Goal: Task Accomplishment & Management: Use online tool/utility

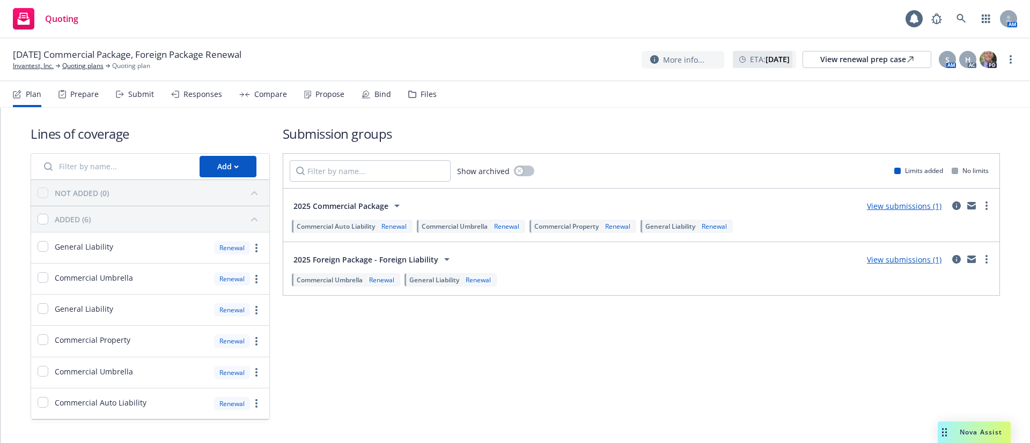
click at [317, 91] on div "Propose" at bounding box center [329, 94] width 29 height 9
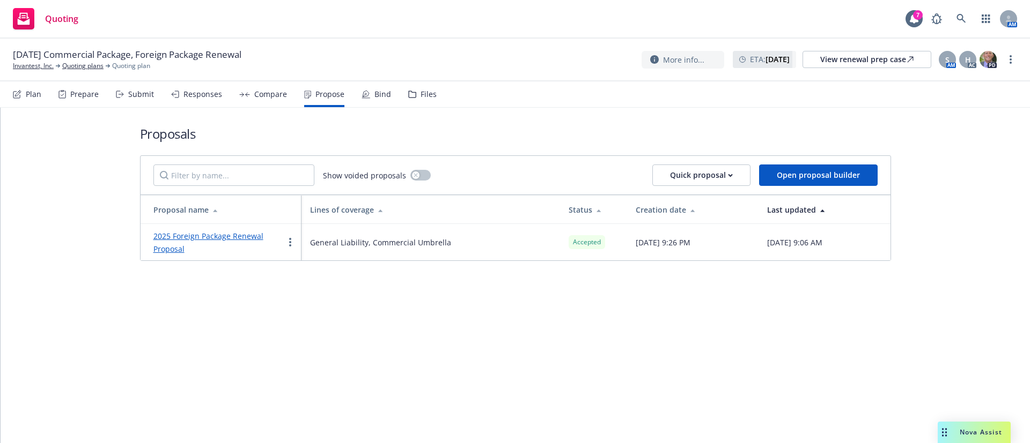
click at [238, 235] on link "2025 Foreign Package Renewal Proposal" at bounding box center [208, 242] width 110 height 23
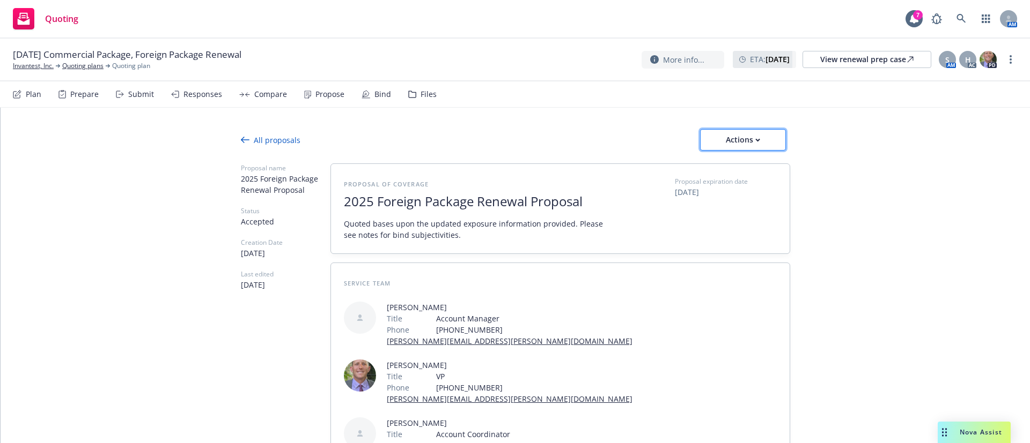
click at [755, 138] on icon "button" at bounding box center [757, 140] width 5 height 4
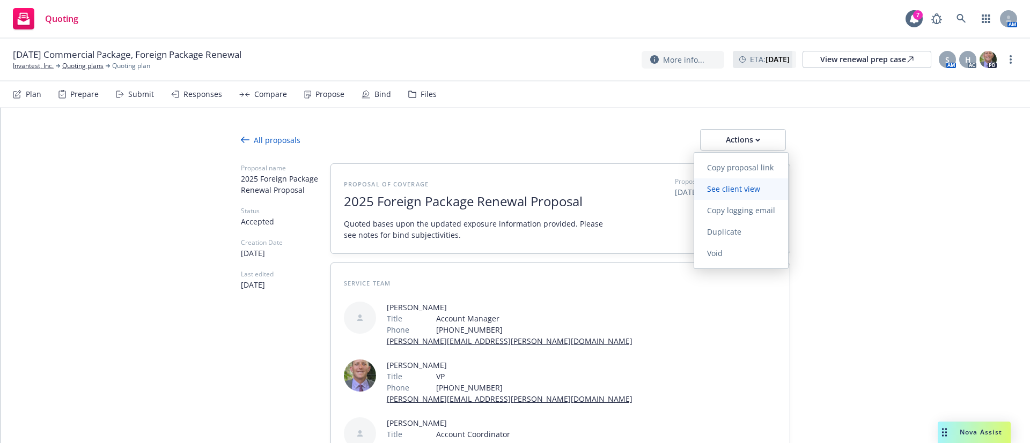
click at [759, 188] on span "See client view" at bounding box center [733, 189] width 79 height 10
click at [374, 92] on div "Bind" at bounding box center [382, 94] width 17 height 9
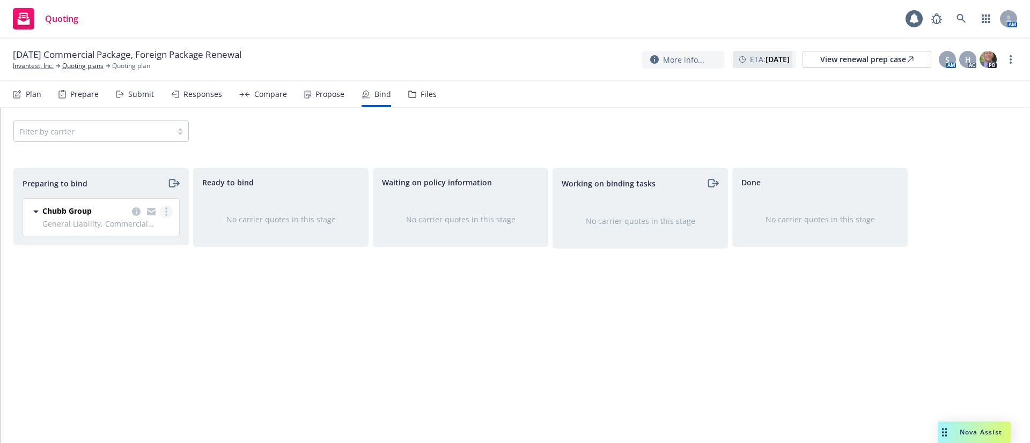
click at [167, 210] on link "more" at bounding box center [166, 211] width 13 height 13
click at [158, 253] on link "Log bind order" at bounding box center [119, 255] width 105 height 21
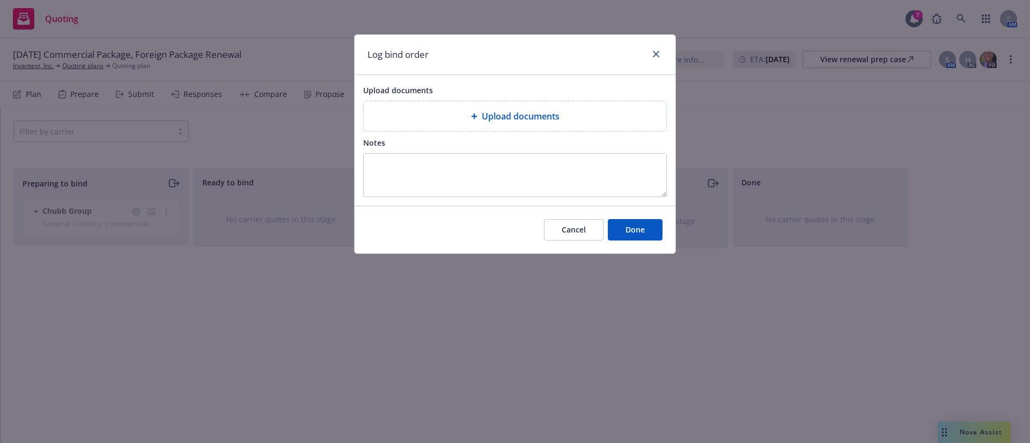
click at [467, 119] on div "Upload documents" at bounding box center [514, 116] width 285 height 13
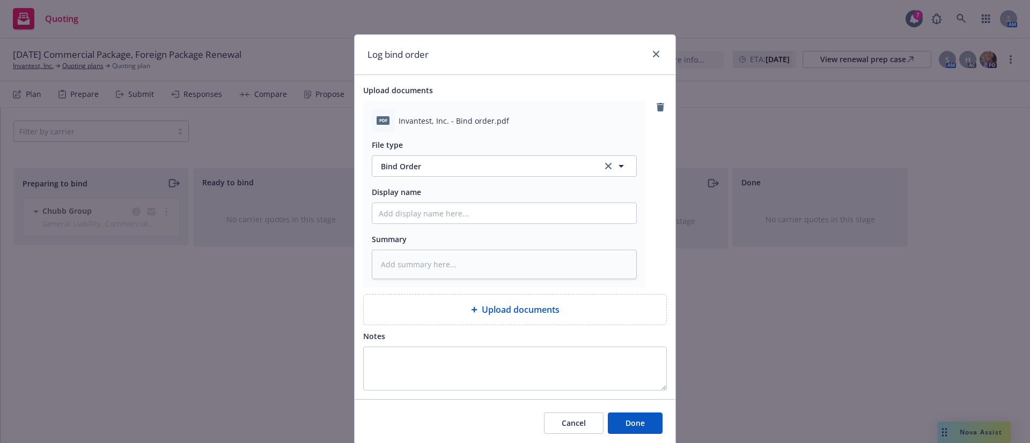
click at [648, 410] on div "Cancel Done" at bounding box center [514, 424] width 321 height 48
click at [629, 415] on button "Done" at bounding box center [635, 423] width 55 height 21
type textarea "x"
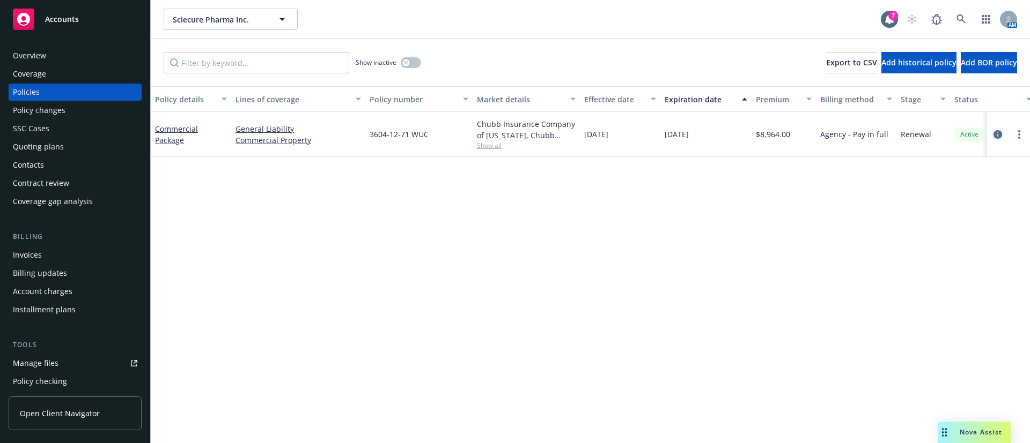
click at [1000, 134] on icon "circleInformation" at bounding box center [997, 134] width 9 height 9
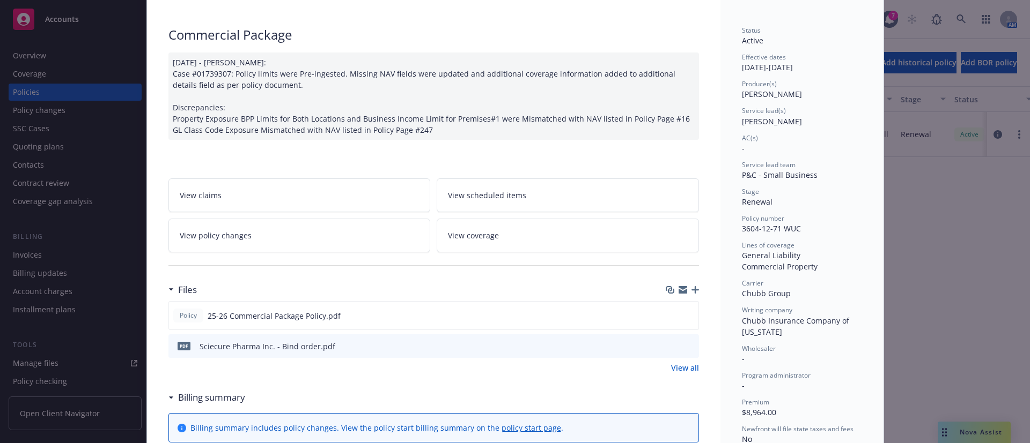
scroll to position [161, 0]
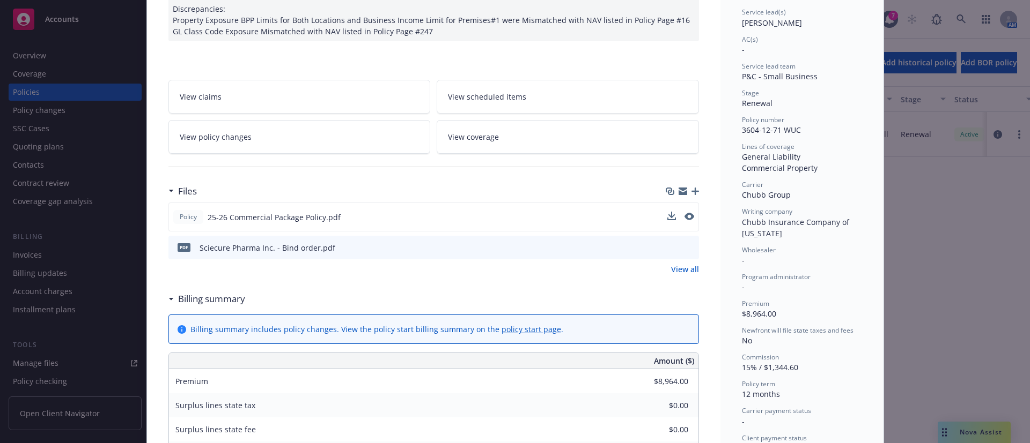
click at [682, 210] on div "Policy 25-26 Commercial Package Policy.pdf" at bounding box center [433, 217] width 530 height 29
click at [683, 217] on icon "preview file" at bounding box center [688, 217] width 10 height 8
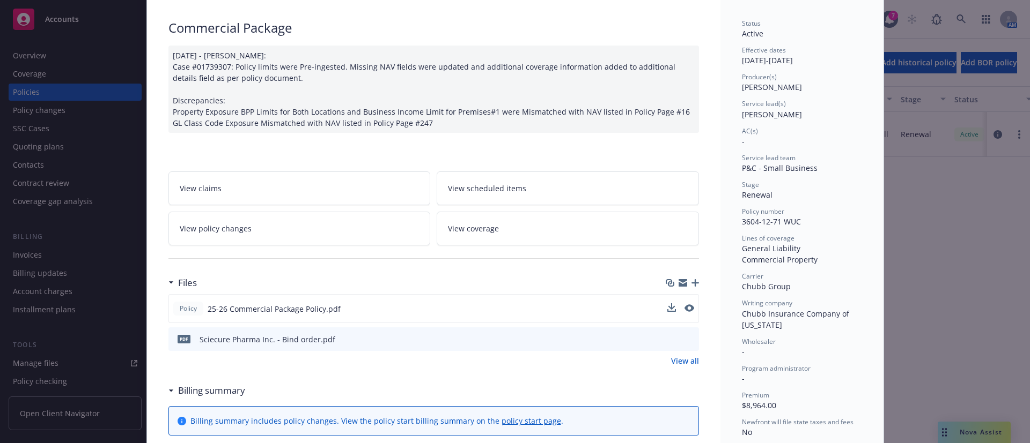
scroll to position [0, 0]
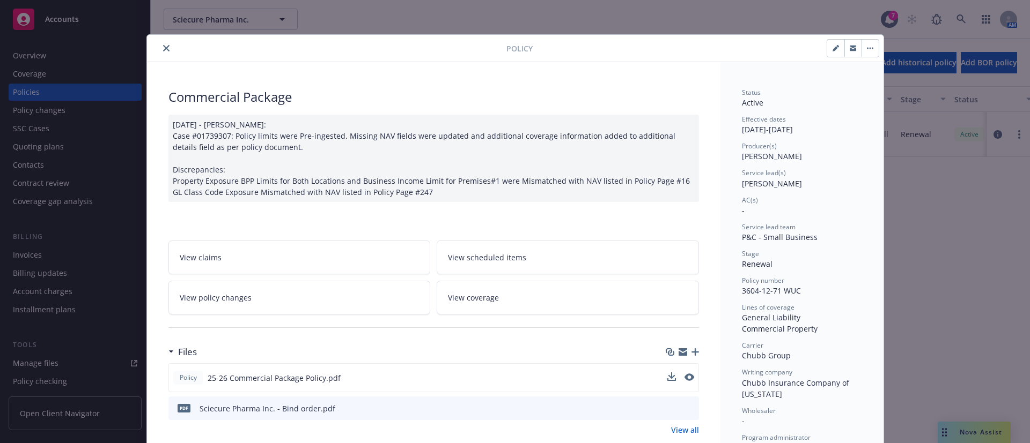
click at [163, 47] on icon "close" at bounding box center [166, 48] width 6 height 6
click at [158, 47] on div "Show inactive Export to CSV Add historical policy Add BOR policy" at bounding box center [590, 62] width 879 height 47
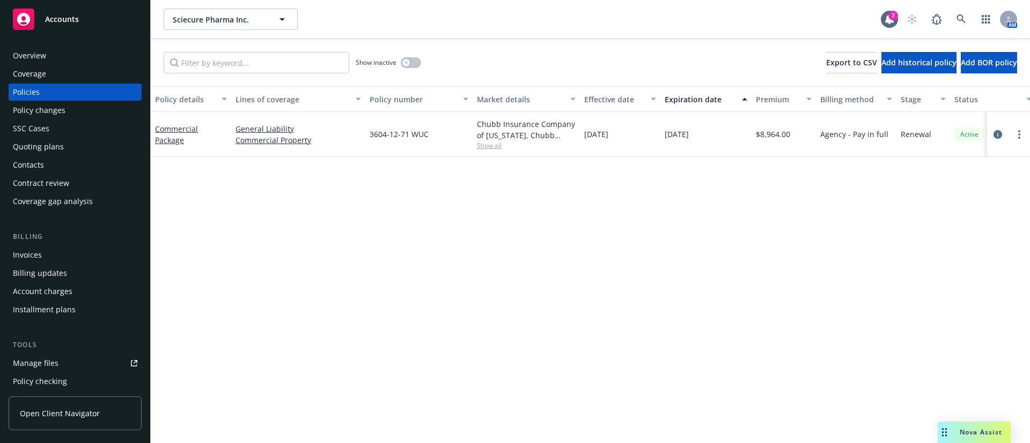
click at [999, 134] on icon "circleInformation" at bounding box center [997, 134] width 9 height 9
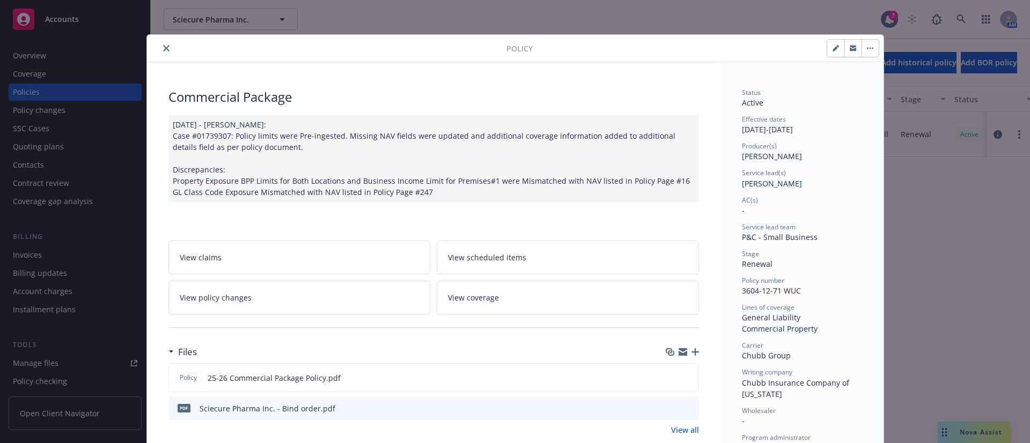
scroll to position [32, 0]
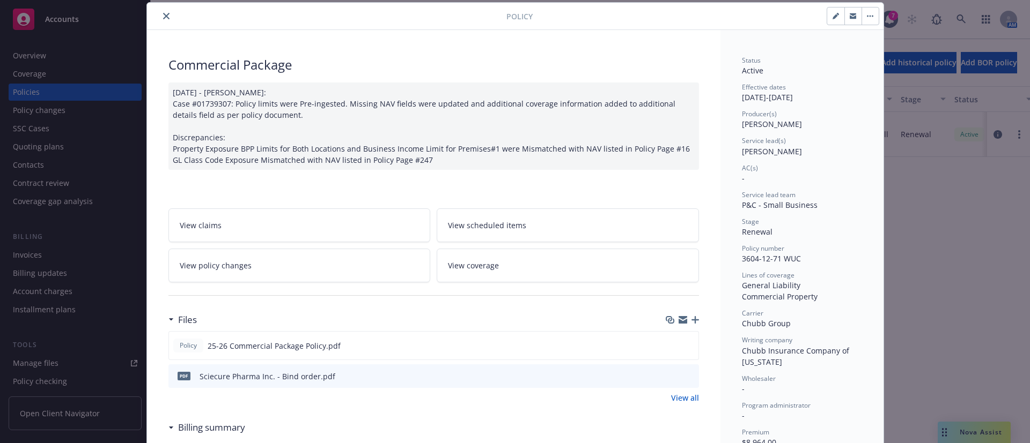
click at [358, 274] on link "View policy changes" at bounding box center [299, 266] width 262 height 34
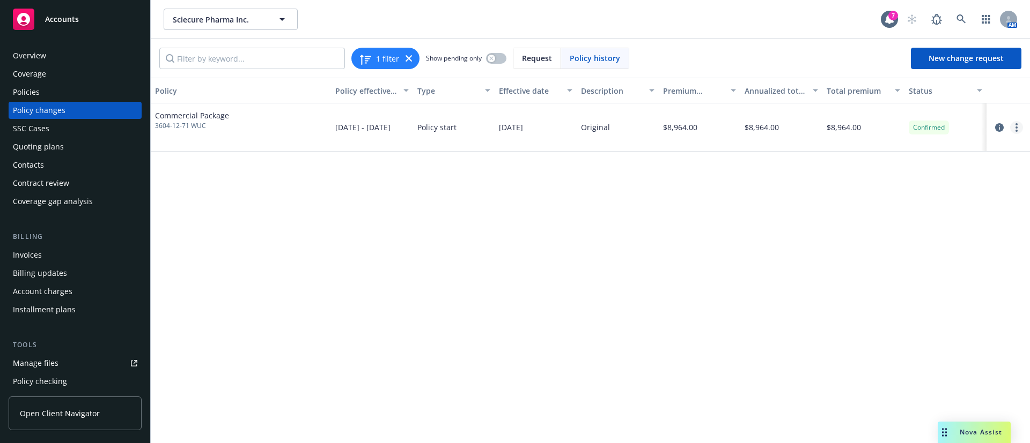
click at [1019, 126] on link "more" at bounding box center [1016, 127] width 13 height 13
click at [926, 216] on link "Edit billing info" at bounding box center [930, 213] width 184 height 21
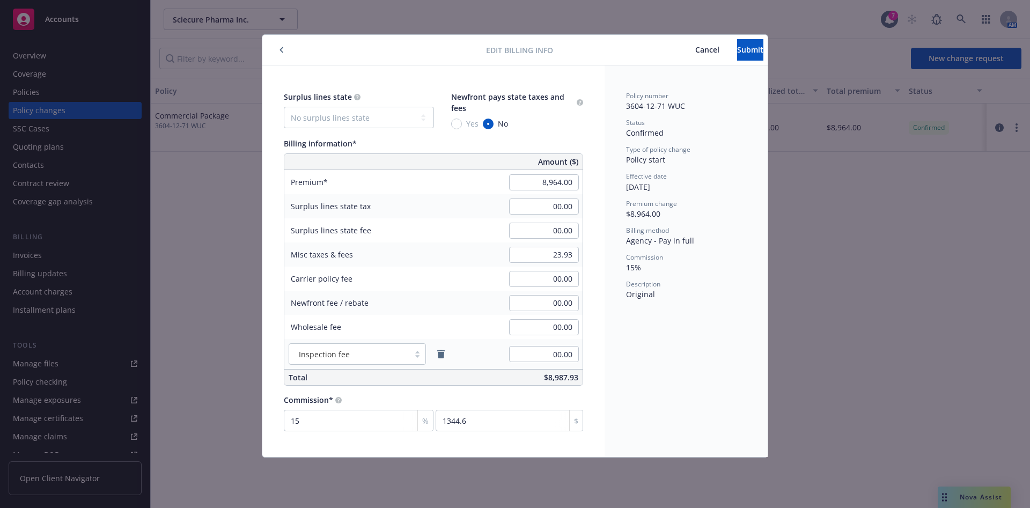
click at [657, 376] on div "Policy number 3604-12-71 WUC Status Confirmed Type of policy change Policy star…" at bounding box center [685, 260] width 163 height 391
click at [695, 50] on span "Cancel" at bounding box center [707, 50] width 24 height 10
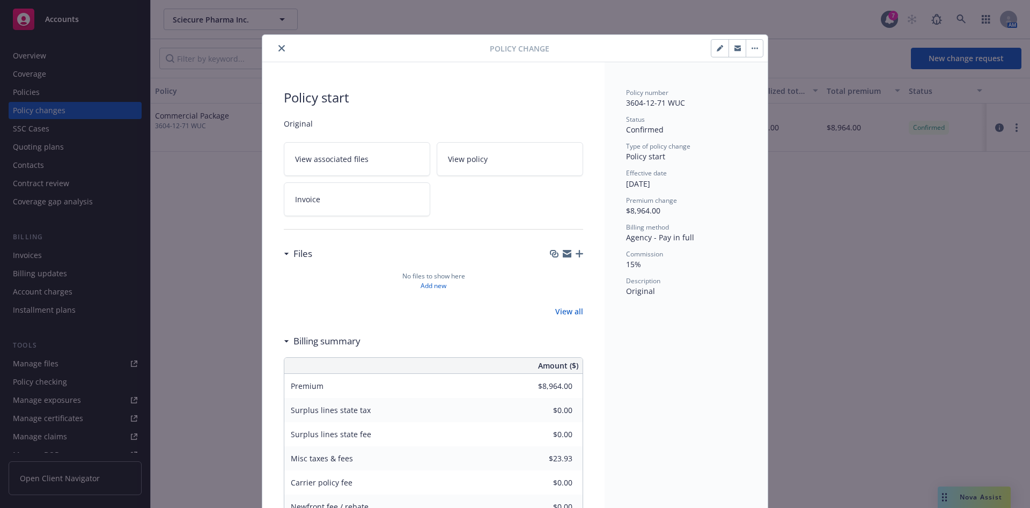
click at [280, 50] on button "close" at bounding box center [281, 48] width 13 height 13
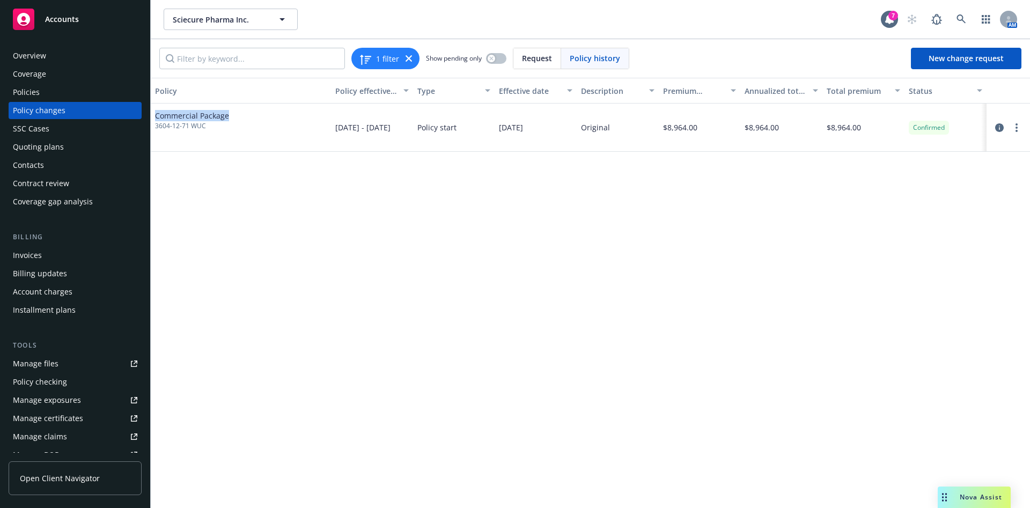
drag, startPoint x: 235, startPoint y: 115, endPoint x: 153, endPoint y: 112, distance: 82.1
click at [153, 112] on div "Commercial Package 3604-12-71 WUC" at bounding box center [241, 127] width 180 height 48
copy span "Commercial Package"
click at [33, 248] on div "Invoices" at bounding box center [27, 255] width 29 height 17
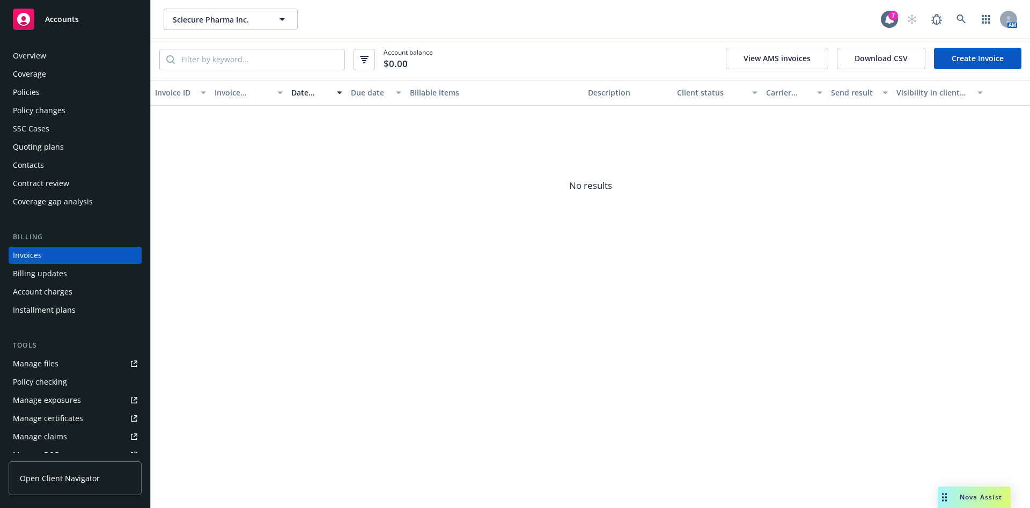
click at [993, 60] on link "Create Invoice" at bounding box center [977, 58] width 87 height 21
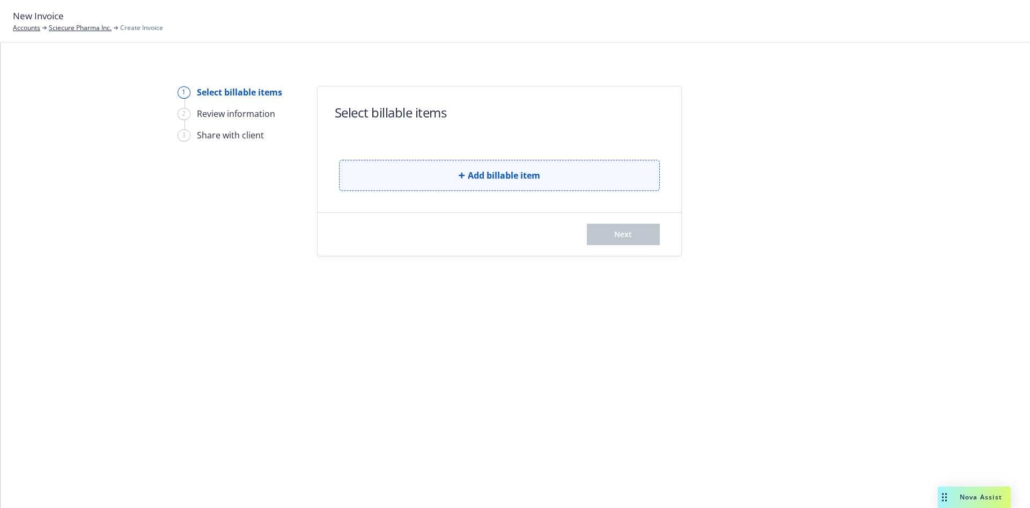
click at [486, 180] on span "Add billable item" at bounding box center [504, 175] width 72 height 13
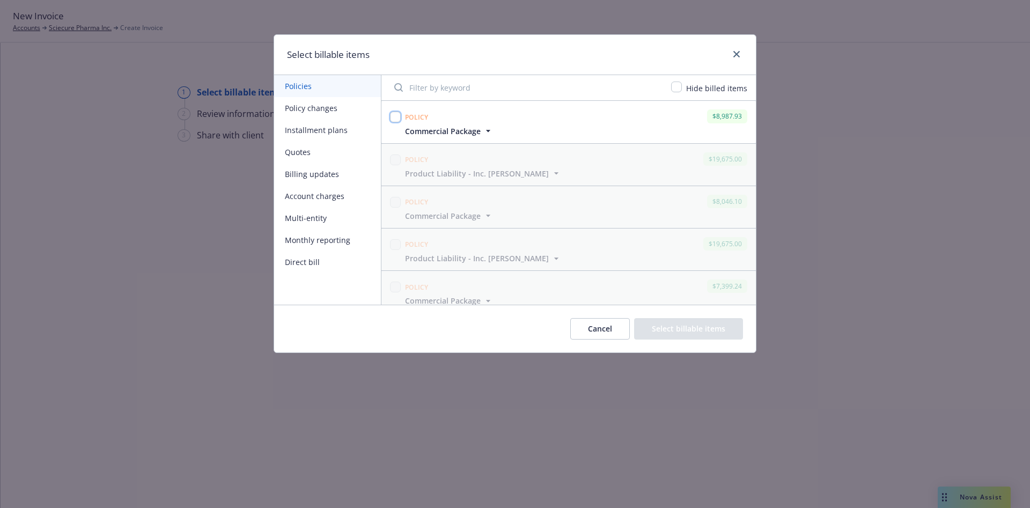
click at [397, 121] on input "checkbox" at bounding box center [395, 117] width 11 height 11
checkbox input "true"
click at [665, 328] on button "Select billable items" at bounding box center [688, 328] width 109 height 21
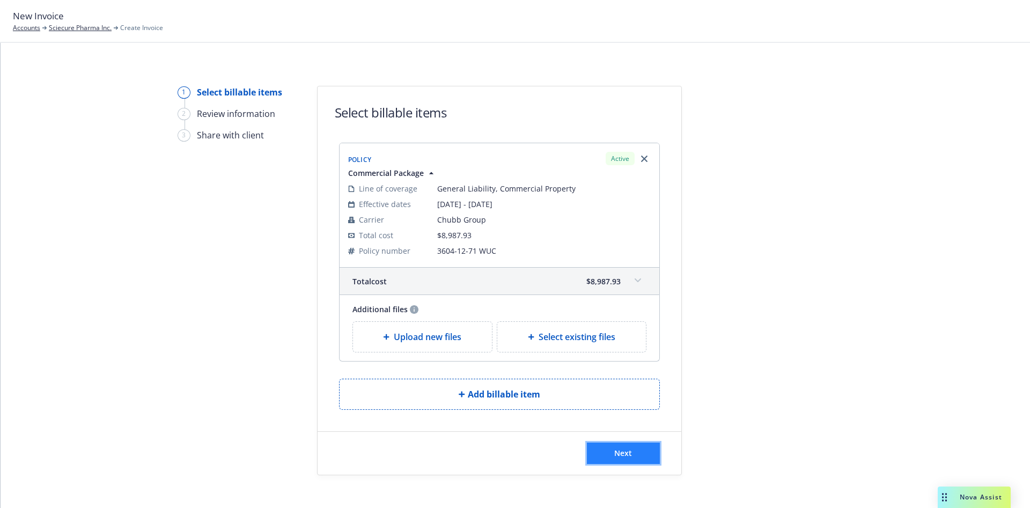
click at [626, 454] on button "Next" at bounding box center [623, 452] width 73 height 21
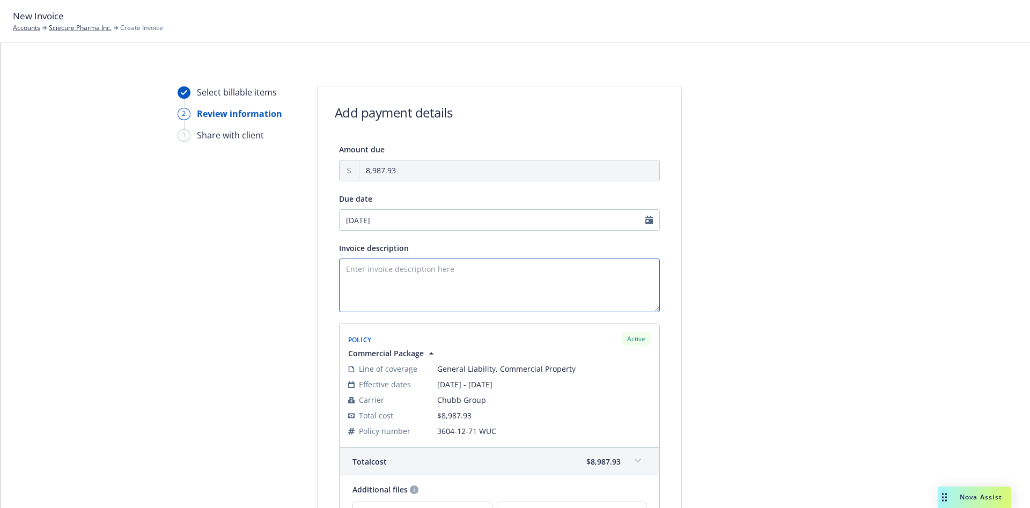
click at [416, 280] on textarea "Invoice description" at bounding box center [499, 285] width 321 height 54
paste textarea "Commercial Package"
click at [339, 269] on textarea "Commercial Package" at bounding box center [499, 285] width 321 height 54
click at [492, 276] on textarea "25-26 Commercial Package" at bounding box center [499, 285] width 321 height 54
type textarea "25-26 Commercial Package Renewal"
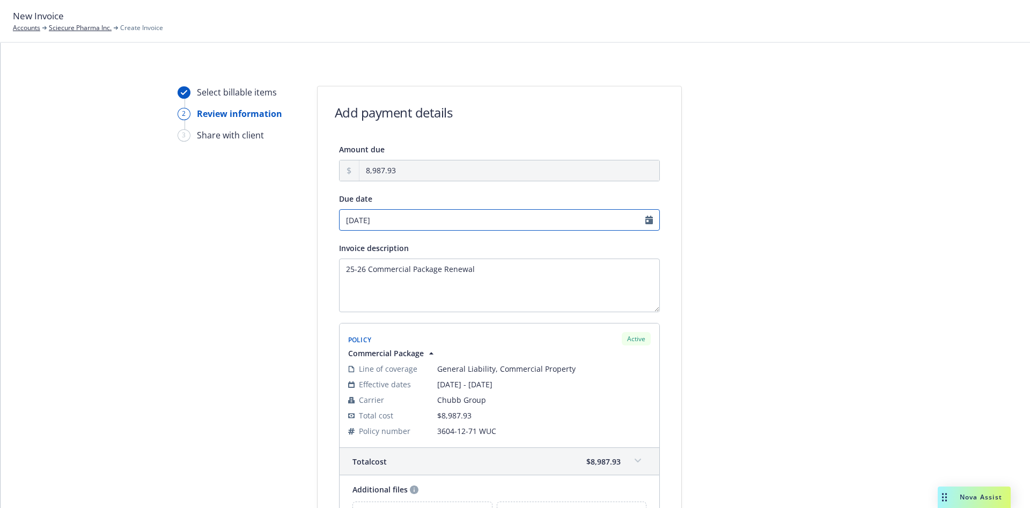
select select "October"
select select "2025"
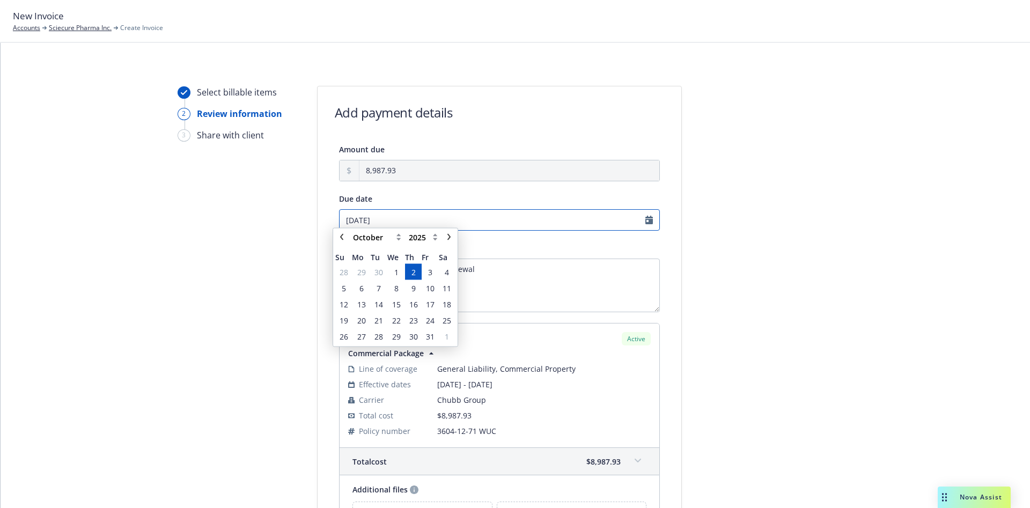
click at [489, 220] on input "10/02/2025" at bounding box center [499, 219] width 321 height 21
click at [341, 237] on link "chevronLeft" at bounding box center [341, 241] width 13 height 13
select select "September"
click at [435, 323] on span "26" at bounding box center [430, 325] width 14 height 13
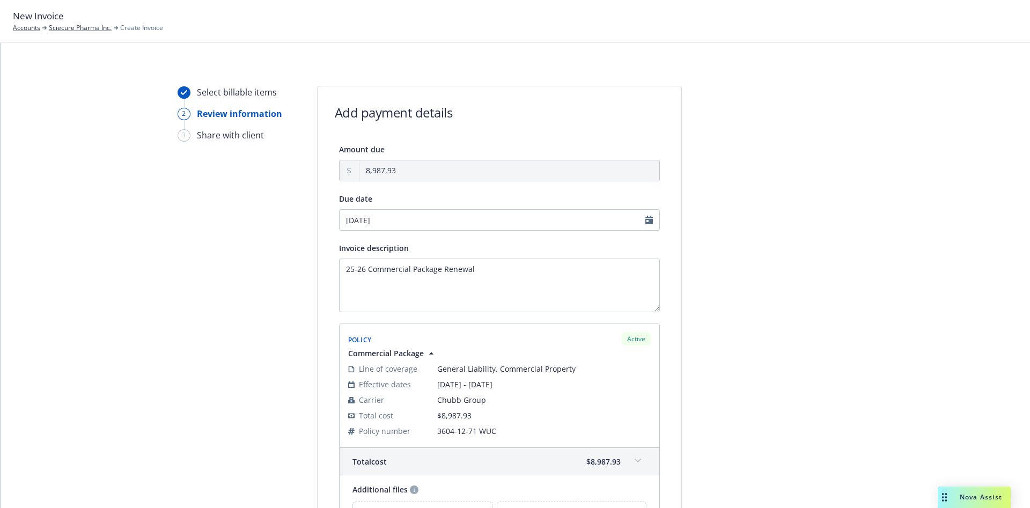
type input "[DATE]"
click at [501, 277] on textarea "25-26 Commercial Package Renewal" at bounding box center [499, 285] width 321 height 54
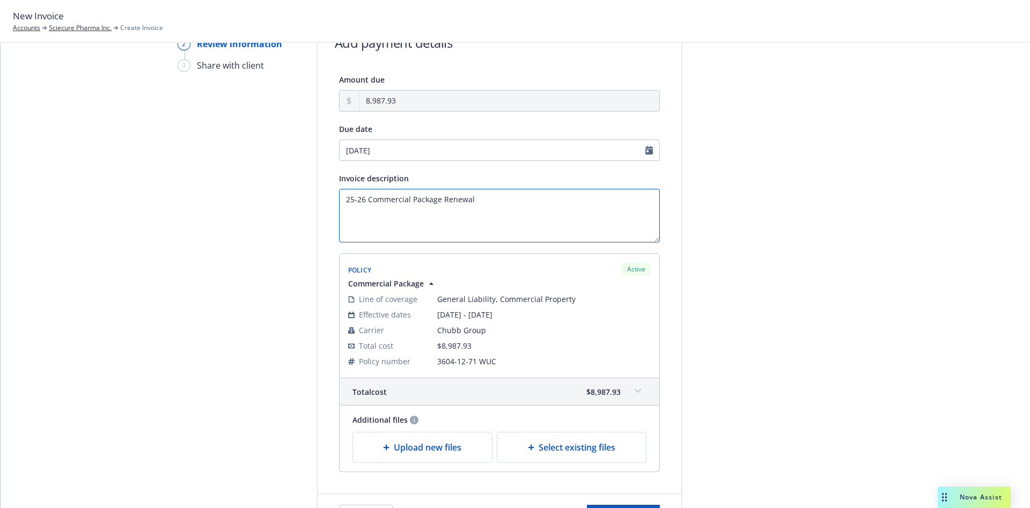
scroll to position [142, 0]
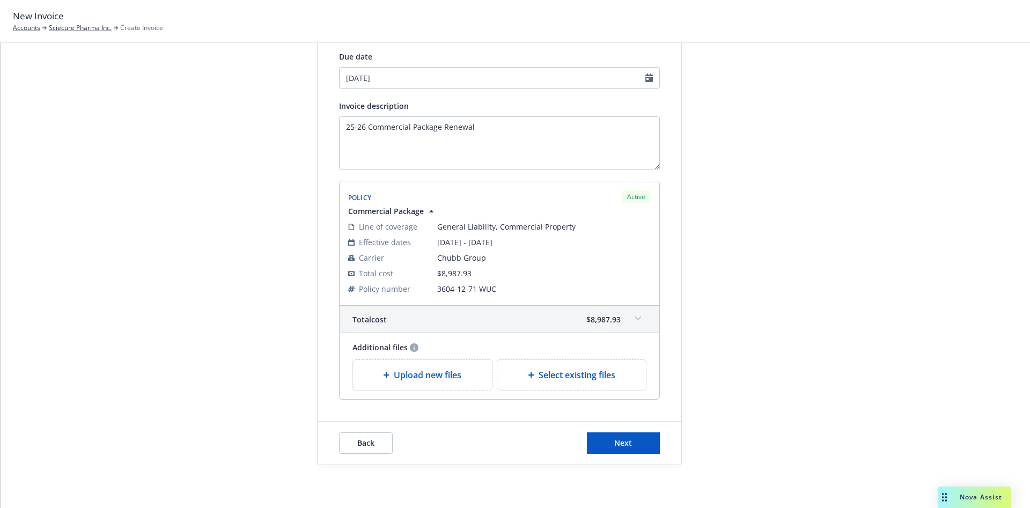
click at [612, 456] on div "Back Next" at bounding box center [499, 442] width 364 height 43
click at [615, 442] on span "Next" at bounding box center [623, 443] width 18 height 10
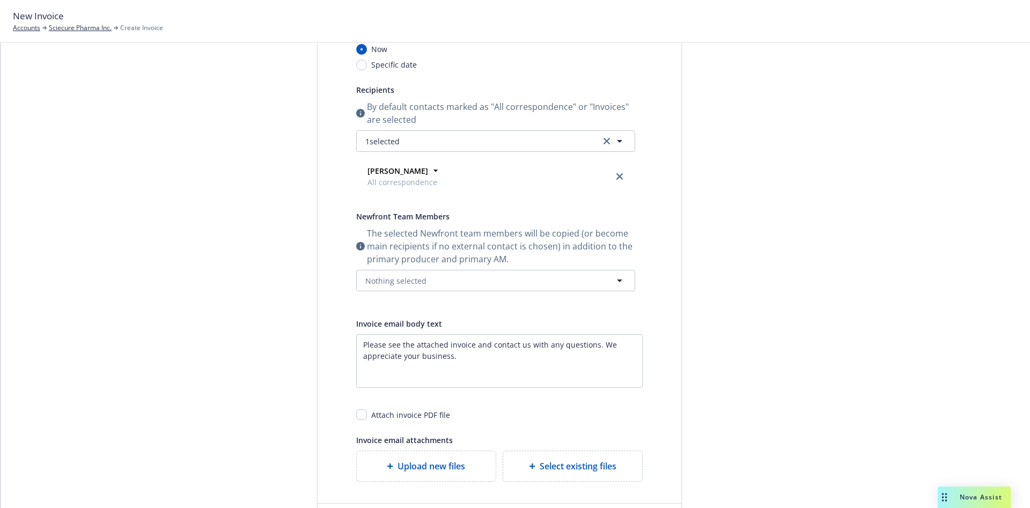
scroll to position [0, 0]
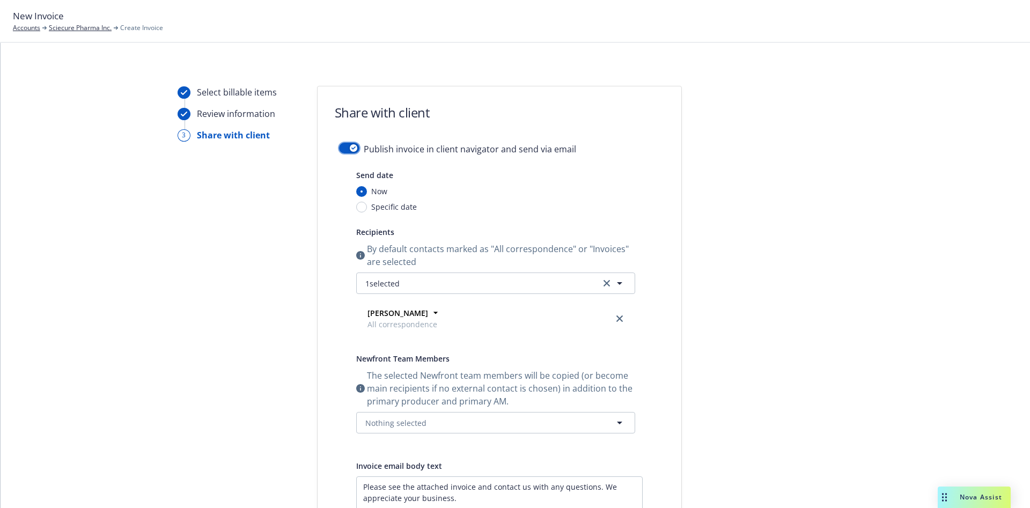
click at [350, 149] on div "button" at bounding box center [354, 148] width 8 height 8
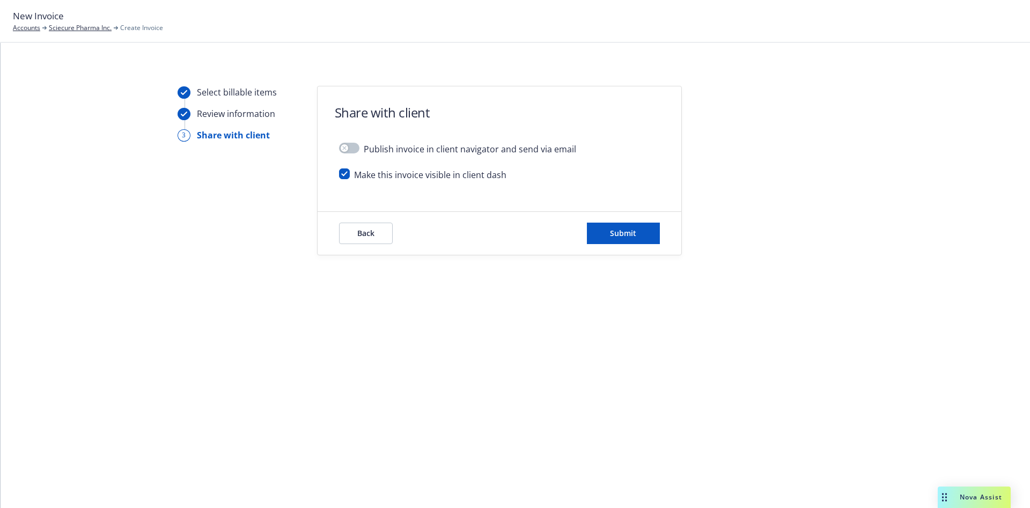
click at [623, 221] on div "Back Submit" at bounding box center [499, 233] width 364 height 43
click at [627, 240] on button "Submit" at bounding box center [623, 233] width 73 height 21
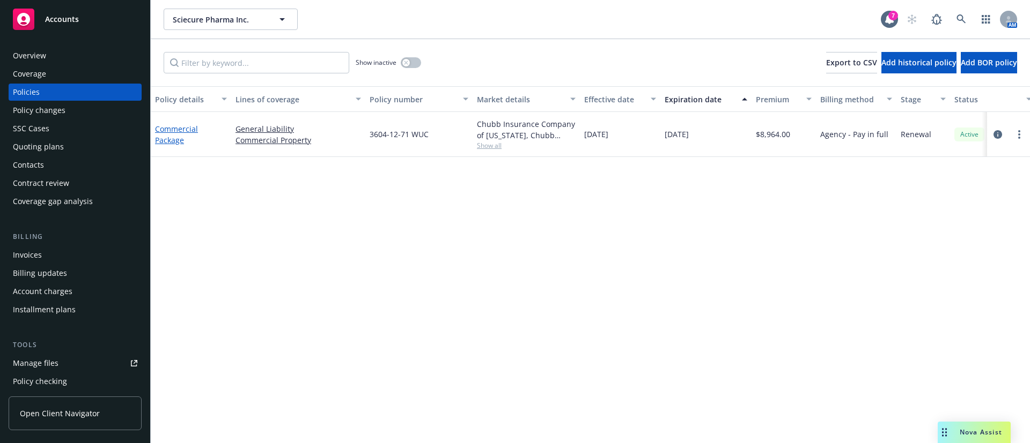
click at [181, 130] on link "Commercial Package" at bounding box center [176, 134] width 43 height 21
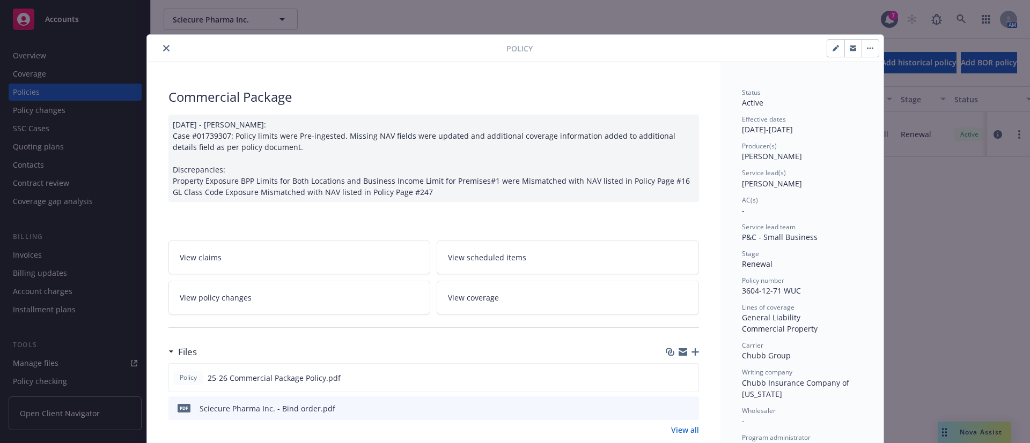
click at [160, 43] on button "close" at bounding box center [166, 48] width 13 height 13
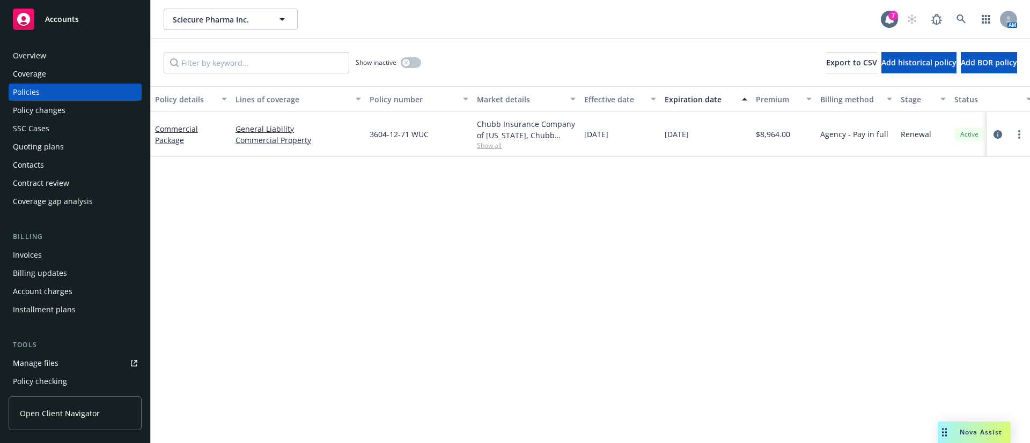
click at [46, 164] on div "Contacts" at bounding box center [75, 165] width 124 height 17
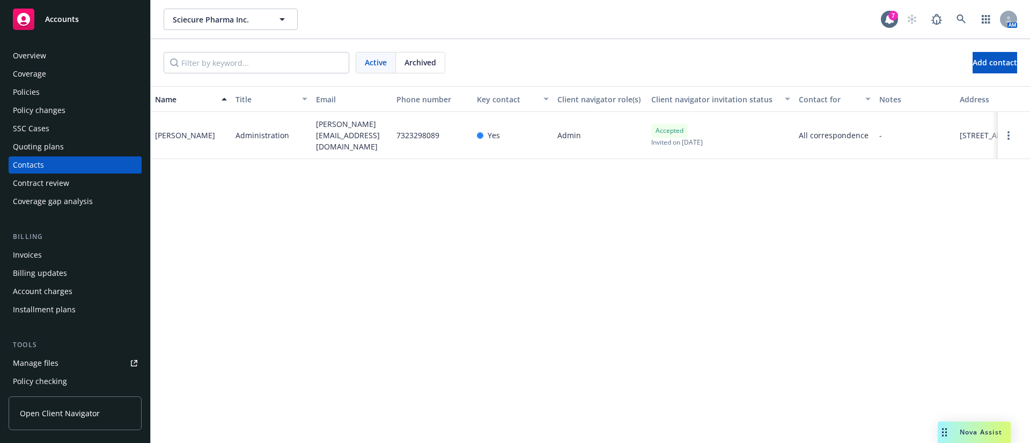
click at [160, 137] on div "[PERSON_NAME]" at bounding box center [185, 135] width 60 height 11
copy div "[PERSON_NAME]"
click at [53, 95] on div "Policies" at bounding box center [75, 92] width 124 height 17
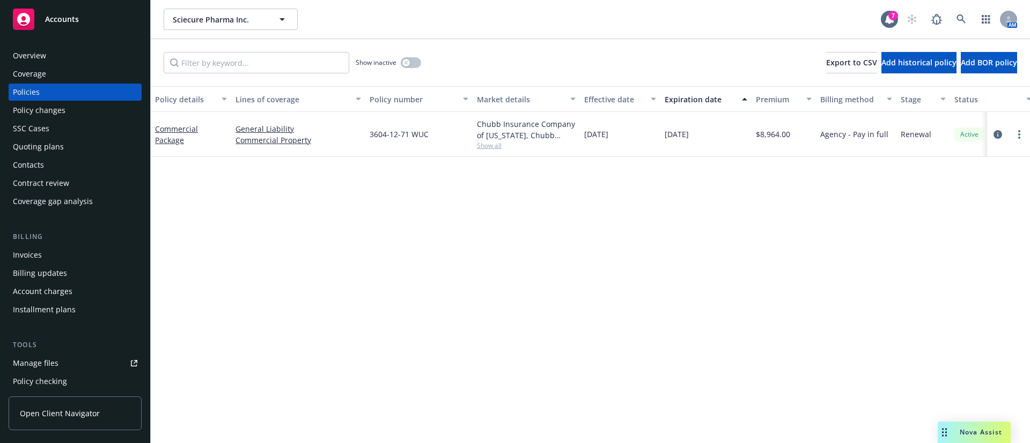
click at [49, 170] on div "Contacts" at bounding box center [75, 165] width 124 height 17
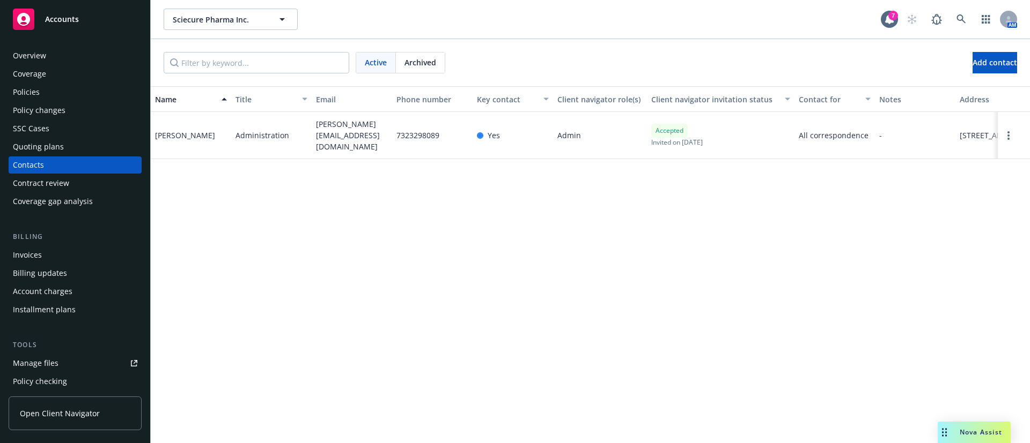
click at [331, 137] on span "[PERSON_NAME][EMAIL_ADDRESS][DOMAIN_NAME]" at bounding box center [352, 136] width 72 height 34
copy span "[PERSON_NAME][EMAIL_ADDRESS][DOMAIN_NAME]"
click at [45, 251] on div "Invoices" at bounding box center [75, 255] width 124 height 17
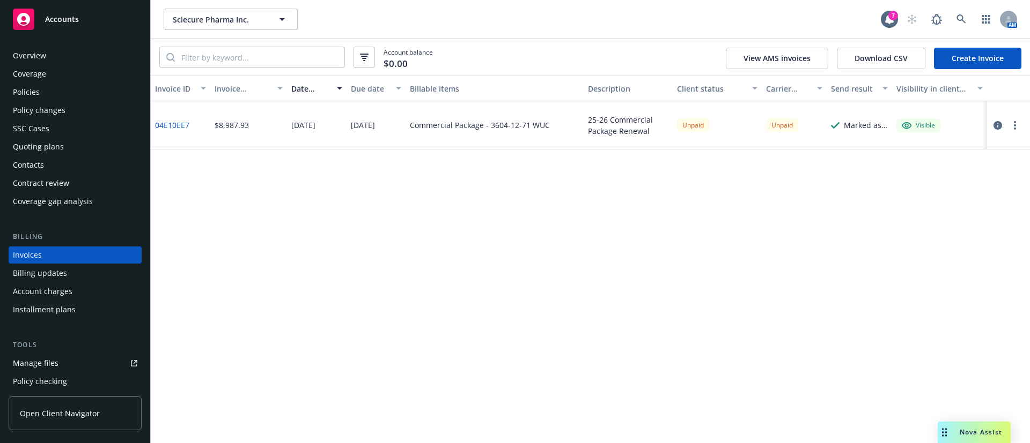
scroll to position [17, 0]
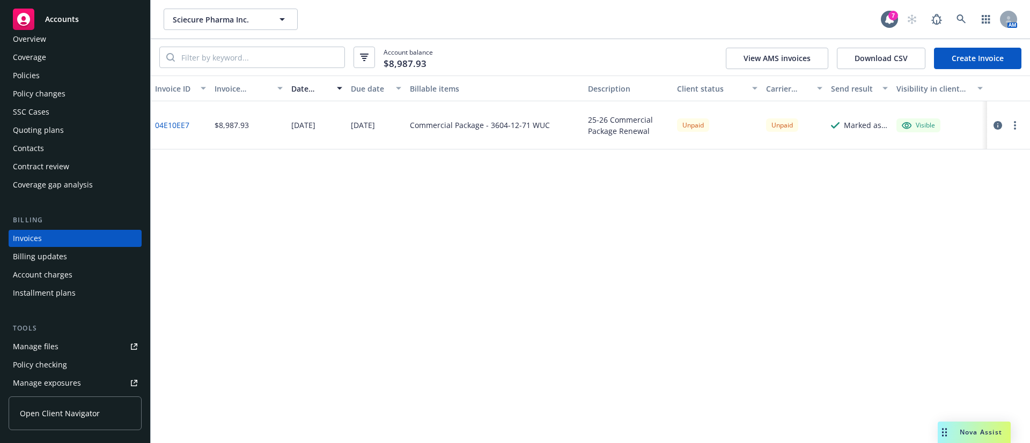
click at [1015, 123] on icon "button" at bounding box center [1015, 125] width 2 height 9
click at [927, 274] on link "Copy logging email" at bounding box center [952, 275] width 137 height 21
click at [161, 124] on link "04E10EE7" at bounding box center [172, 125] width 34 height 11
click at [1020, 121] on div at bounding box center [1008, 125] width 43 height 48
click at [1014, 121] on icon "button" at bounding box center [1015, 125] width 2 height 9
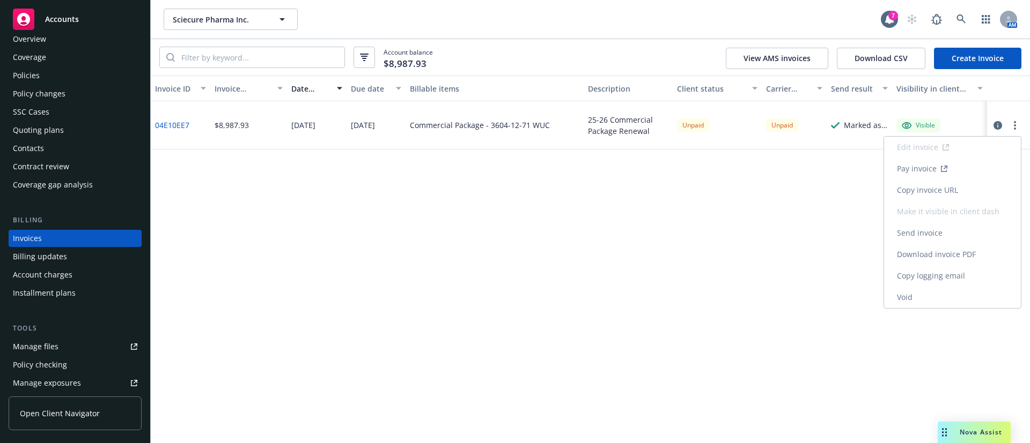
click at [937, 302] on link "Void" at bounding box center [952, 297] width 137 height 21
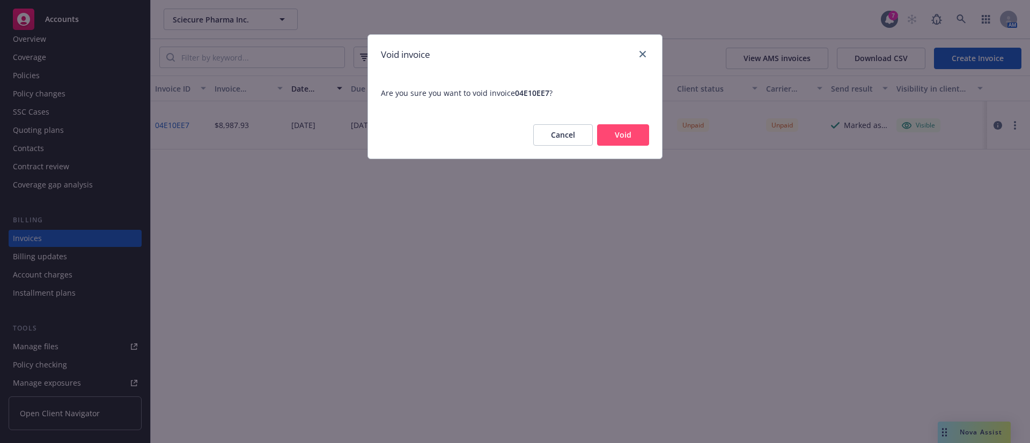
click at [624, 130] on button "Void" at bounding box center [623, 134] width 52 height 21
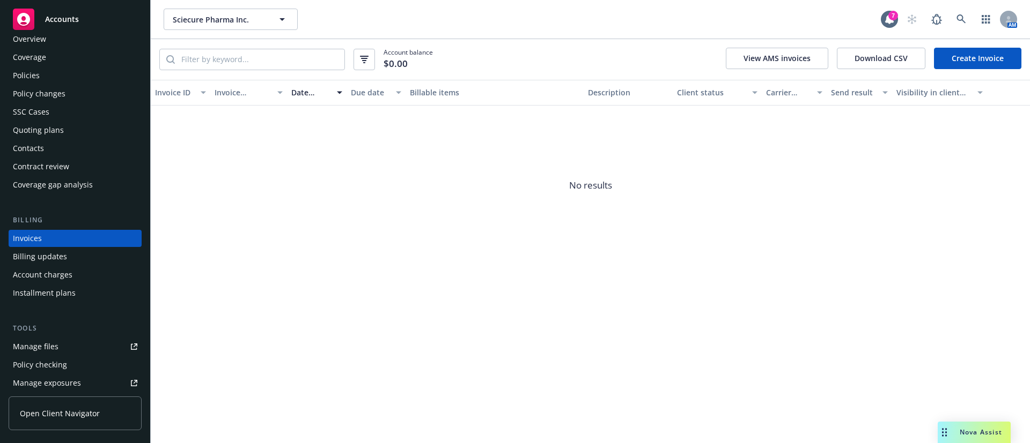
click at [45, 76] on div "Policies" at bounding box center [75, 75] width 124 height 17
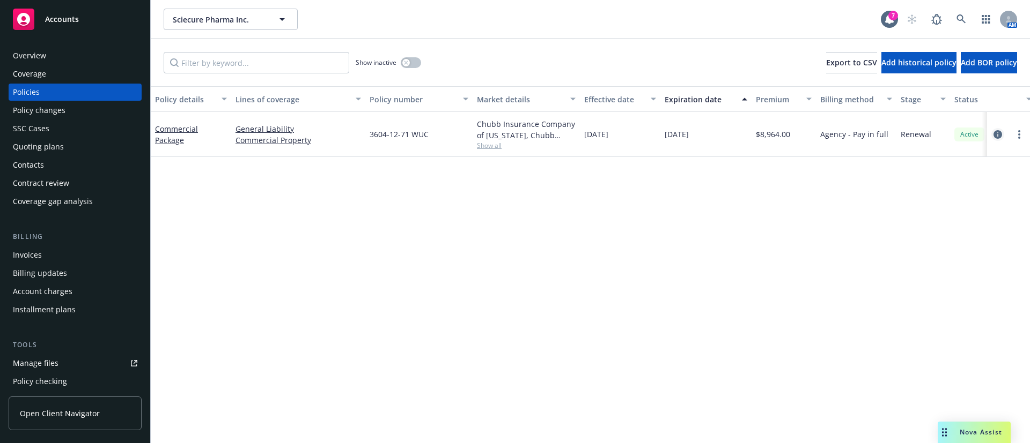
click at [997, 136] on icon "circleInformation" at bounding box center [997, 134] width 9 height 9
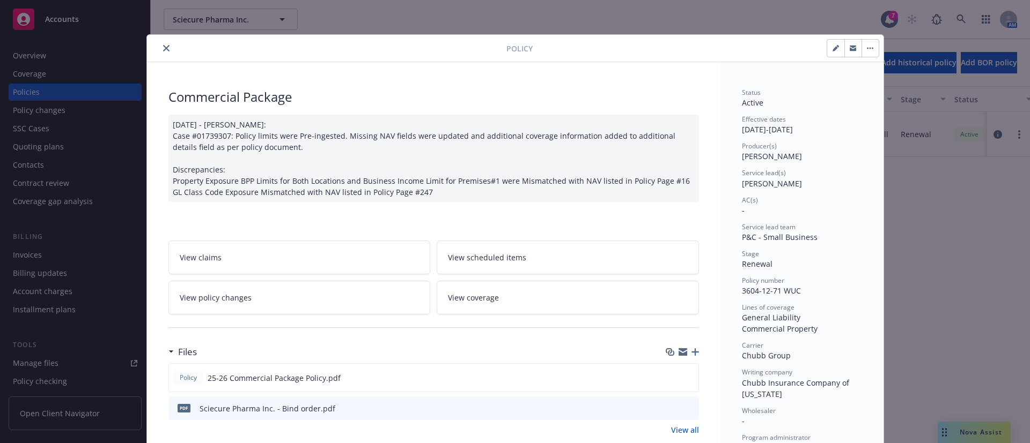
click at [242, 287] on link "View policy changes" at bounding box center [299, 298] width 262 height 34
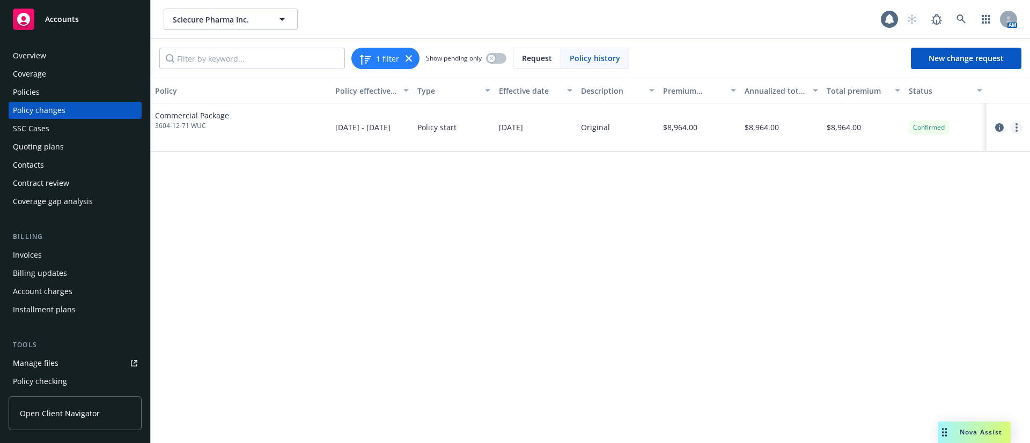
click at [1014, 124] on link "more" at bounding box center [1016, 127] width 13 height 13
click at [918, 217] on link "Edit billing info" at bounding box center [930, 213] width 184 height 21
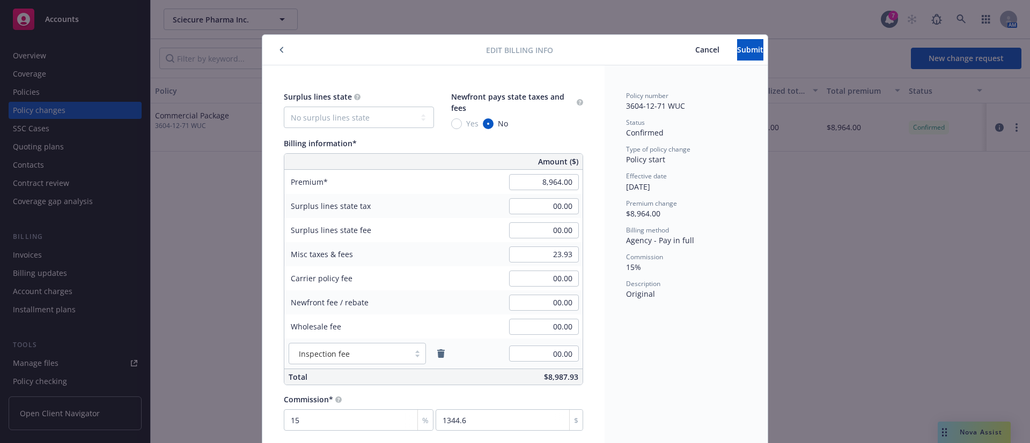
scroll to position [11, 0]
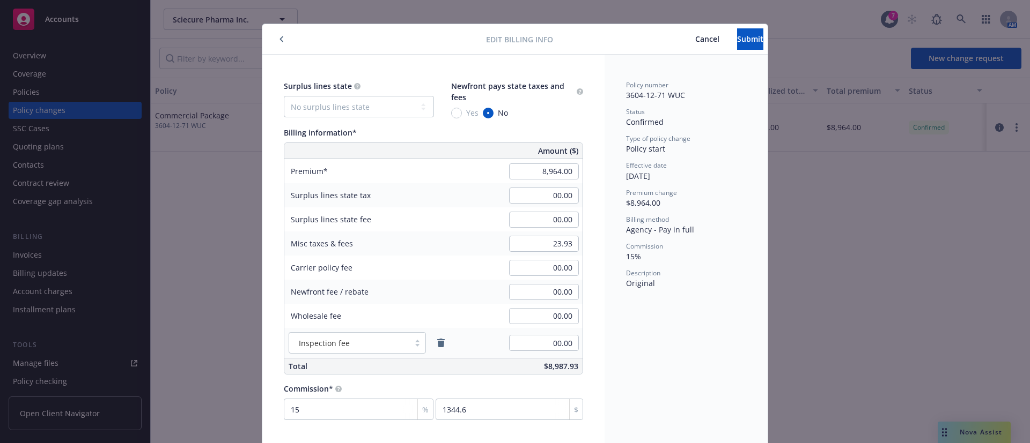
click at [695, 39] on span "Cancel" at bounding box center [707, 39] width 24 height 10
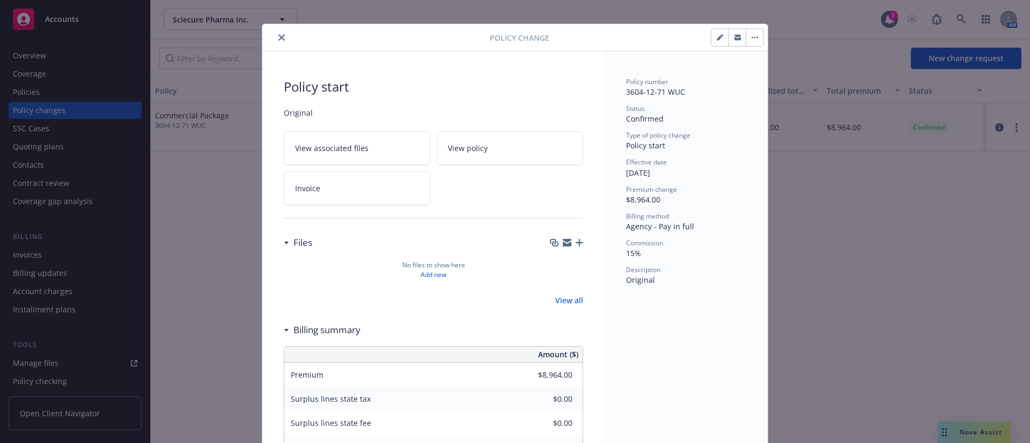
click at [275, 31] on button "close" at bounding box center [281, 37] width 13 height 13
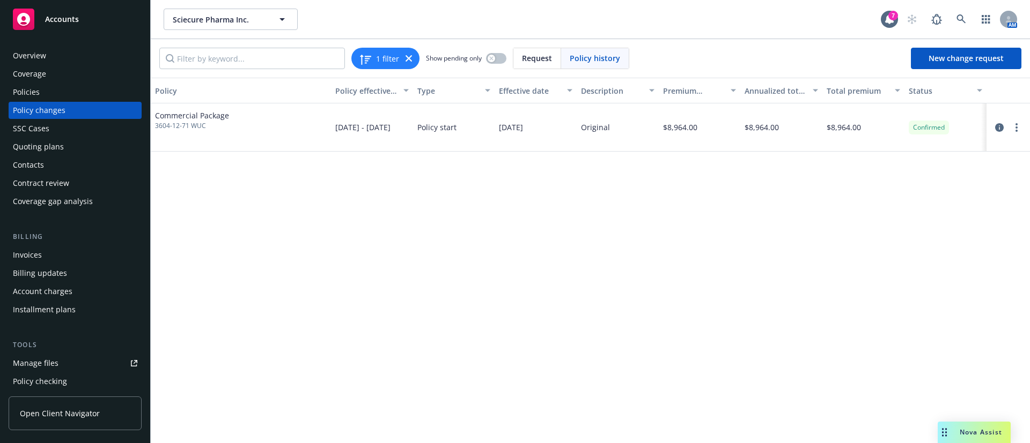
click at [63, 97] on div "Policies" at bounding box center [75, 92] width 124 height 17
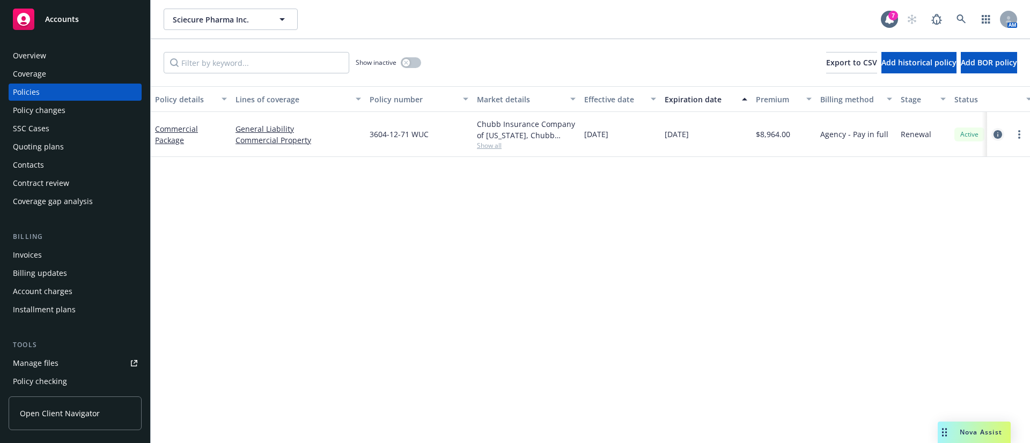
click at [993, 131] on link "circleInformation" at bounding box center [997, 134] width 13 height 13
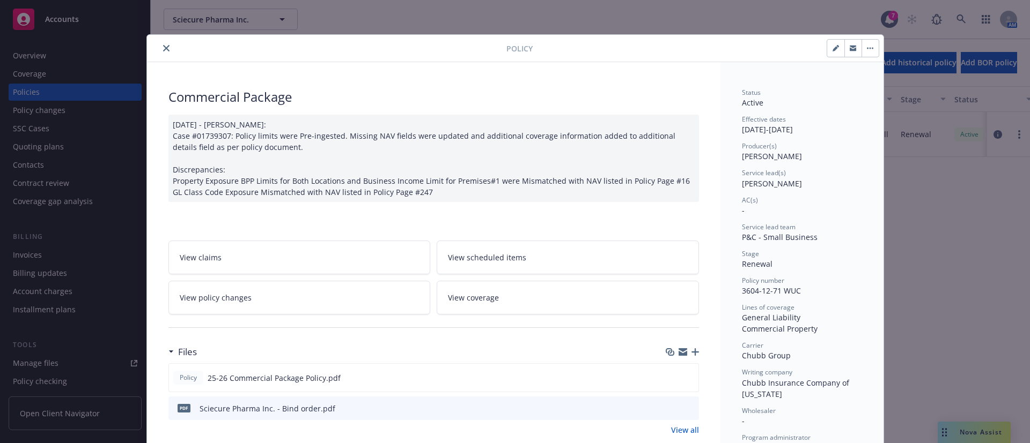
scroll to position [32, 0]
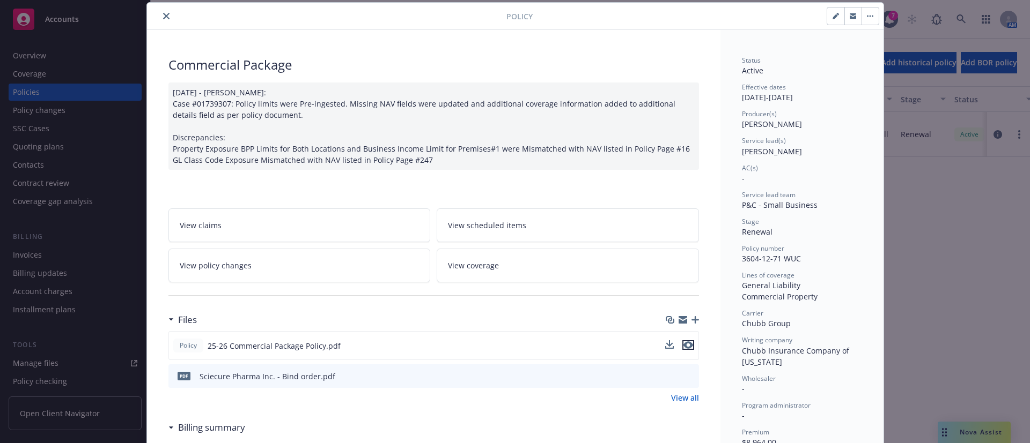
click at [683, 347] on icon "preview file" at bounding box center [688, 346] width 10 height 8
click at [160, 14] on button "close" at bounding box center [166, 16] width 13 height 13
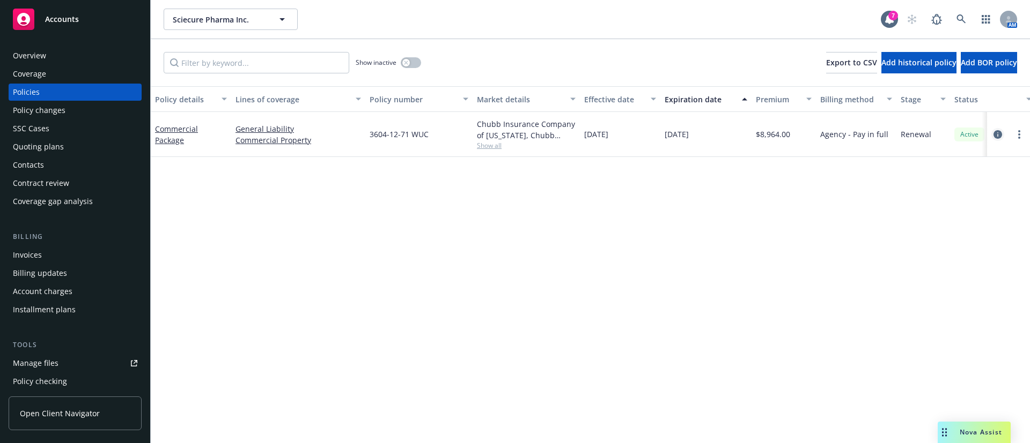
click at [998, 137] on icon "circleInformation" at bounding box center [997, 134] width 9 height 9
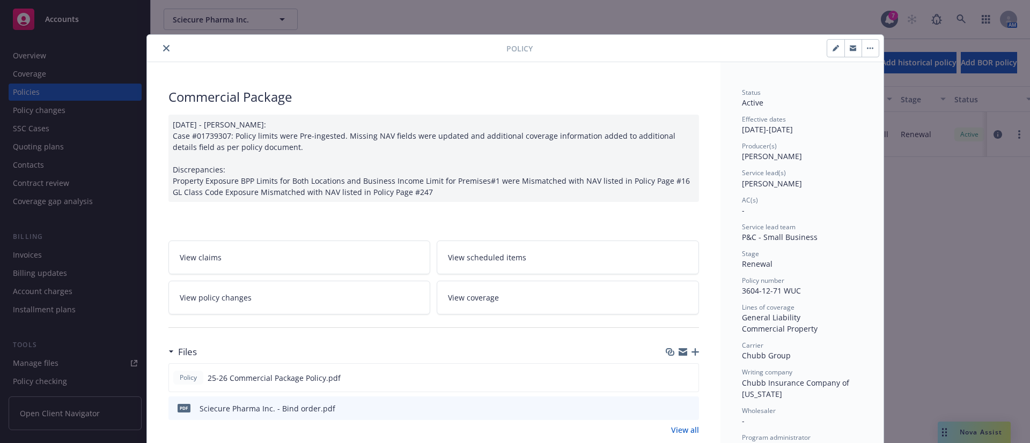
scroll to position [32, 0]
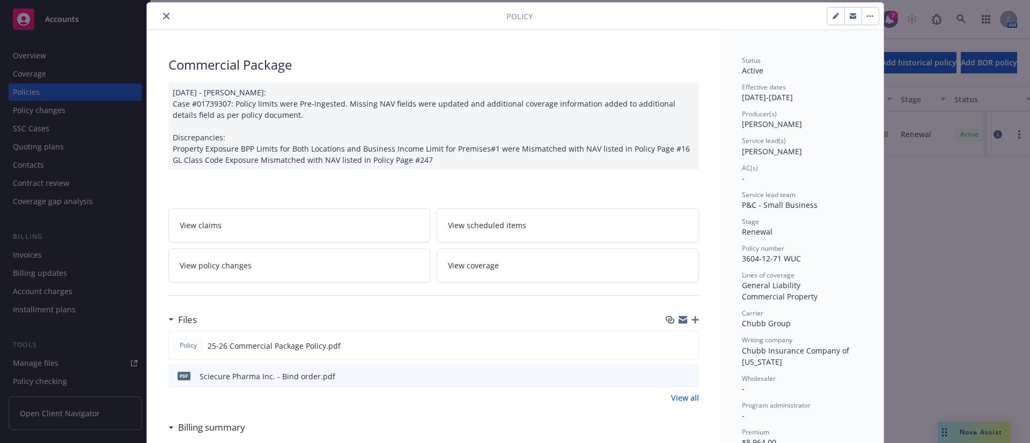
click at [258, 261] on link "View policy changes" at bounding box center [299, 266] width 262 height 34
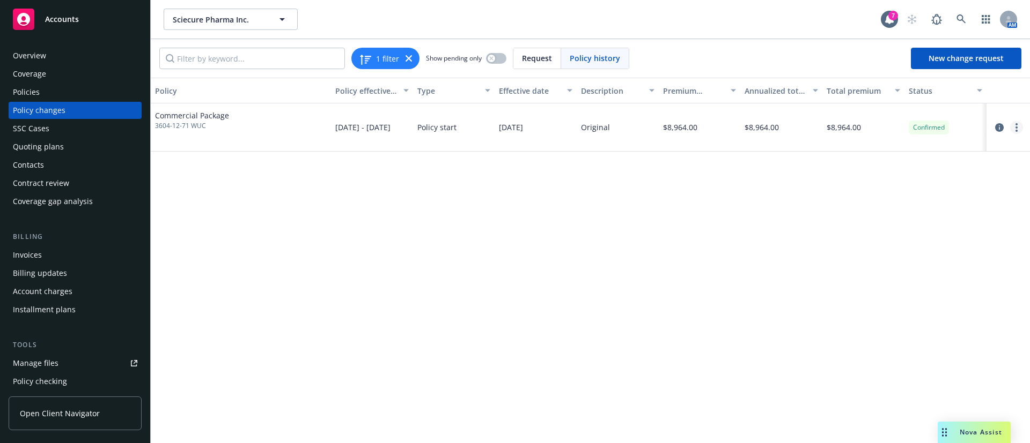
click at [1017, 127] on circle "more" at bounding box center [1016, 128] width 2 height 2
click at [924, 209] on link "Edit billing info" at bounding box center [930, 213] width 184 height 21
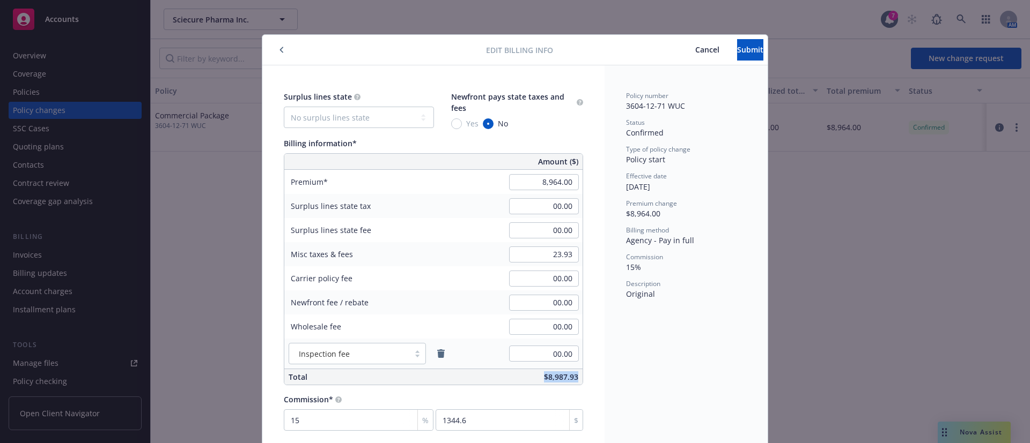
drag, startPoint x: 532, startPoint y: 372, endPoint x: 582, endPoint y: 375, distance: 50.0
click at [582, 375] on div "Surplus lines state No surplus lines state Alaska Alabama Arkansas Arizona Cali…" at bounding box center [433, 260] width 342 height 391
copy span "$8,987.93"
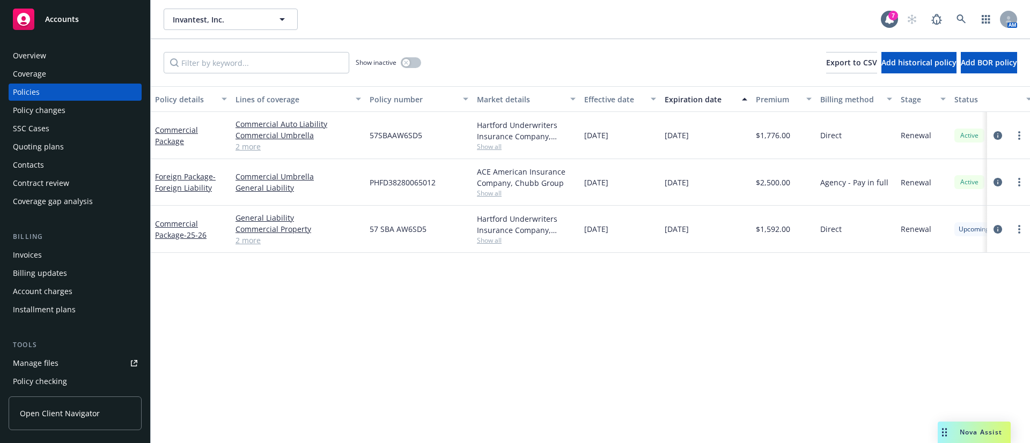
click at [73, 150] on div "Quoting plans" at bounding box center [75, 146] width 124 height 17
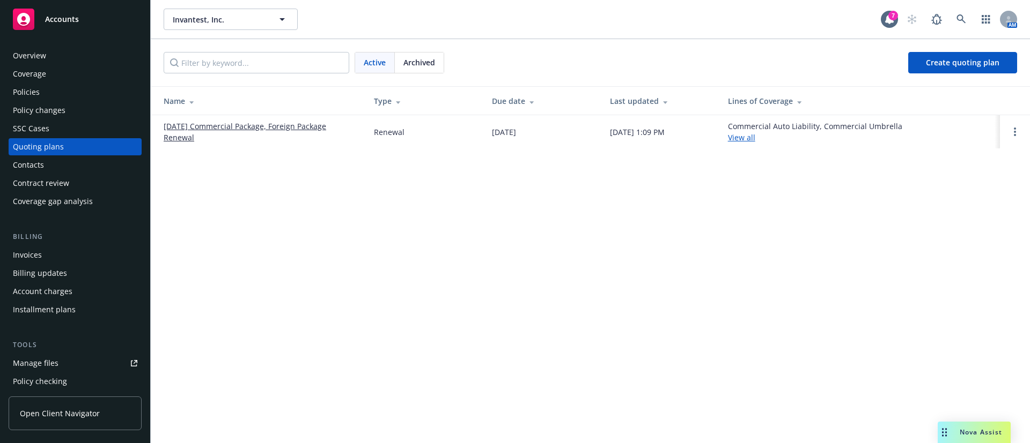
click at [261, 130] on link "[DATE] Commercial Package, Foreign Package Renewal" at bounding box center [260, 132] width 193 height 23
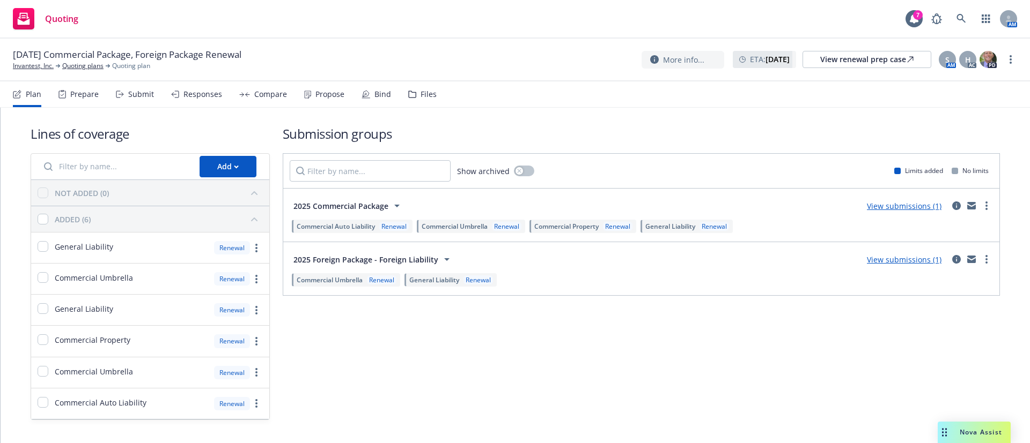
click at [298, 95] on div "Plan Prepare Submit Responses Compare Propose Bind Files" at bounding box center [225, 95] width 424 height 26
click at [315, 90] on div "Propose" at bounding box center [329, 94] width 29 height 9
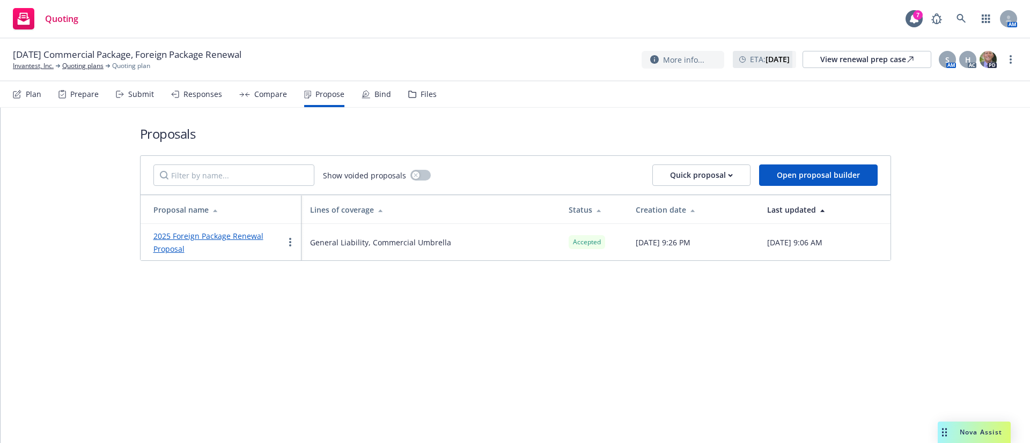
click at [382, 100] on div "Bind" at bounding box center [375, 95] width 29 height 26
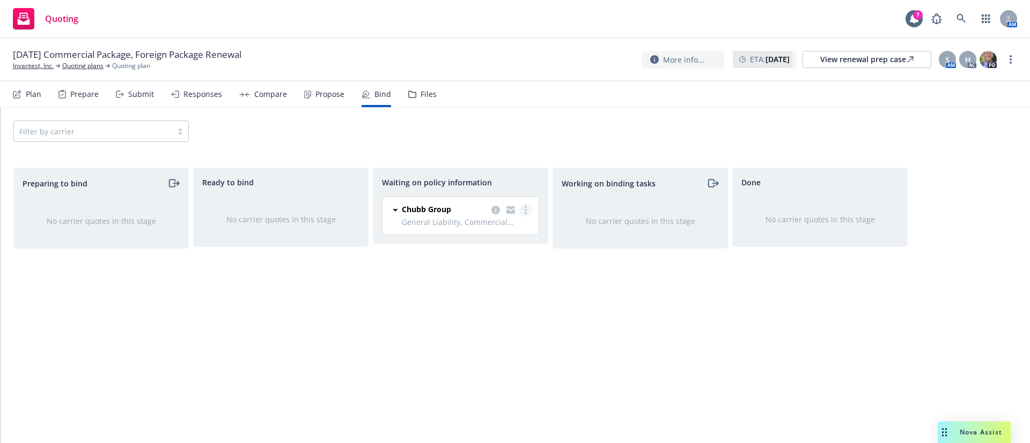
click at [526, 210] on circle "more" at bounding box center [525, 210] width 2 height 2
click at [501, 235] on span "Create policies" at bounding box center [473, 232] width 79 height 10
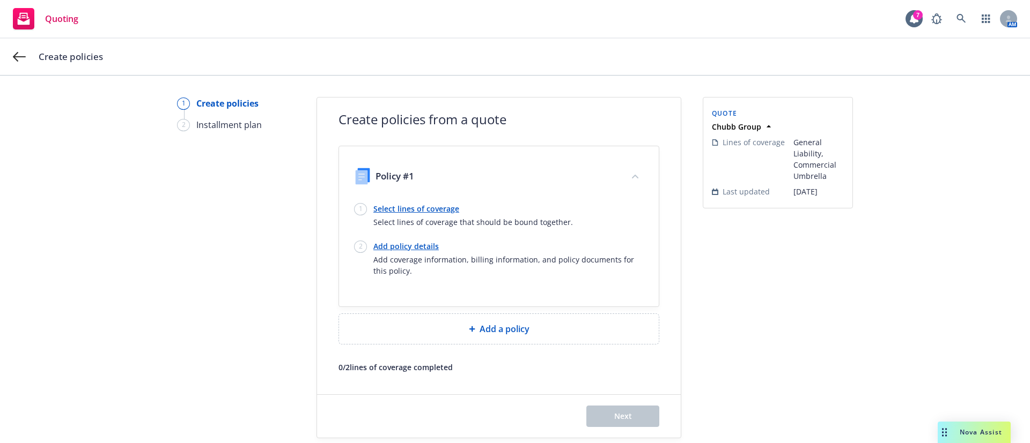
click at [436, 204] on link "Select lines of coverage" at bounding box center [472, 208] width 199 height 11
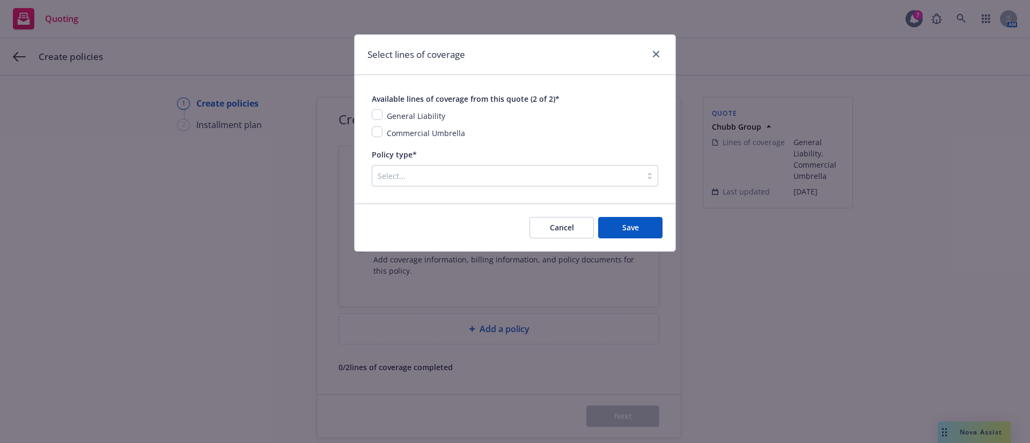
click at [394, 117] on span "General Liability" at bounding box center [416, 116] width 58 height 10
click at [375, 132] on input "checkbox" at bounding box center [377, 132] width 11 height 11
checkbox input "true"
click at [375, 106] on div "Available lines of coverage from this quote (2 of 2)* General Liability Commerc…" at bounding box center [515, 115] width 286 height 47
click at [377, 115] on input "checkbox" at bounding box center [377, 114] width 11 height 11
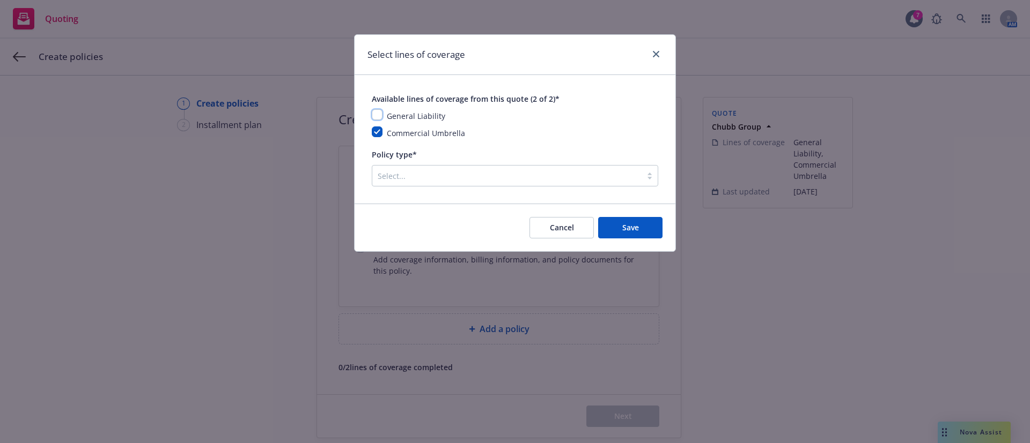
checkbox input "true"
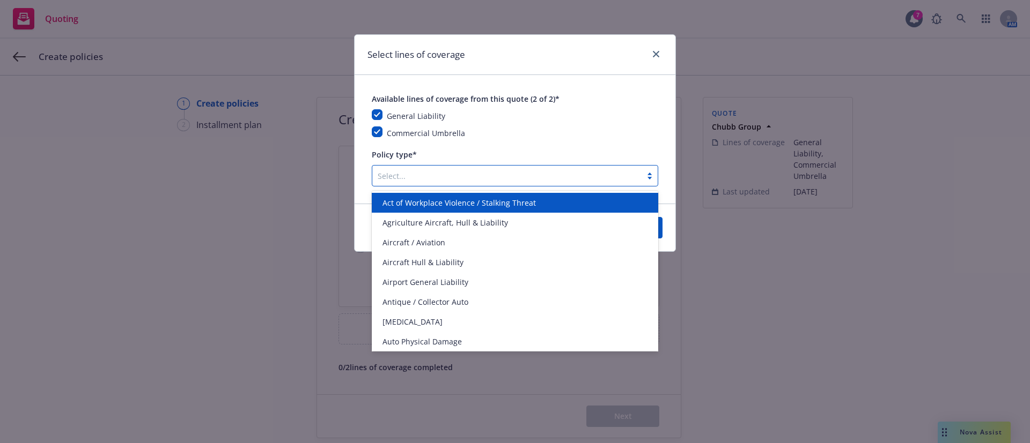
click at [445, 170] on div at bounding box center [507, 175] width 258 height 13
type input "for"
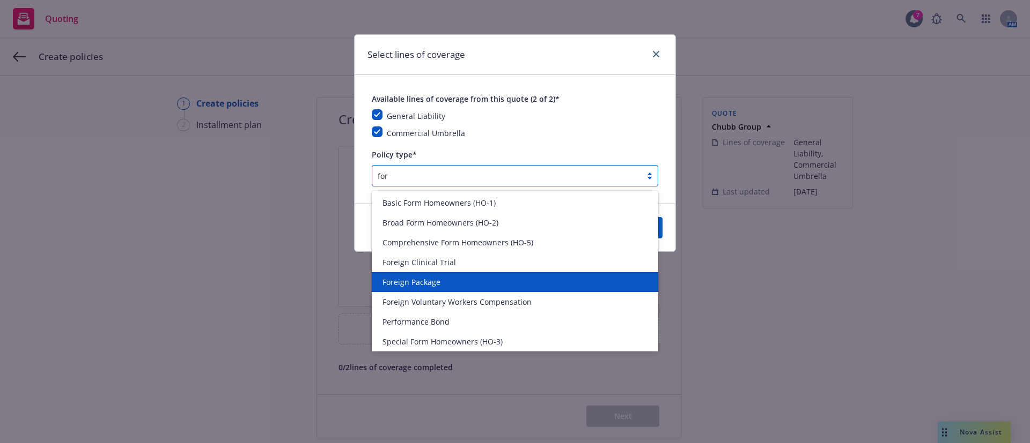
click at [454, 272] on div "Foreign Package" at bounding box center [515, 282] width 286 height 20
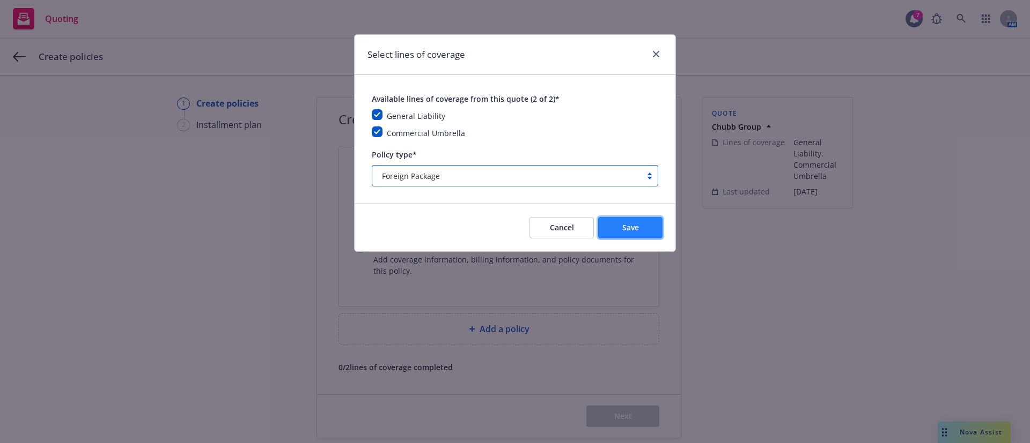
click at [606, 228] on button "Save" at bounding box center [630, 227] width 64 height 21
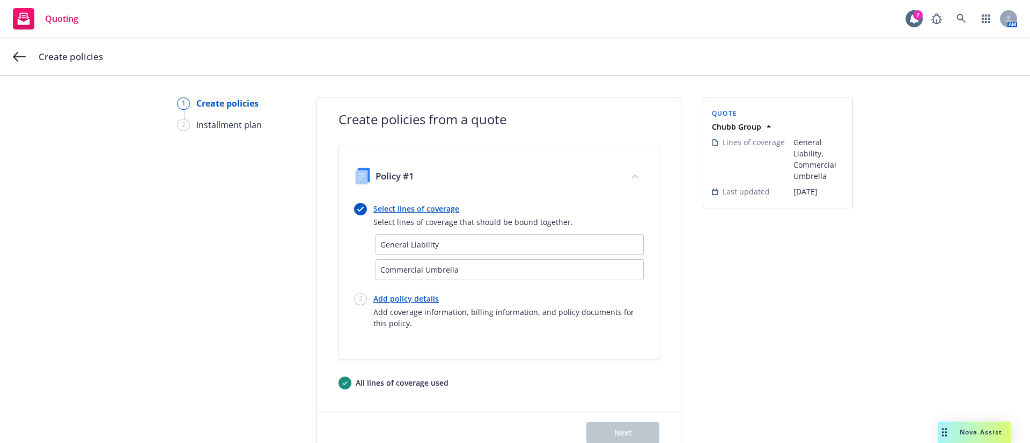
click at [427, 297] on link "Add policy details" at bounding box center [508, 298] width 270 height 11
select select "12"
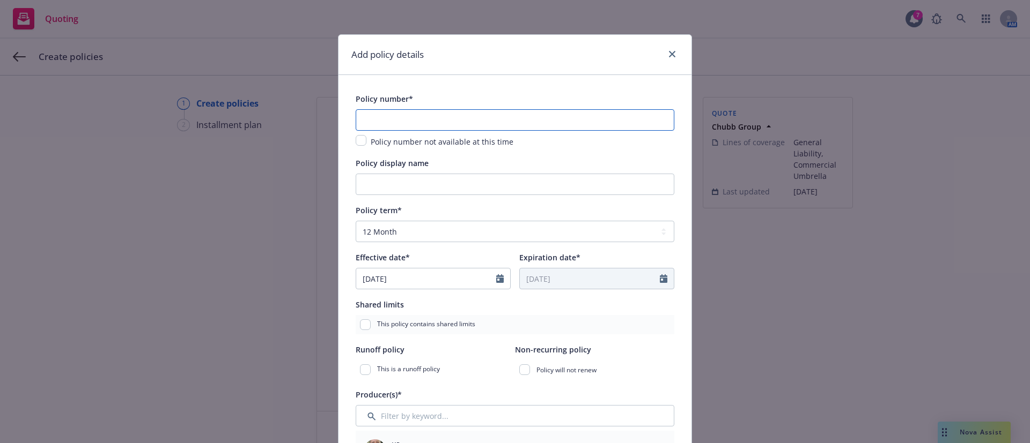
click at [428, 117] on input "text" at bounding box center [515, 119] width 319 height 21
paste input "D38280065 013"
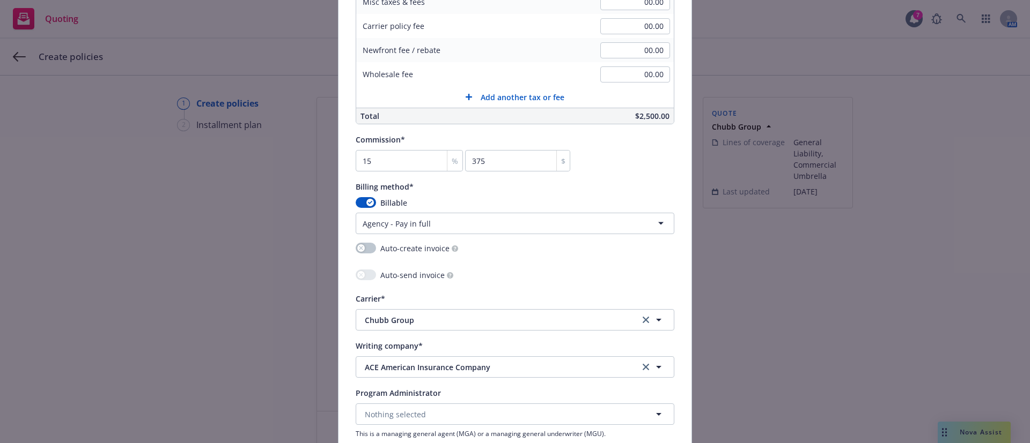
scroll to position [804, 0]
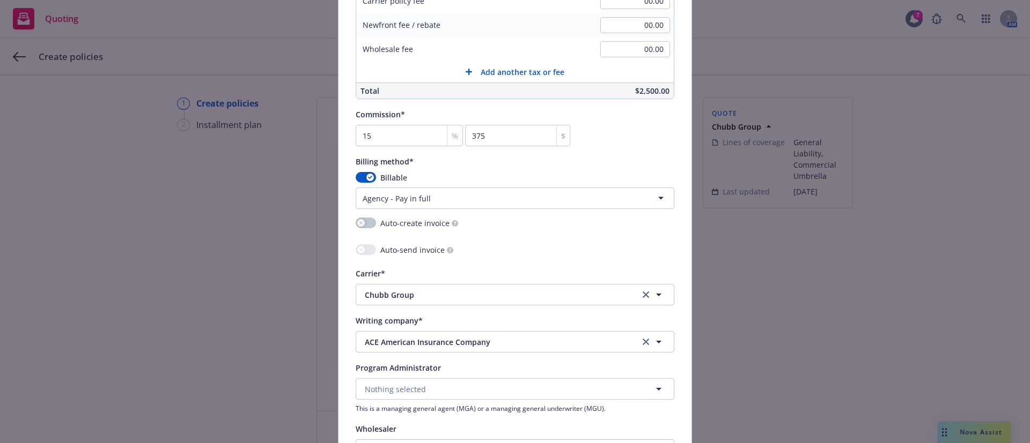
type input "D38280065 013"
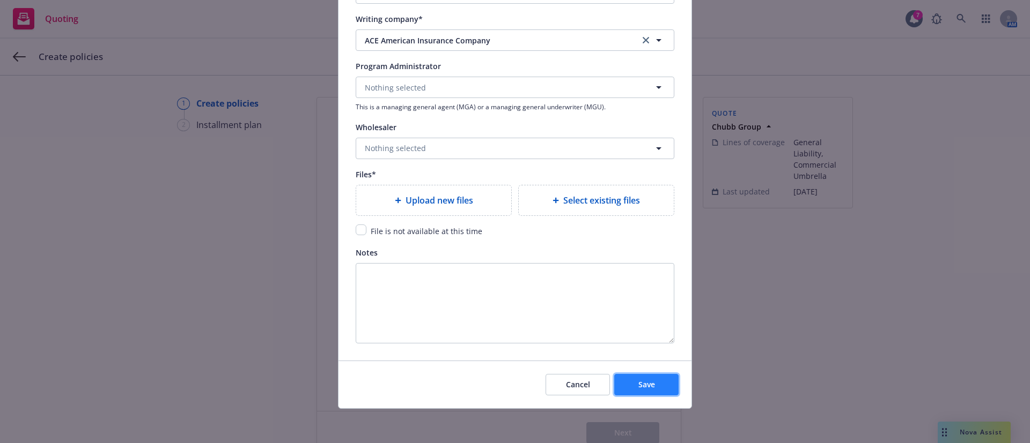
click at [638, 387] on span "Save" at bounding box center [646, 385] width 17 height 10
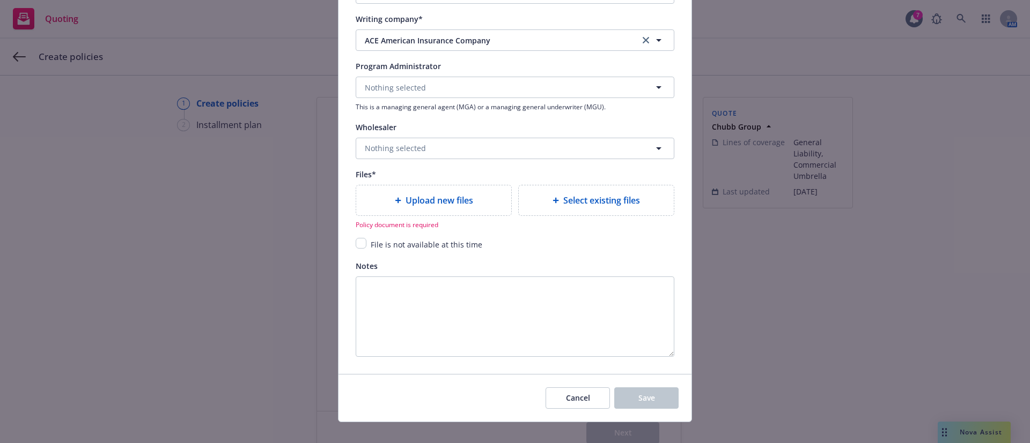
click at [391, 241] on span "File is not available at this time" at bounding box center [427, 245] width 112 height 10
click at [357, 247] on input "checkbox" at bounding box center [361, 243] width 11 height 11
checkbox input "true"
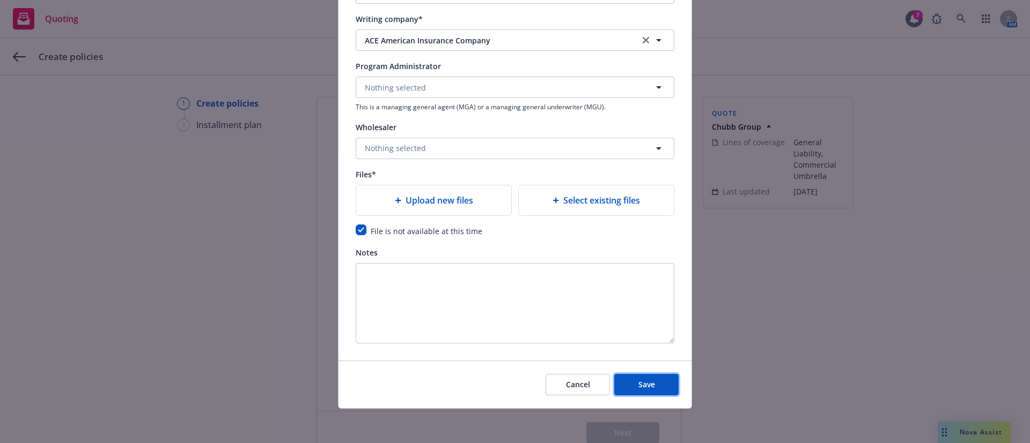
click at [659, 386] on button "Save" at bounding box center [646, 384] width 64 height 21
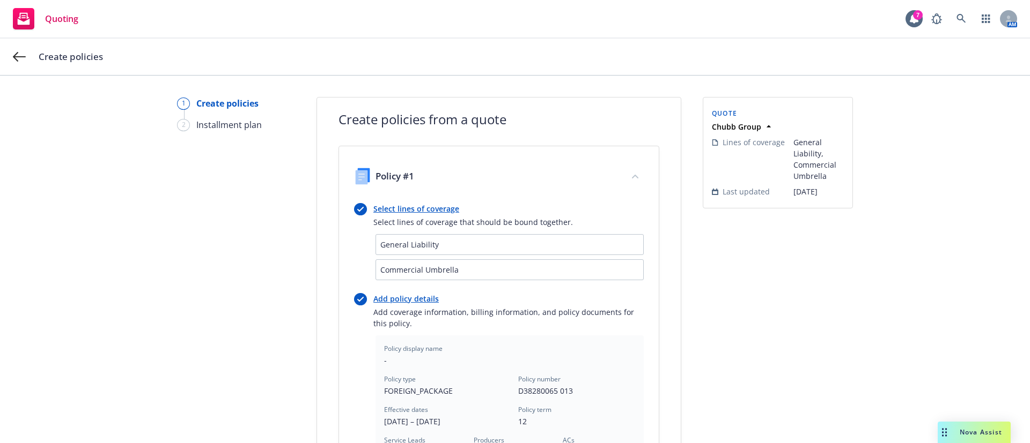
scroll to position [335, 0]
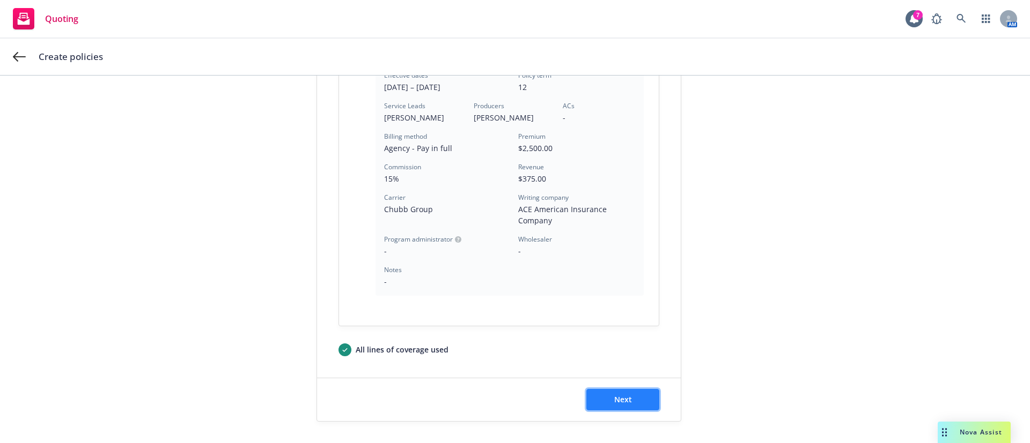
click at [628, 403] on button "Next" at bounding box center [622, 399] width 73 height 21
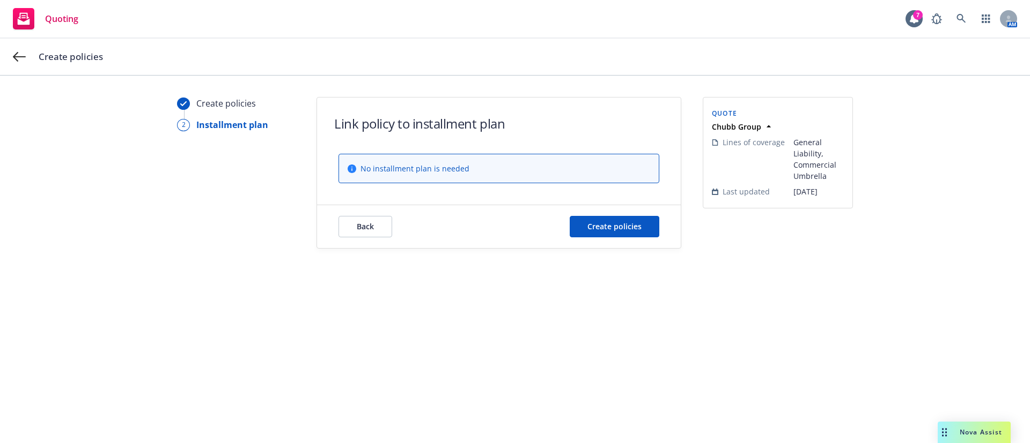
scroll to position [0, 0]
click at [591, 213] on div "Back Create policies" at bounding box center [499, 226] width 364 height 43
click at [595, 240] on div "Back Create policies" at bounding box center [499, 226] width 364 height 43
click at [592, 228] on span "Create policies" at bounding box center [614, 226] width 54 height 10
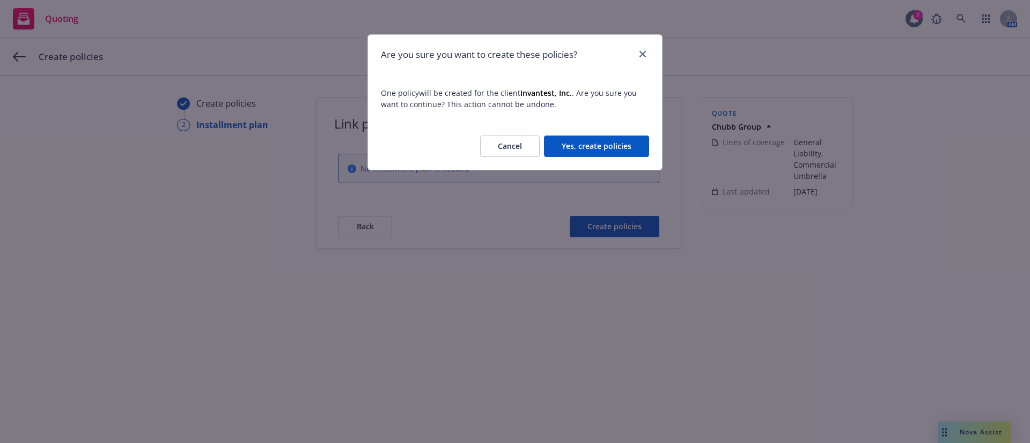
click at [582, 145] on button "Yes, create policies" at bounding box center [596, 146] width 105 height 21
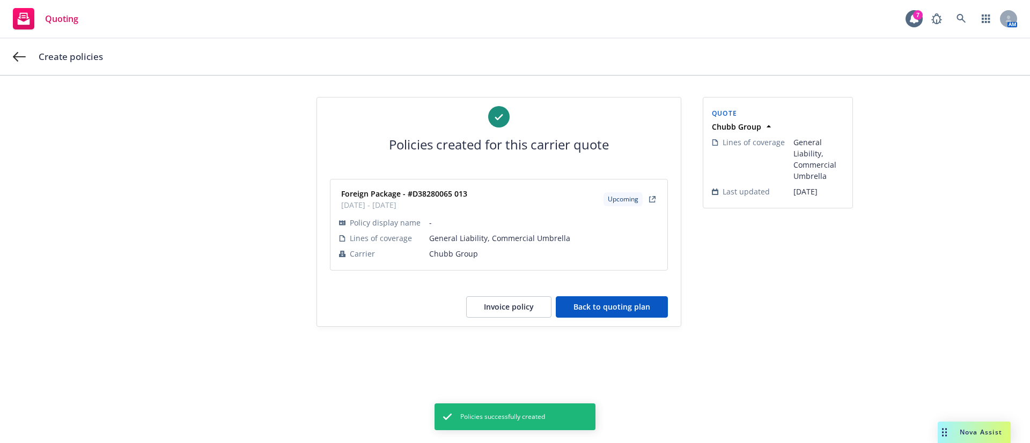
click at [539, 302] on button "Invoice policy" at bounding box center [508, 307] width 85 height 21
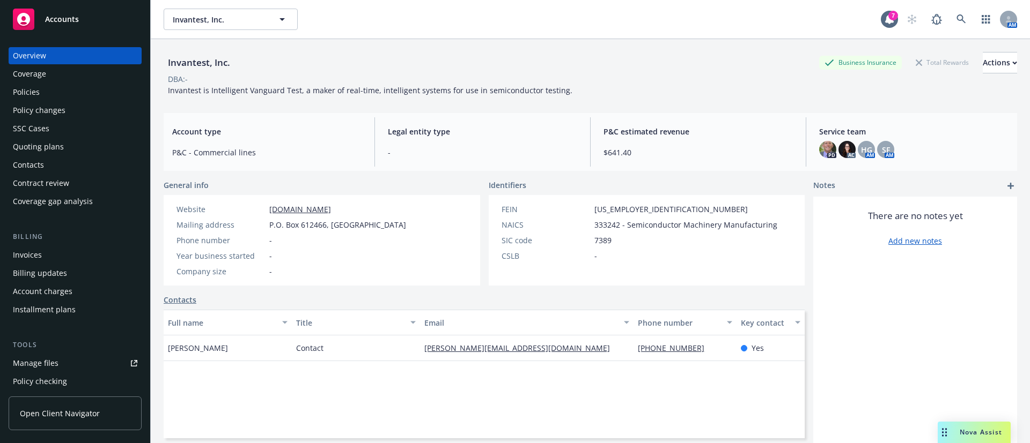
click at [33, 94] on div "Policies" at bounding box center [26, 92] width 27 height 17
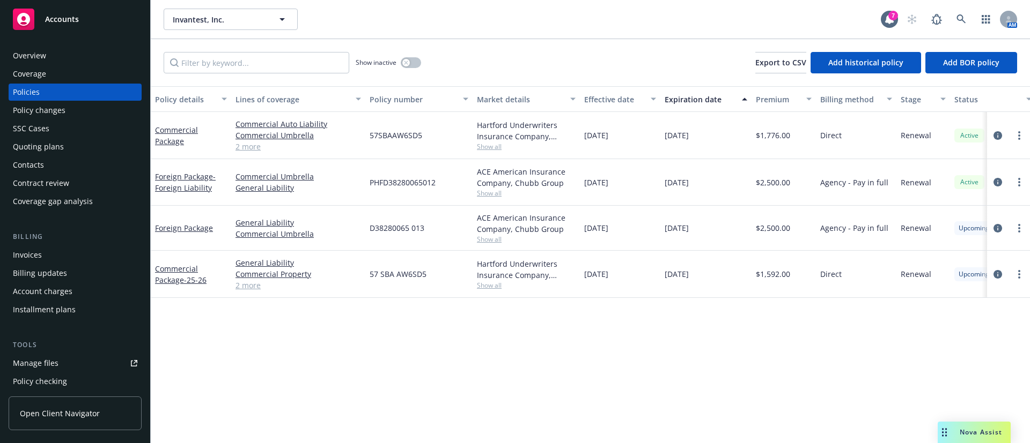
click at [70, 250] on div "Invoices" at bounding box center [75, 255] width 124 height 17
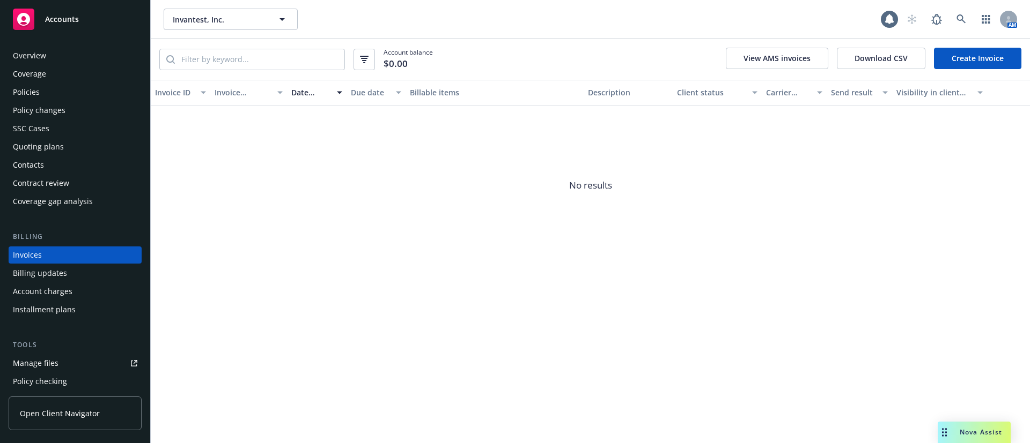
scroll to position [17, 0]
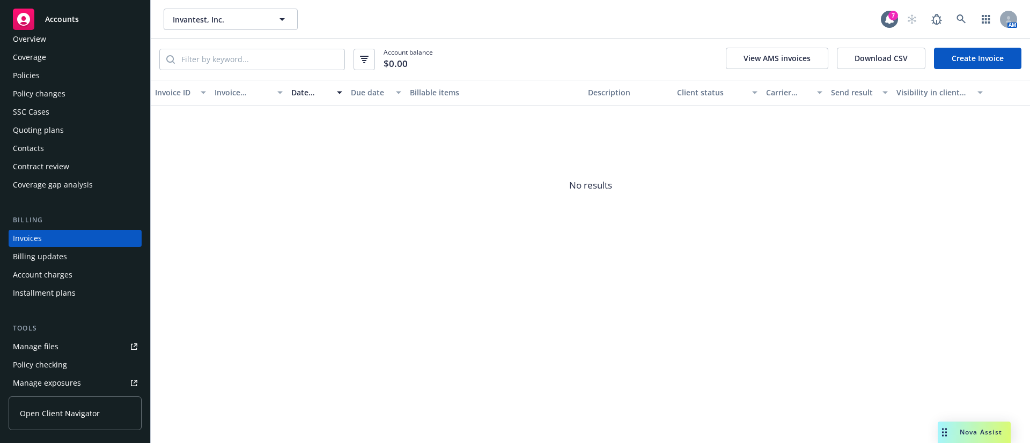
click at [957, 55] on link "Create Invoice" at bounding box center [977, 58] width 87 height 21
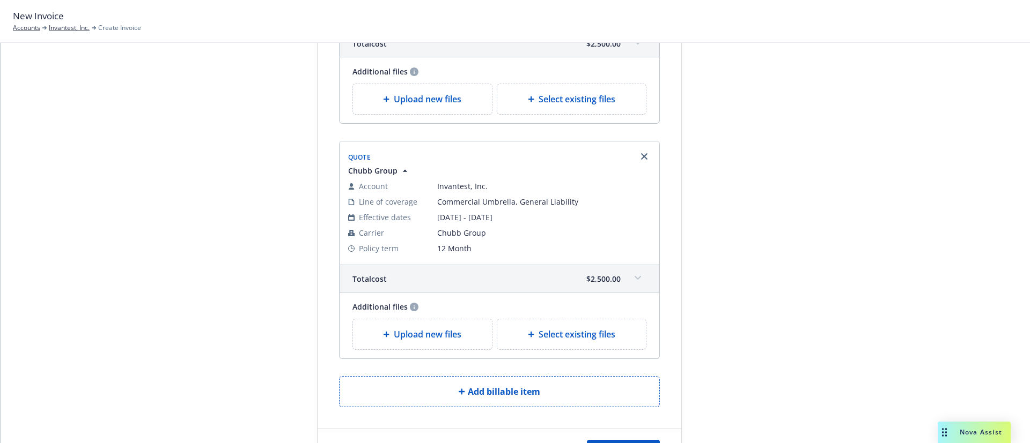
scroll to position [241, 0]
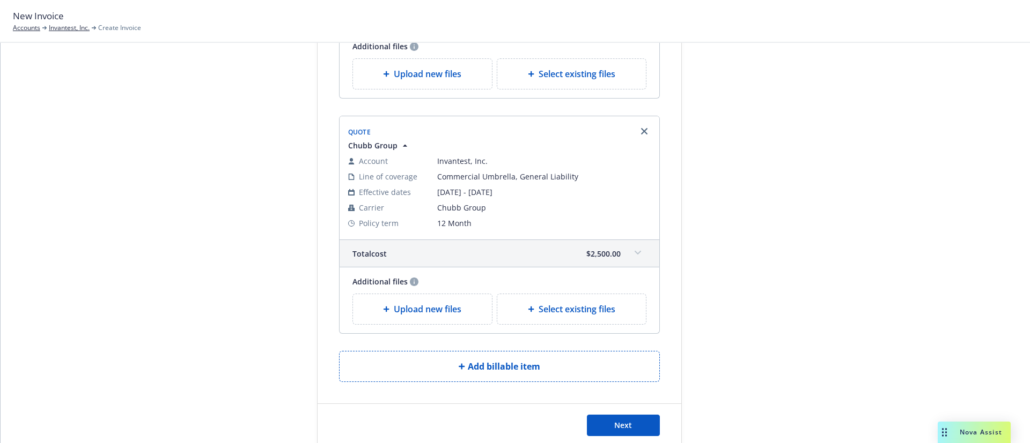
click at [644, 131] on div at bounding box center [643, 131] width 17 height 17
click at [641, 131] on icon "Remove browser" at bounding box center [644, 131] width 6 height 6
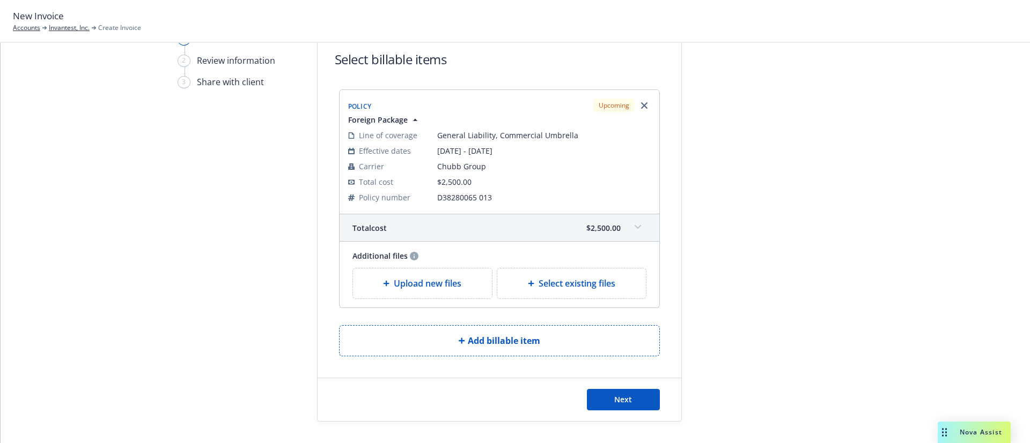
scroll to position [0, 0]
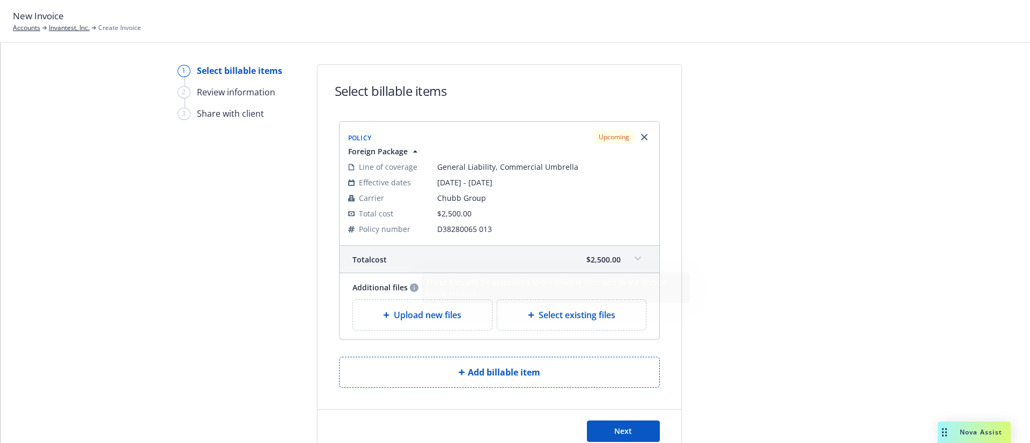
click at [382, 319] on div "Upload new files" at bounding box center [422, 315] width 122 height 13
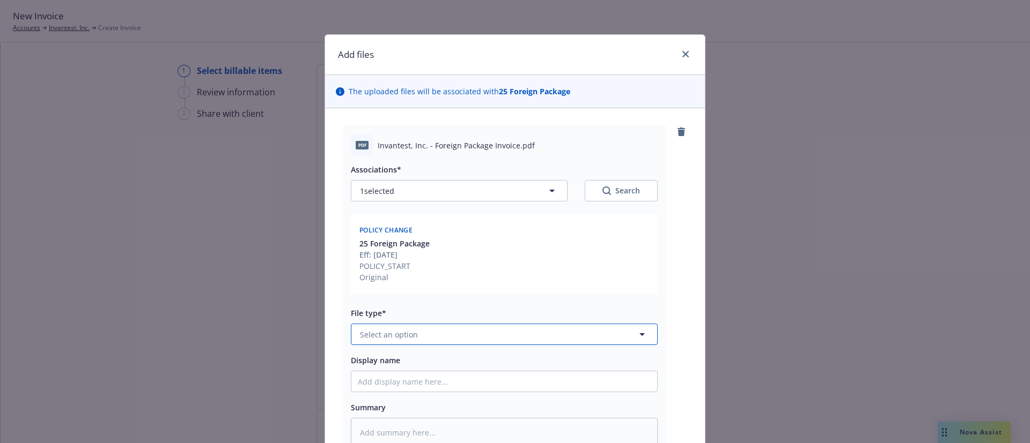
click at [424, 333] on button "Select an option" at bounding box center [504, 334] width 307 height 21
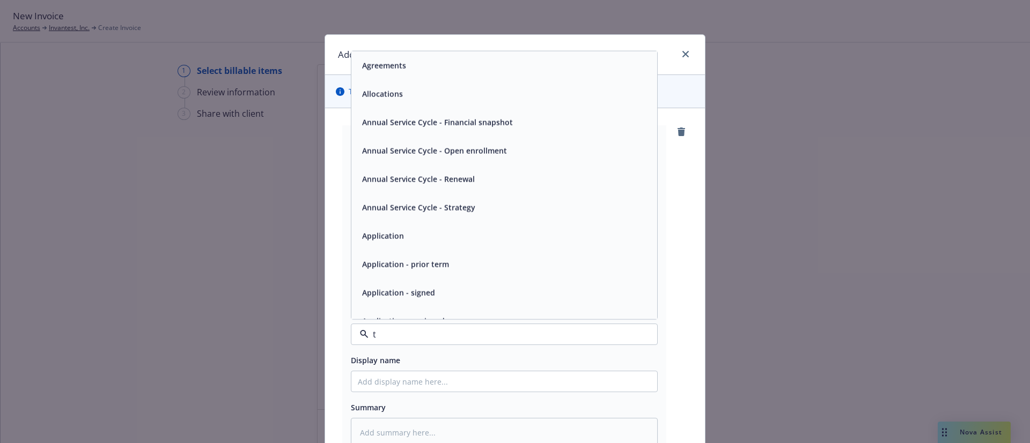
type input "th"
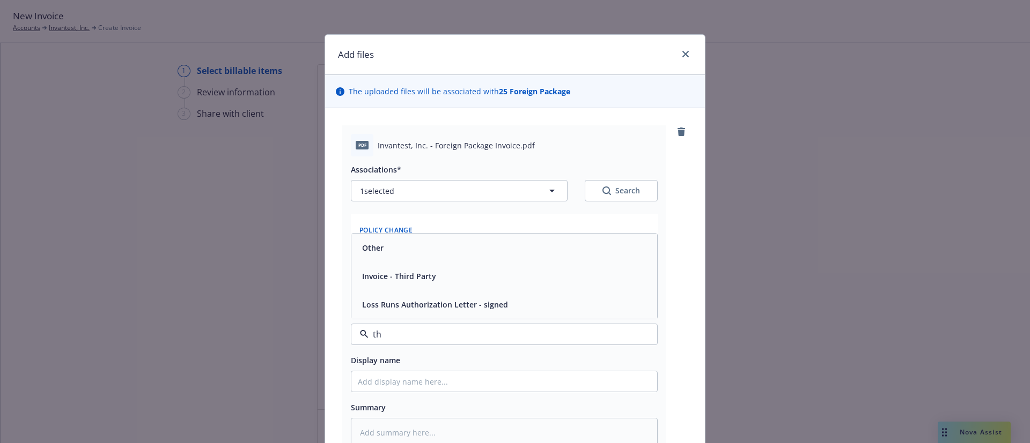
click at [429, 277] on div "Invoice - Third Party" at bounding box center [398, 277] width 80 height 16
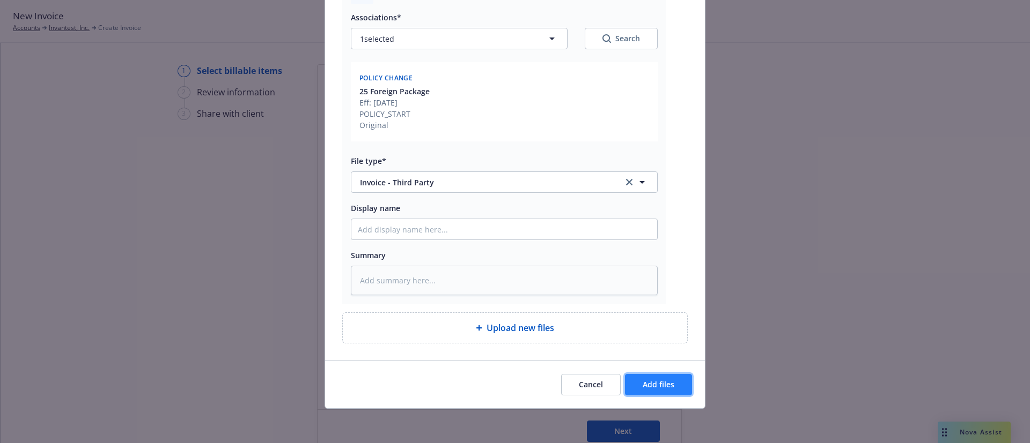
click at [656, 383] on span "Add files" at bounding box center [658, 385] width 32 height 10
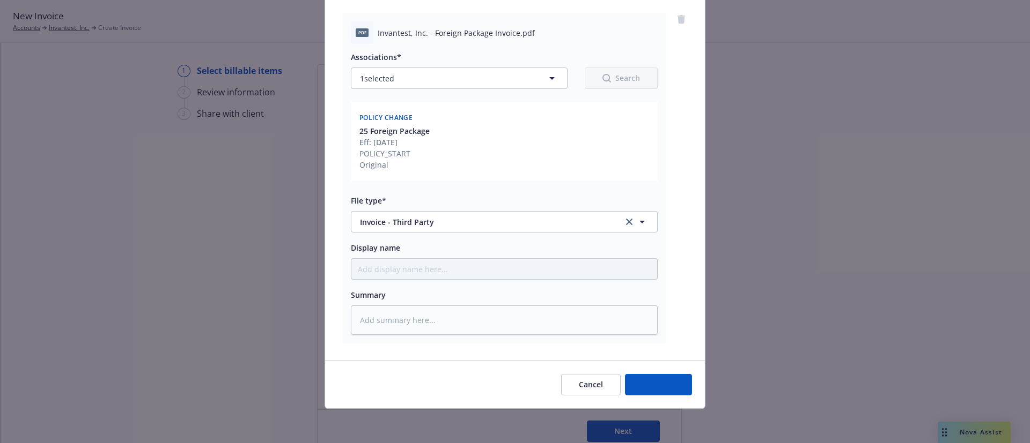
scroll to position [113, 0]
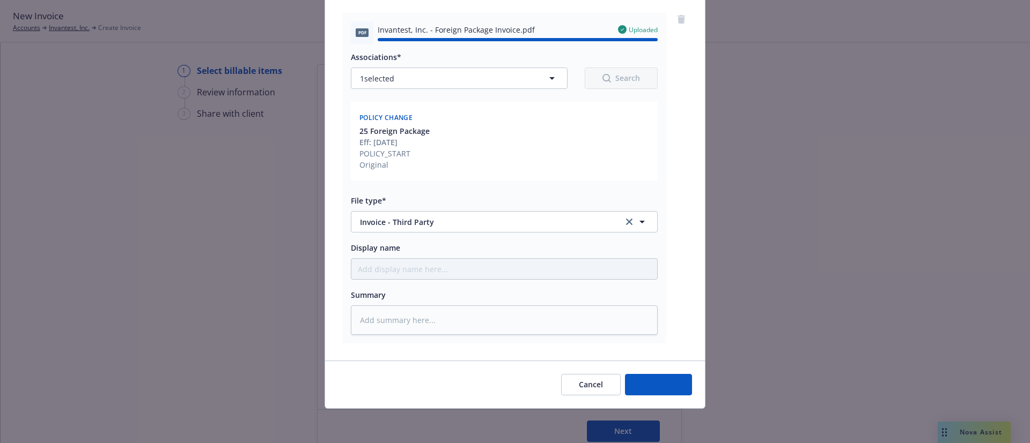
type textarea "x"
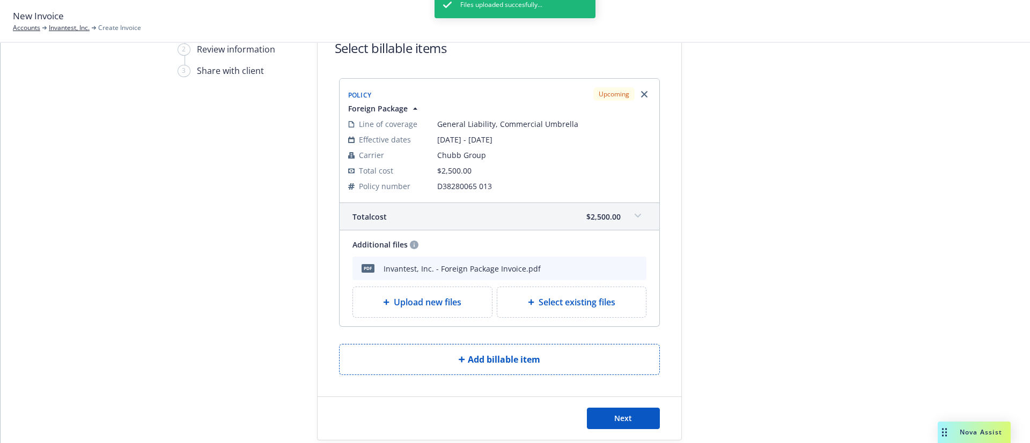
scroll to position [62, 0]
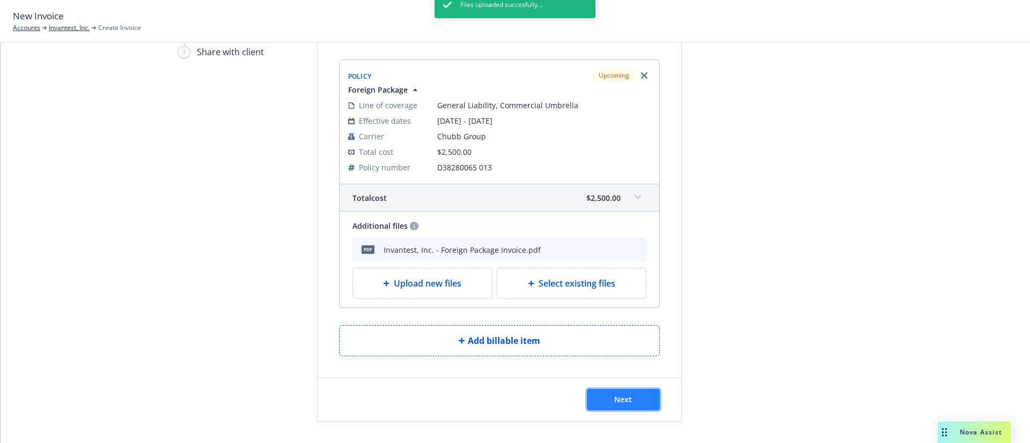
click at [637, 403] on button "Next" at bounding box center [623, 399] width 73 height 21
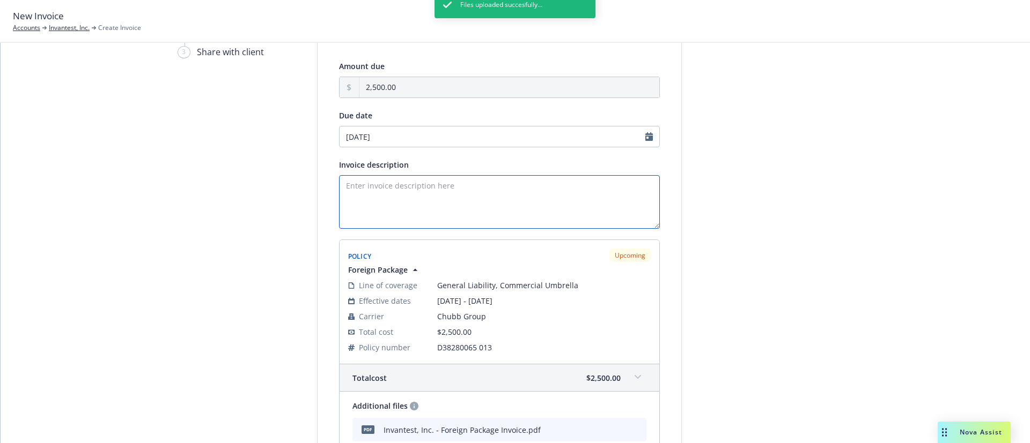
click at [403, 185] on textarea "Invoice description" at bounding box center [499, 202] width 321 height 54
paste textarea "Invantest, Inc."
drag, startPoint x: 404, startPoint y: 193, endPoint x: 299, endPoint y: 191, distance: 105.1
click at [300, 191] on div "Select billable items 2 Review information 3 Share with client Add payment deta…" at bounding box center [514, 278] width 1003 height 551
paste textarea "Commercial Package -"
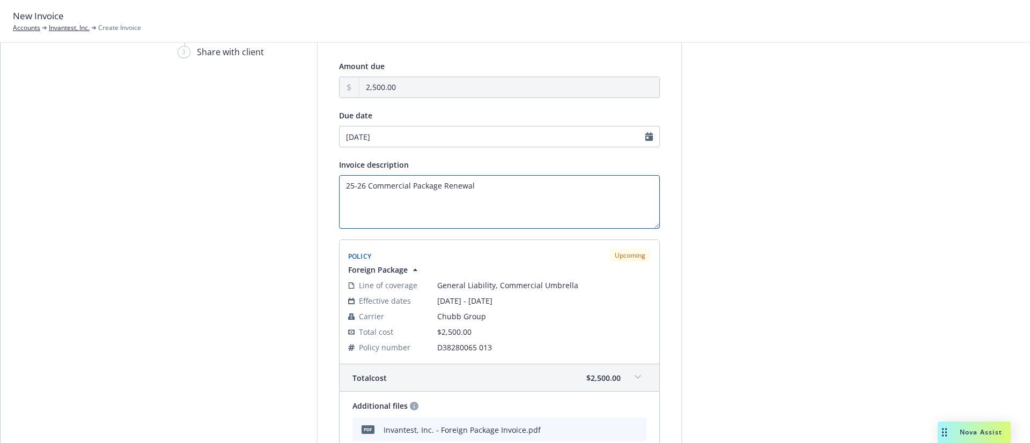
scroll to position [194, 0]
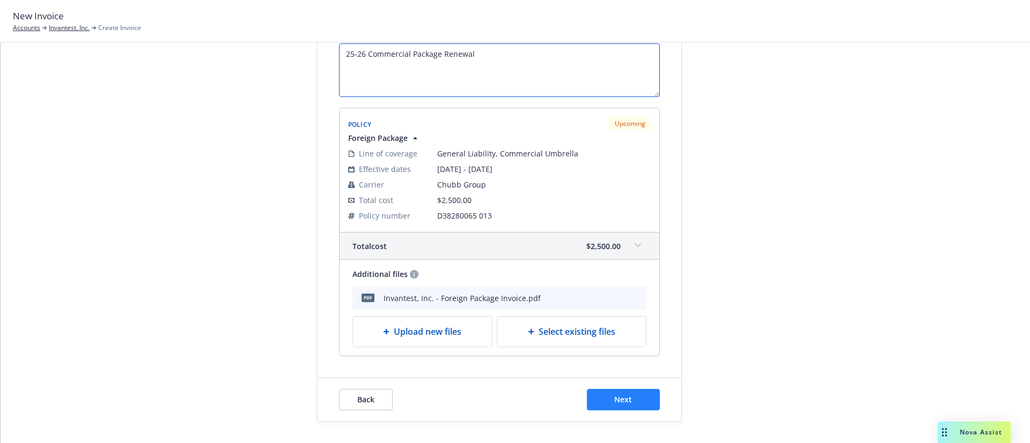
type textarea "25-26 Commercial Package Renewal"
click at [618, 397] on span "Next" at bounding box center [623, 400] width 18 height 10
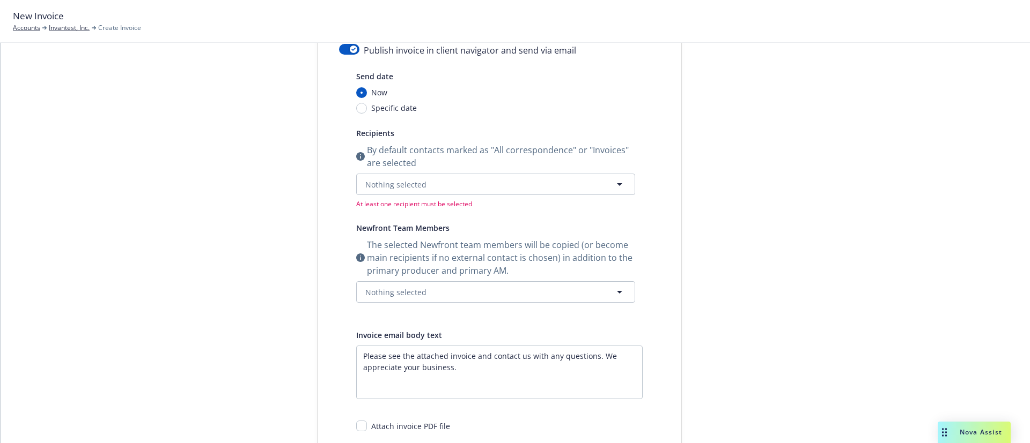
scroll to position [0, 0]
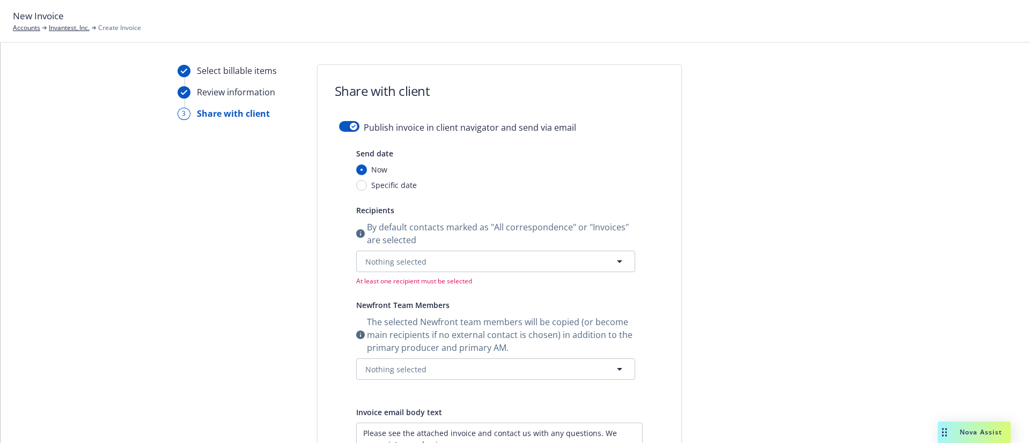
click at [341, 120] on form "Share with client Publish invoice in client navigator and send via email Send d…" at bounding box center [499, 350] width 364 height 571
click at [350, 127] on div "button" at bounding box center [354, 127] width 8 height 8
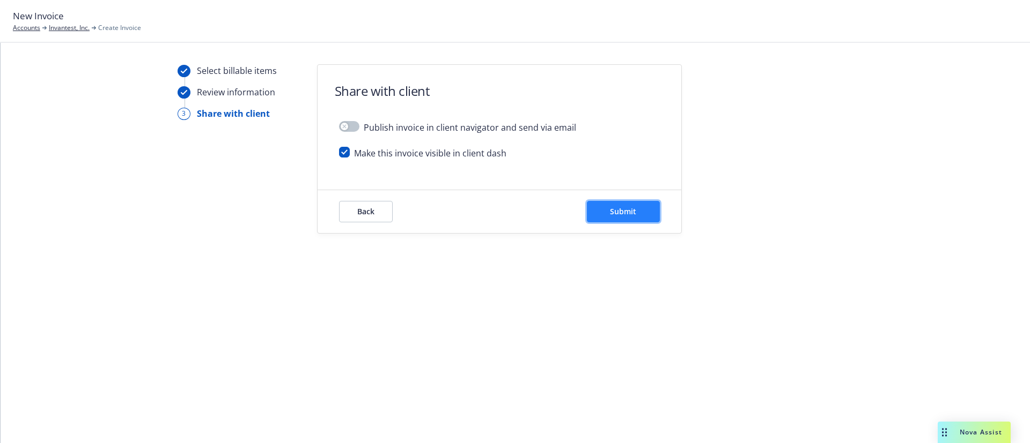
click at [648, 207] on button "Submit" at bounding box center [623, 211] width 73 height 21
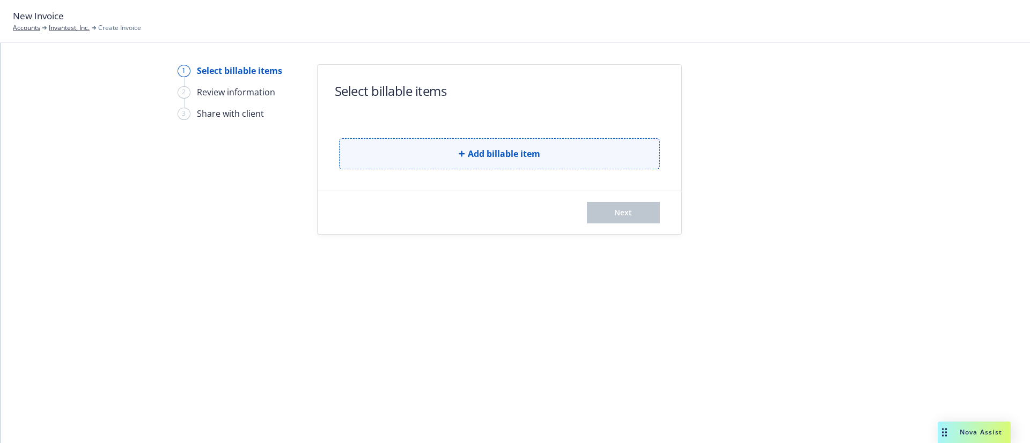
click at [418, 150] on button "Add billable item" at bounding box center [499, 153] width 321 height 31
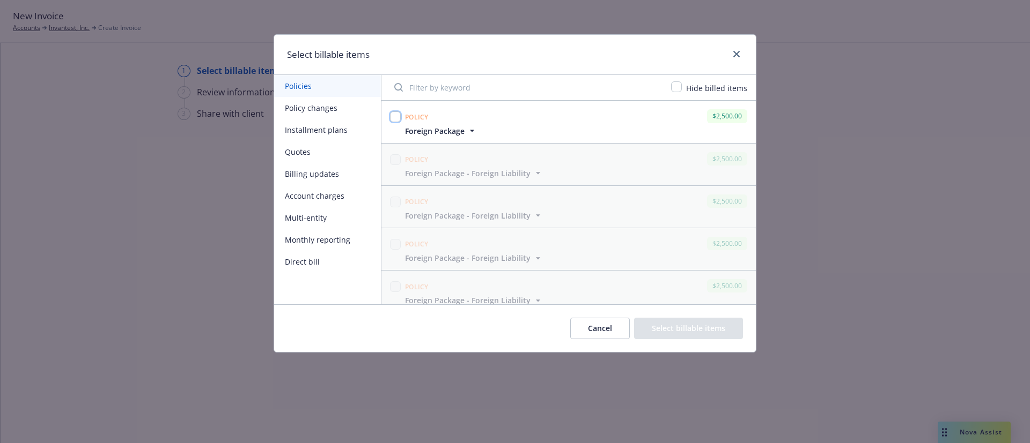
click at [391, 114] on input "checkbox" at bounding box center [395, 117] width 11 height 11
checkbox input "true"
click at [656, 324] on button "Select billable items" at bounding box center [688, 328] width 109 height 21
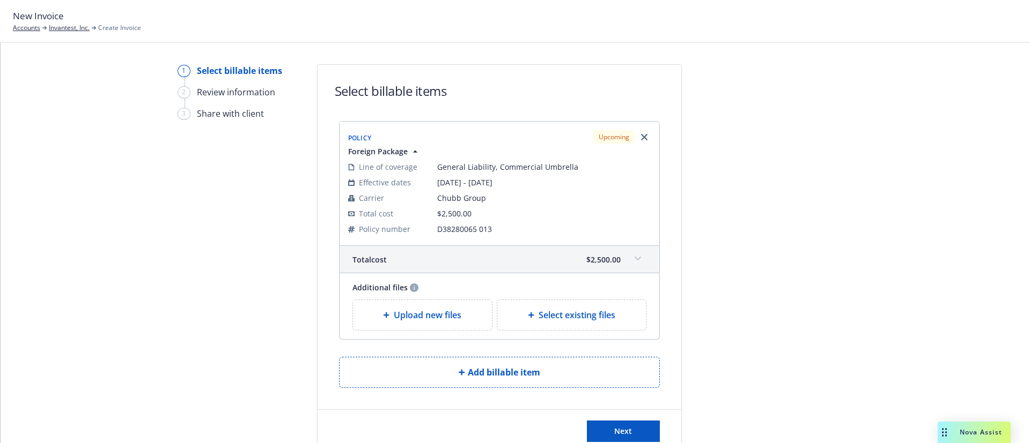
click at [431, 307] on div "Upload new files" at bounding box center [422, 315] width 139 height 30
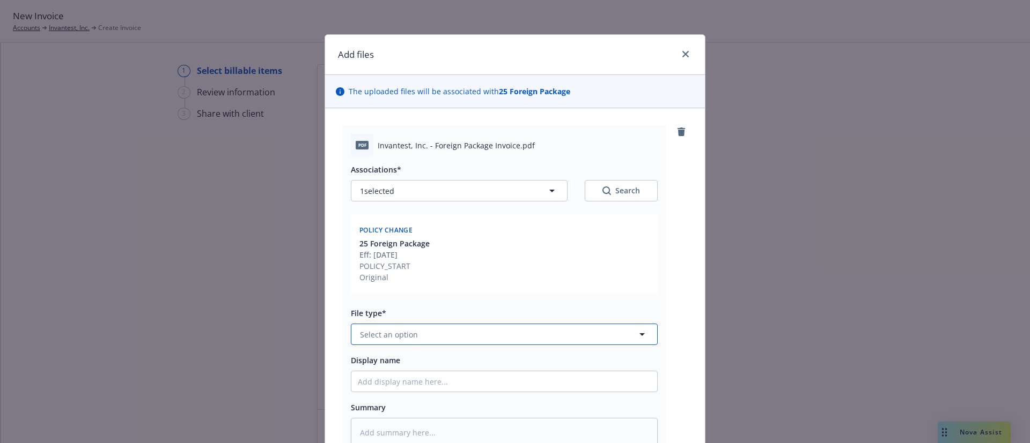
click at [394, 336] on span "Select an option" at bounding box center [389, 334] width 58 height 11
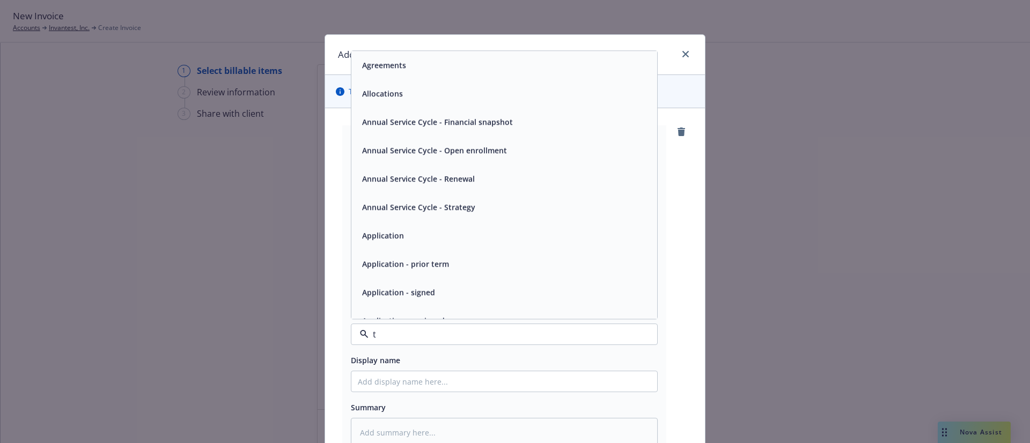
type input "th"
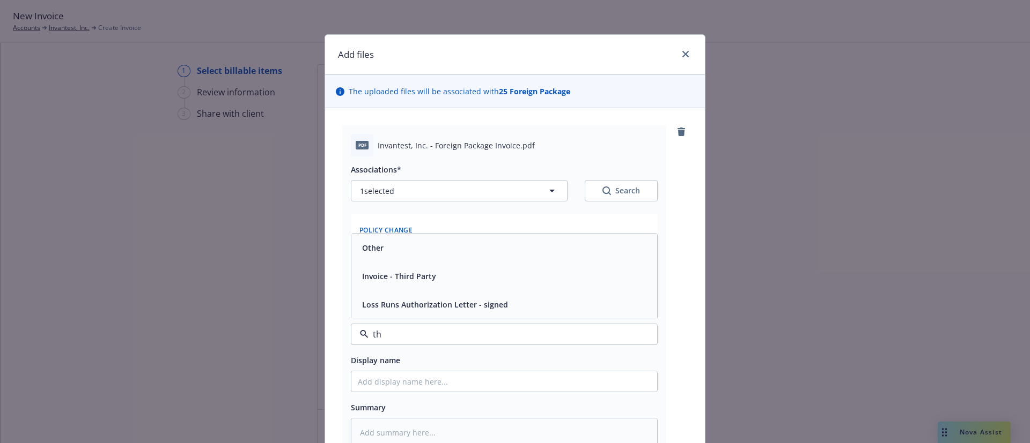
click at [431, 271] on div "Invoice - Third Party" at bounding box center [504, 277] width 293 height 16
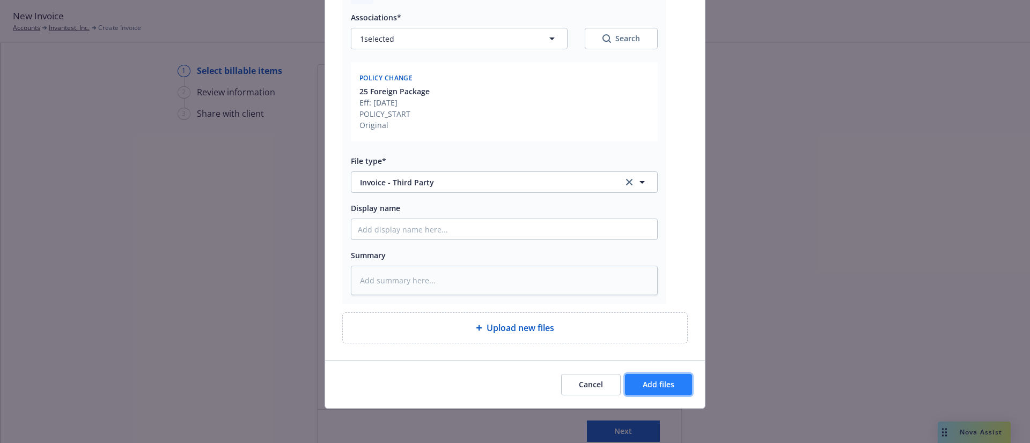
click at [666, 387] on span "Add files" at bounding box center [658, 385] width 32 height 10
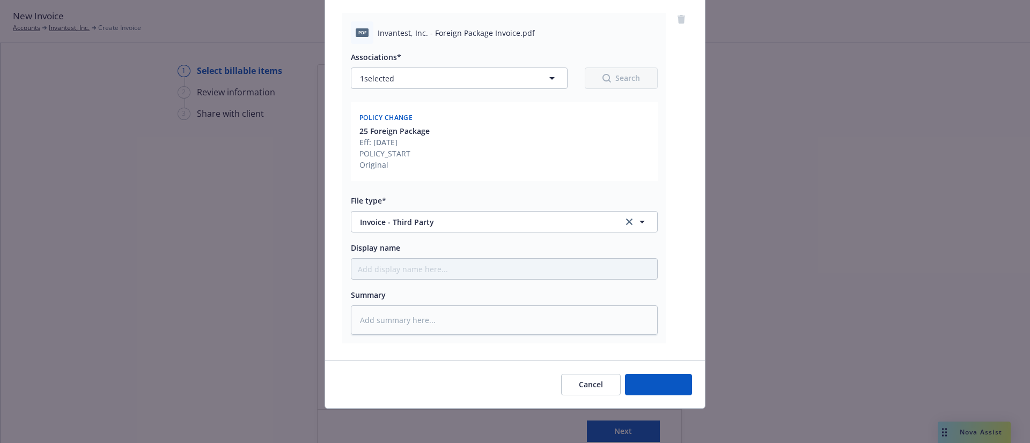
scroll to position [113, 0]
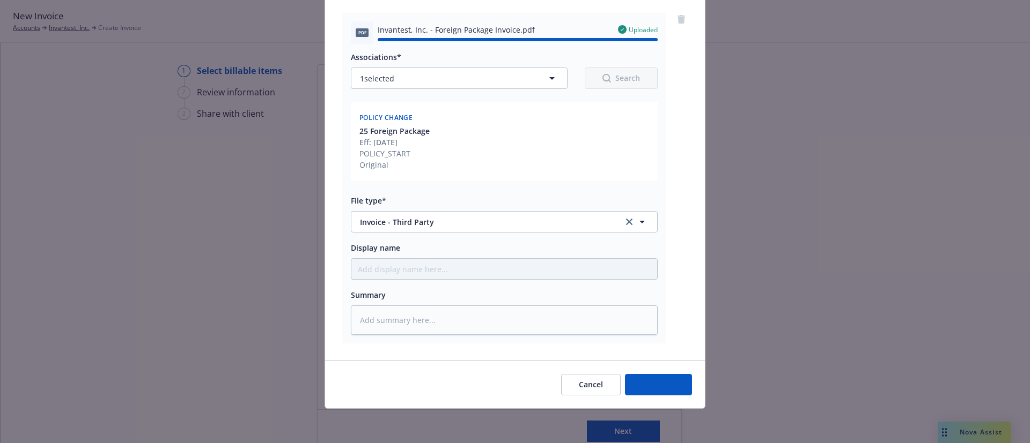
type textarea "x"
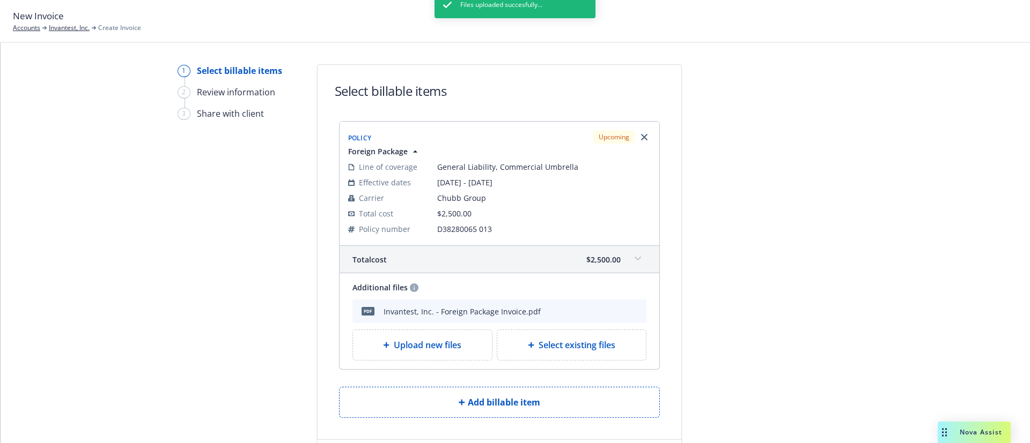
scroll to position [62, 0]
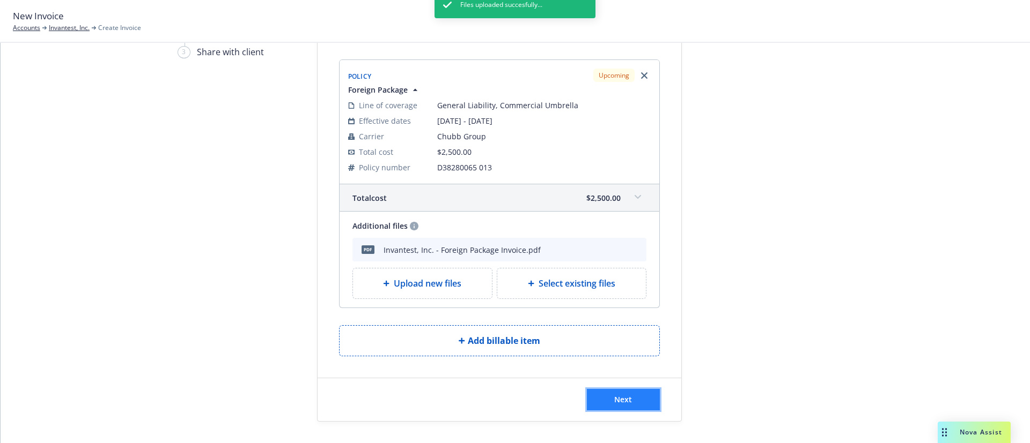
click at [631, 397] on button "Next" at bounding box center [623, 399] width 73 height 21
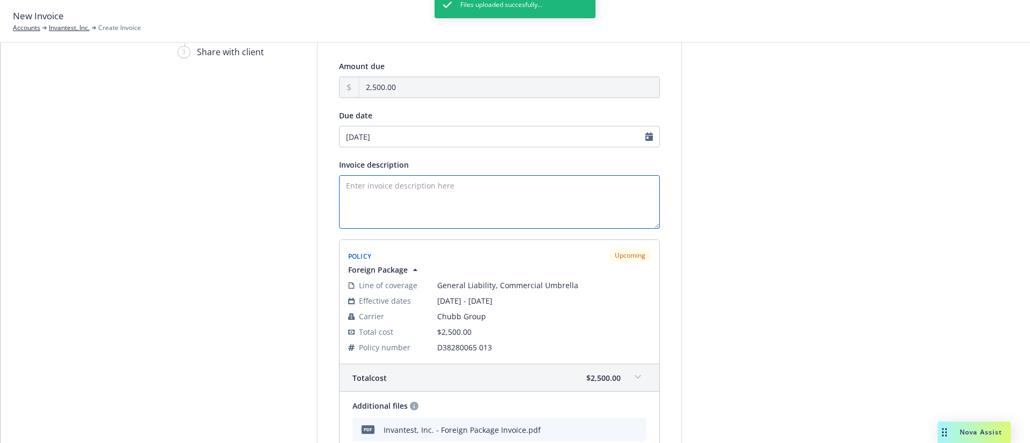
click at [403, 214] on textarea "Invoice description" at bounding box center [499, 202] width 321 height 54
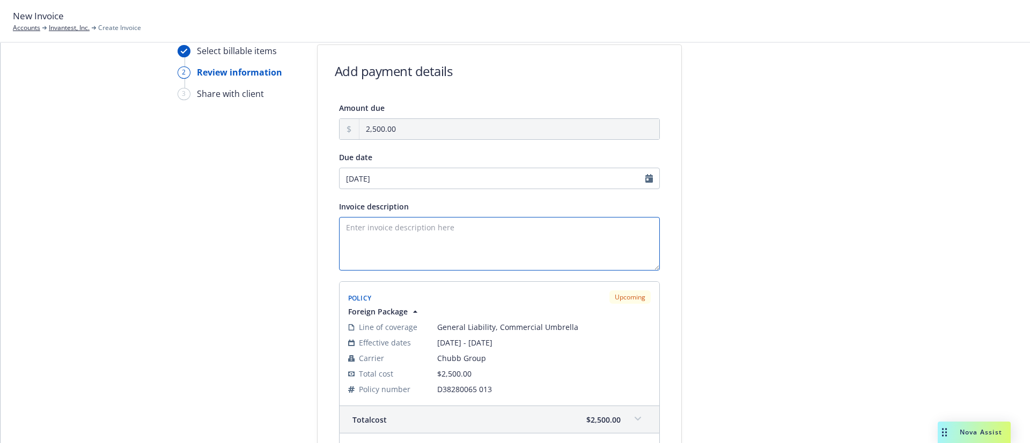
scroll to position [0, 0]
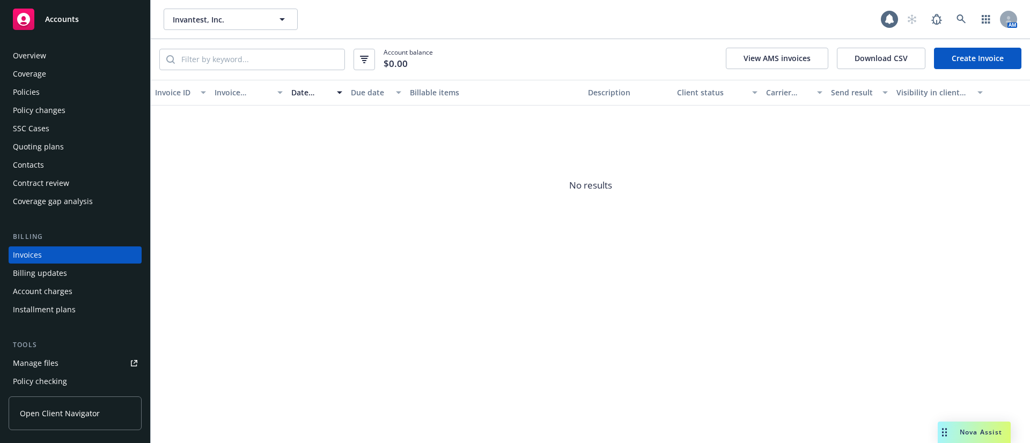
scroll to position [17, 0]
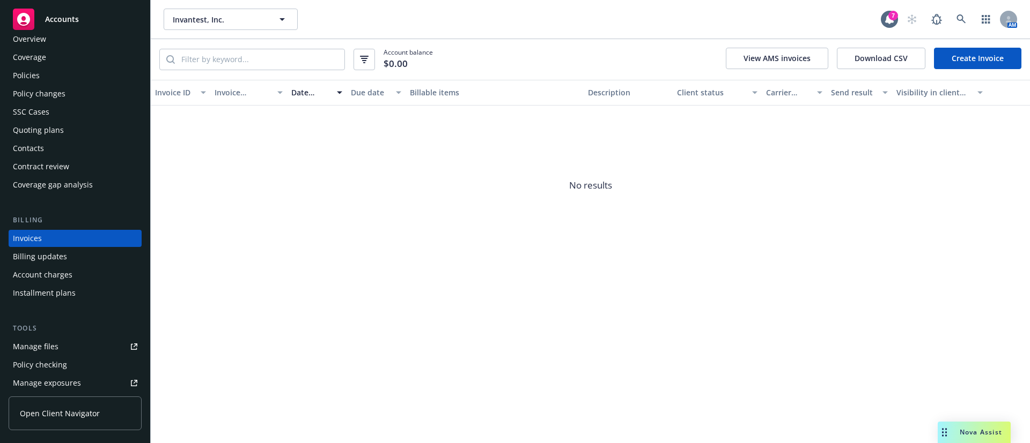
click at [54, 67] on div "Policies" at bounding box center [75, 75] width 124 height 17
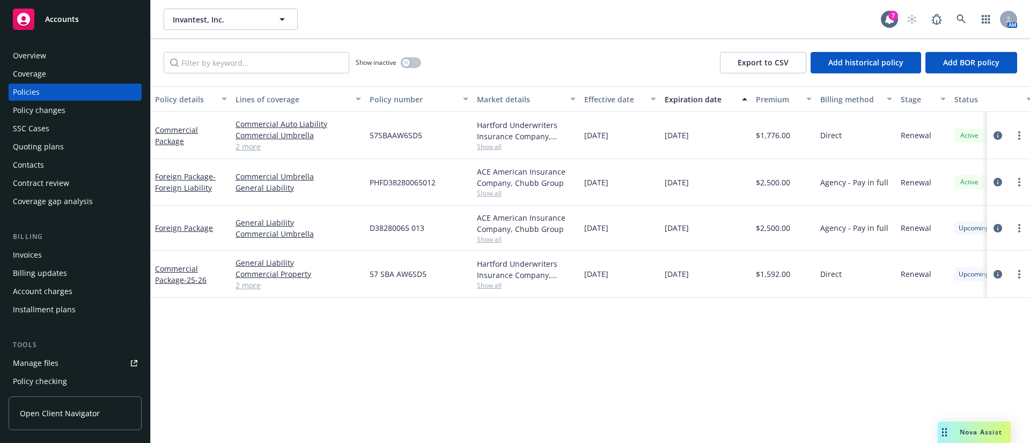
drag, startPoint x: 189, startPoint y: 287, endPoint x: 152, endPoint y: 272, distance: 39.6
click at [152, 272] on div "Commercial Package - 25-26" at bounding box center [191, 274] width 80 height 47
copy link "Commercial Package -"
click at [995, 276] on icon "circleInformation" at bounding box center [997, 274] width 9 height 9
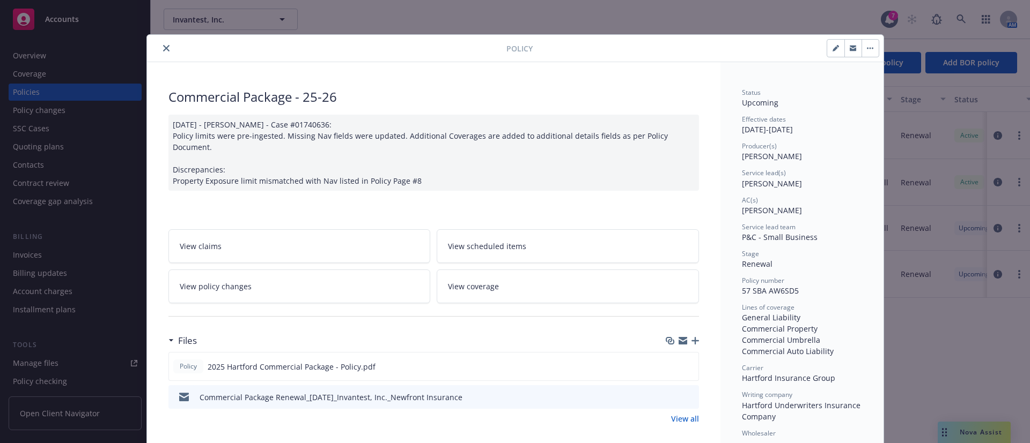
click at [163, 47] on button "close" at bounding box center [166, 48] width 13 height 13
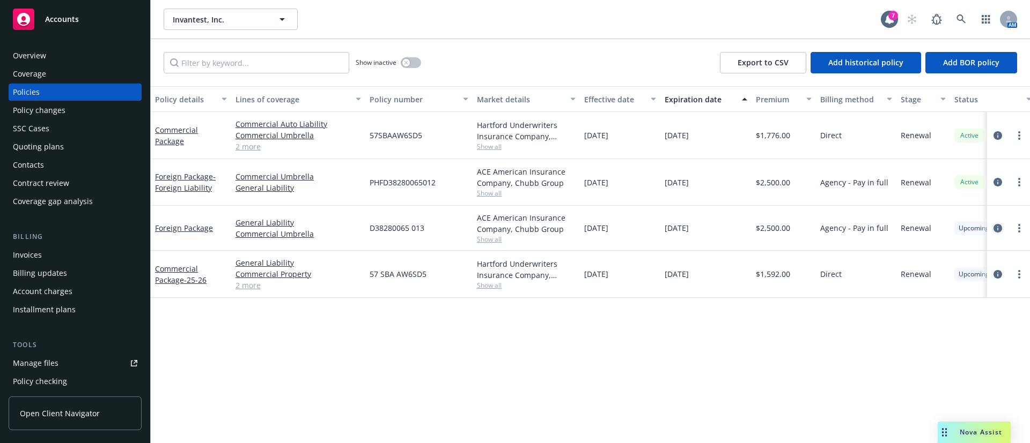
click at [995, 227] on icon "circleInformation" at bounding box center [997, 228] width 9 height 9
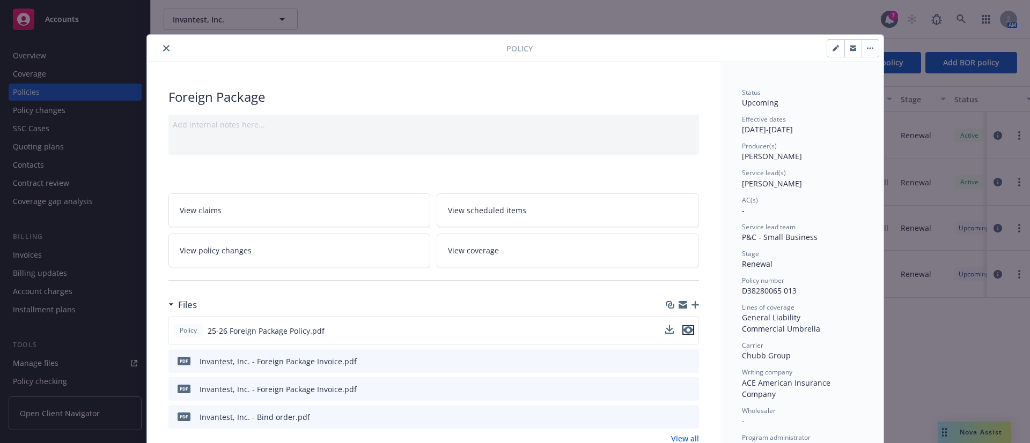
click at [683, 331] on icon "preview file" at bounding box center [688, 331] width 10 height 8
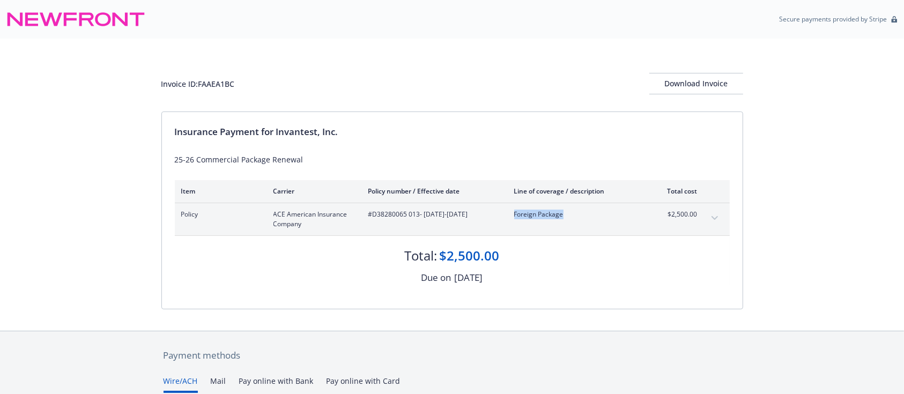
drag, startPoint x: 564, startPoint y: 212, endPoint x: 510, endPoint y: 214, distance: 54.2
click at [510, 214] on div "Policy ACE American Insurance Company #D38280065 013 - [DATE]-[DATE] Foreign Pa…" at bounding box center [439, 219] width 516 height 19
copy span "Foreign Package"
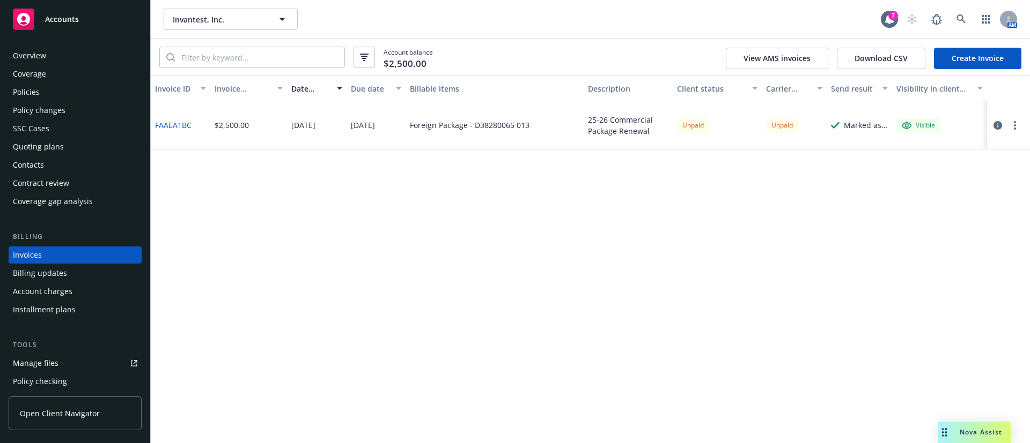
scroll to position [17, 0]
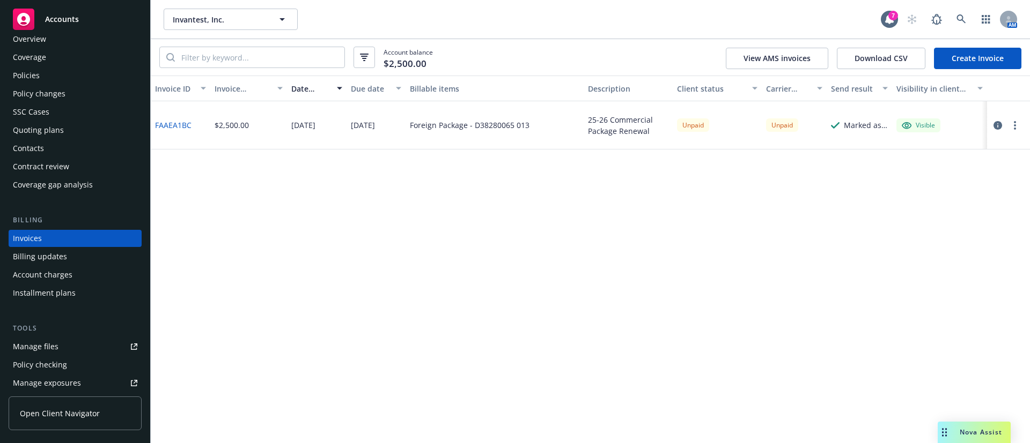
click at [62, 153] on div "Contacts" at bounding box center [75, 148] width 124 height 17
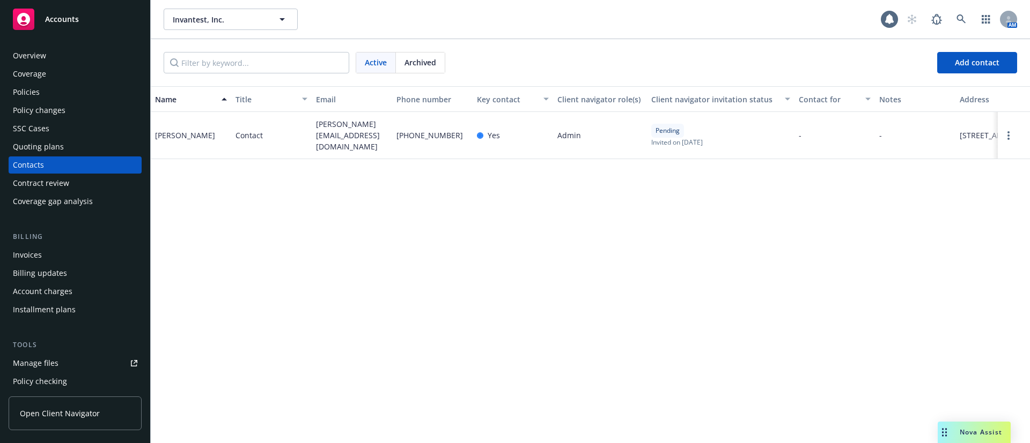
click at [332, 140] on span "jason.saw@invantest.com" at bounding box center [352, 136] width 72 height 34
copy span "jason.saw@invantest.com"
click at [73, 263] on div "Invoices" at bounding box center [75, 255] width 124 height 17
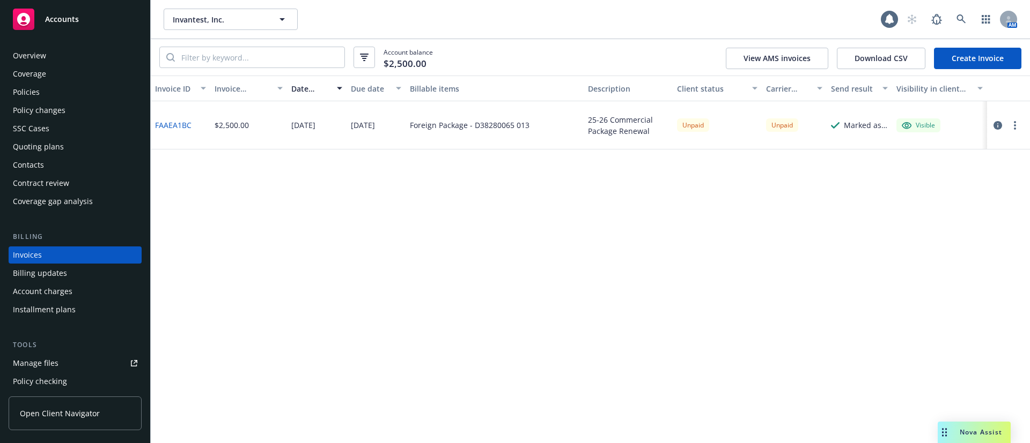
scroll to position [17, 0]
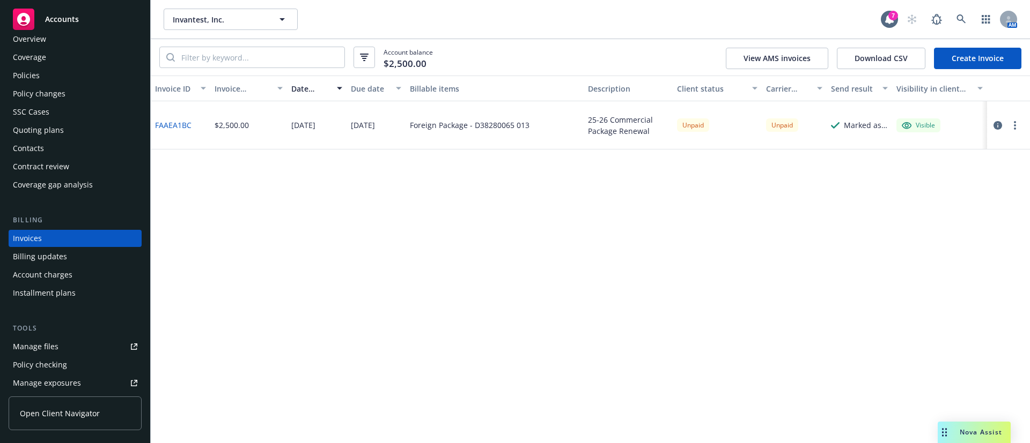
click at [1026, 123] on div at bounding box center [1008, 125] width 43 height 48
click at [1015, 125] on button "button" at bounding box center [1014, 125] width 13 height 13
click at [936, 280] on link "Copy logging email" at bounding box center [952, 275] width 137 height 21
click at [53, 142] on div "Contacts" at bounding box center [75, 148] width 124 height 17
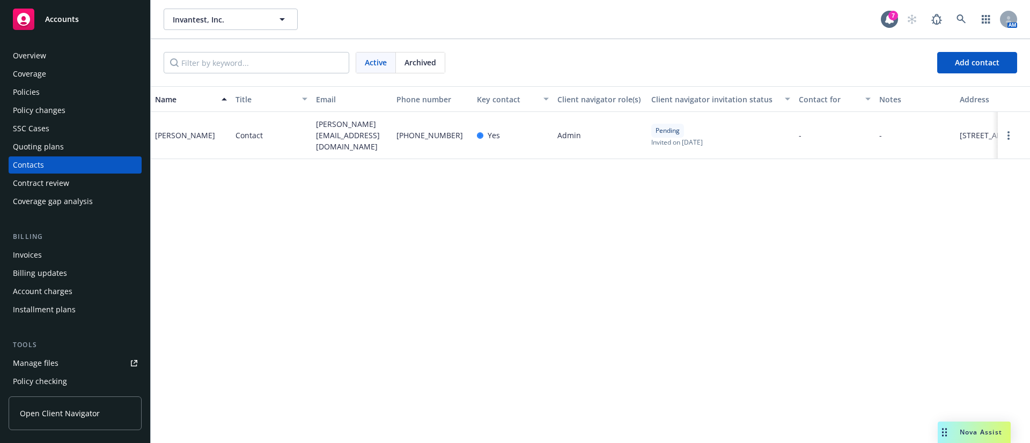
click at [54, 88] on div "Policies" at bounding box center [75, 92] width 124 height 17
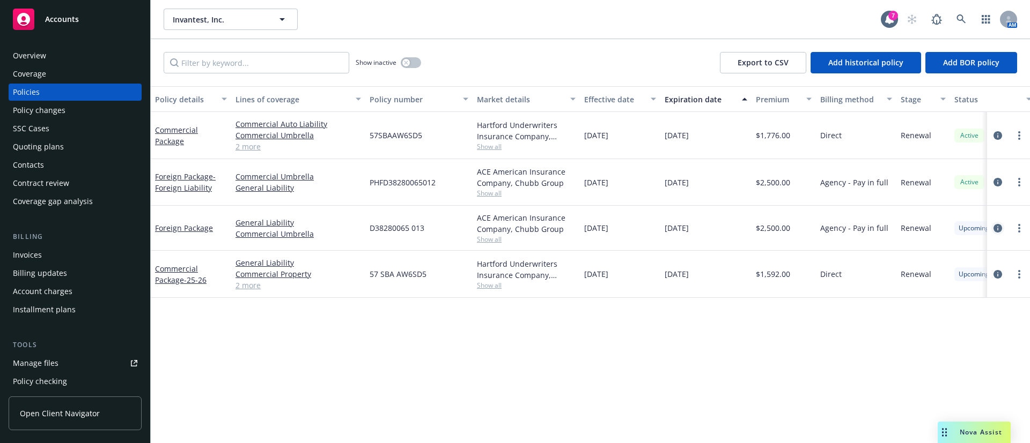
click at [993, 227] on link "circleInformation" at bounding box center [997, 228] width 13 height 13
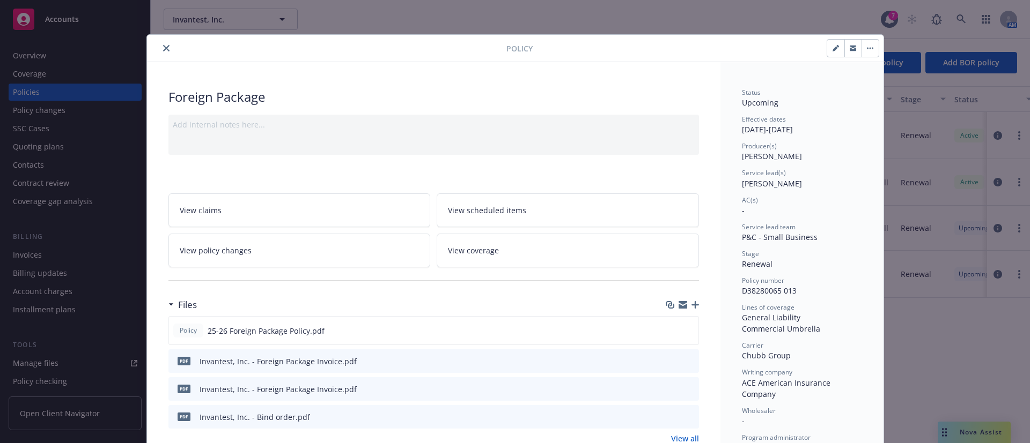
click at [163, 46] on icon "close" at bounding box center [166, 48] width 6 height 6
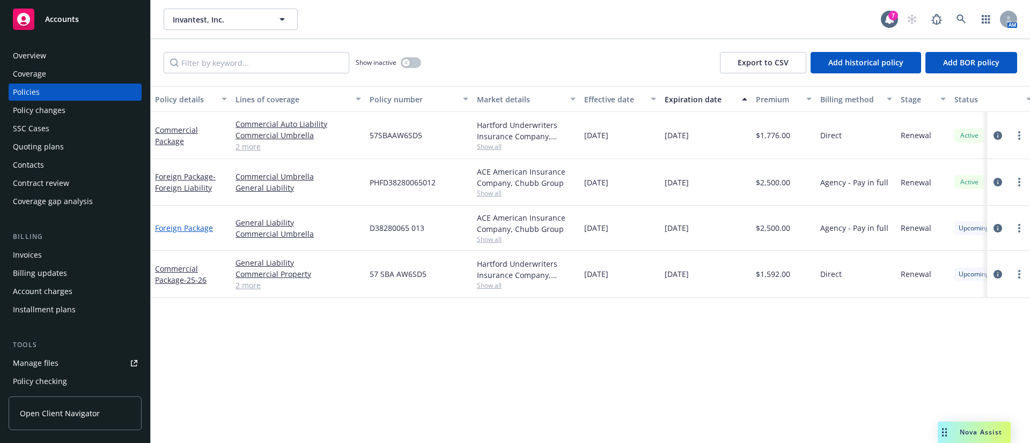
click at [187, 227] on link "Foreign Package" at bounding box center [184, 228] width 58 height 10
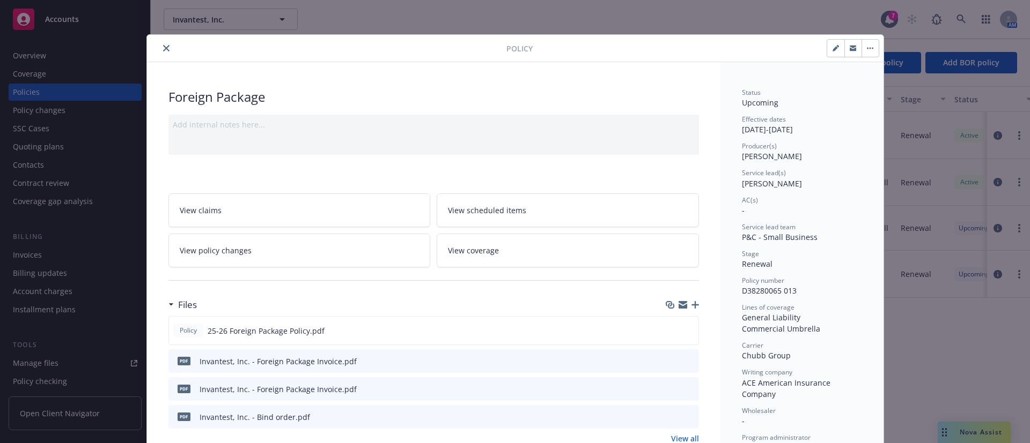
scroll to position [32, 0]
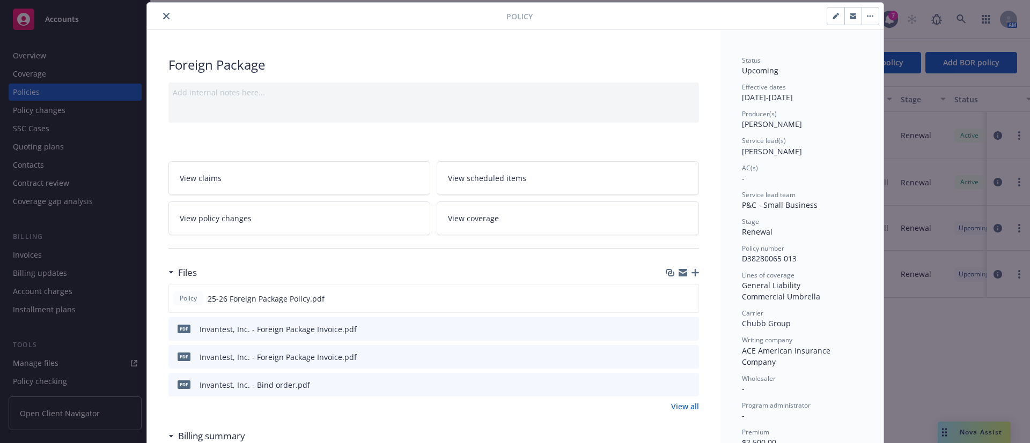
click at [295, 218] on link "View policy changes" at bounding box center [299, 219] width 262 height 34
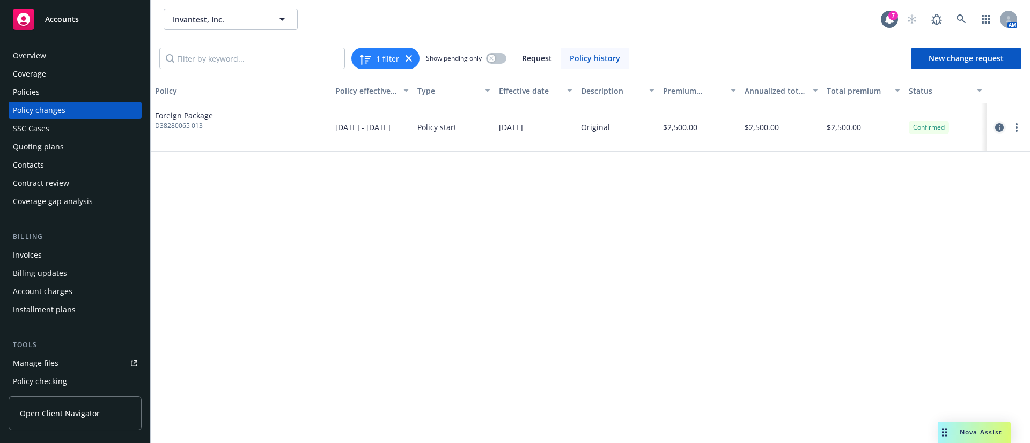
click at [1004, 125] on link "circleInformation" at bounding box center [999, 127] width 13 height 13
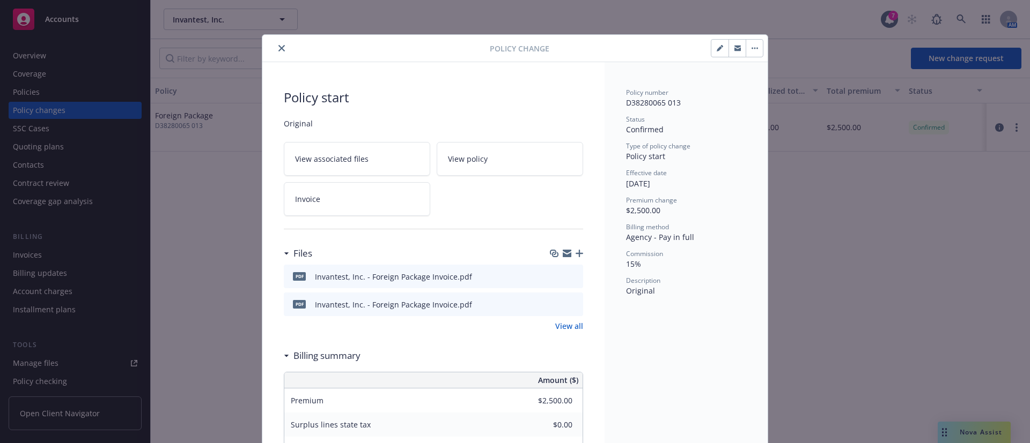
click at [278, 44] on button "close" at bounding box center [281, 48] width 13 height 13
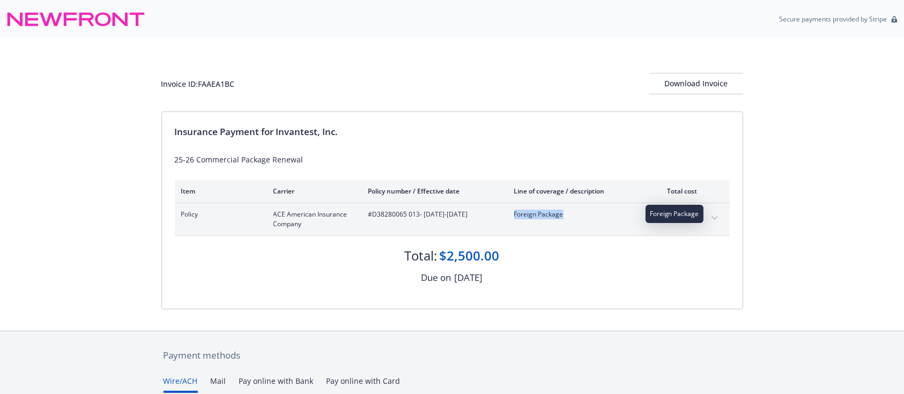
drag, startPoint x: 514, startPoint y: 212, endPoint x: 569, endPoint y: 216, distance: 55.4
click at [569, 216] on div "Policy ACE American Insurance Company #D38280065 013 - [DATE]-[DATE] Foreign Pa…" at bounding box center [439, 219] width 516 height 19
copy span "Foreign Package"
click at [713, 217] on icon "expand content" at bounding box center [714, 218] width 6 height 4
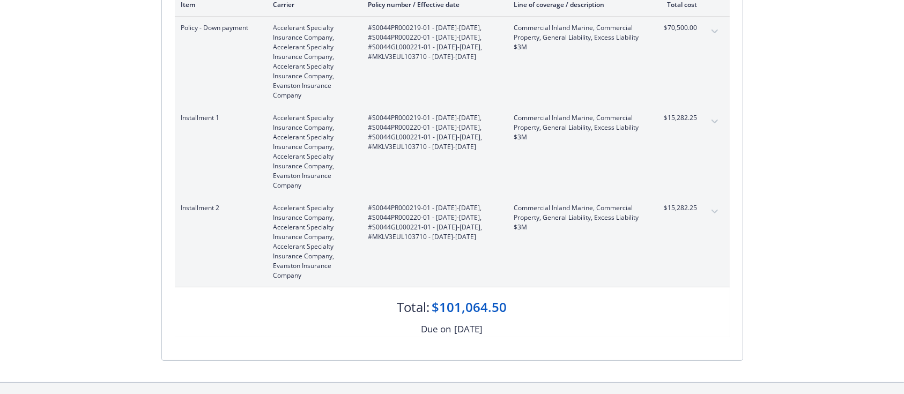
scroll to position [395, 0]
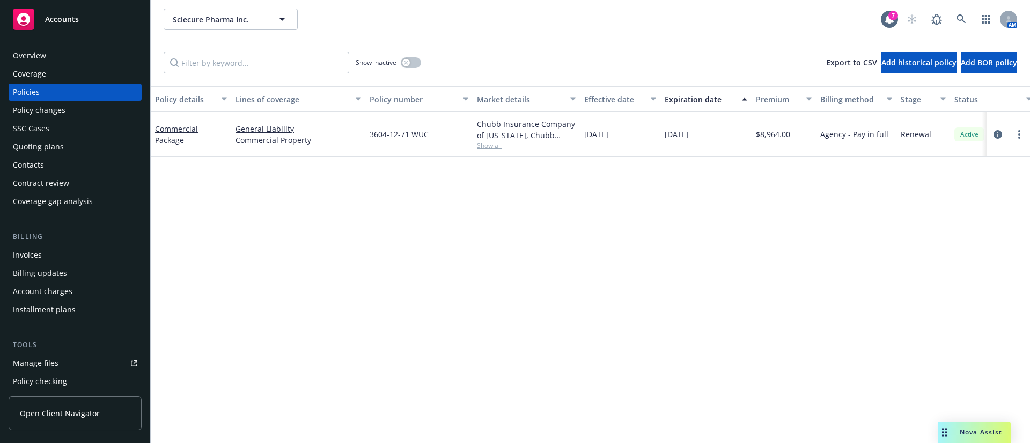
click at [490, 145] on span "Show all" at bounding box center [526, 145] width 99 height 9
click at [373, 226] on div "Policy details Lines of coverage Policy number Market details Effective date Ex…" at bounding box center [590, 264] width 879 height 357
click at [154, 131] on div "Commercial Package" at bounding box center [191, 134] width 80 height 45
click at [160, 131] on link "Commercial Package" at bounding box center [176, 134] width 43 height 21
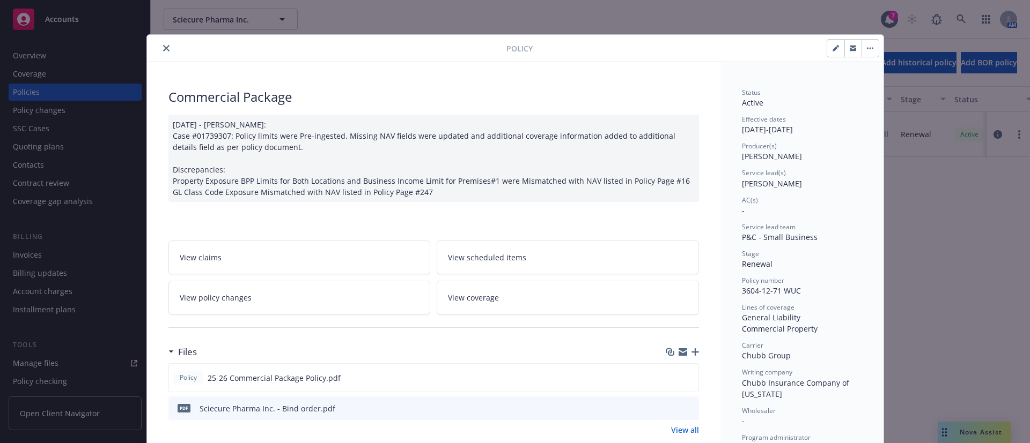
click at [304, 304] on link "View policy changes" at bounding box center [299, 298] width 262 height 34
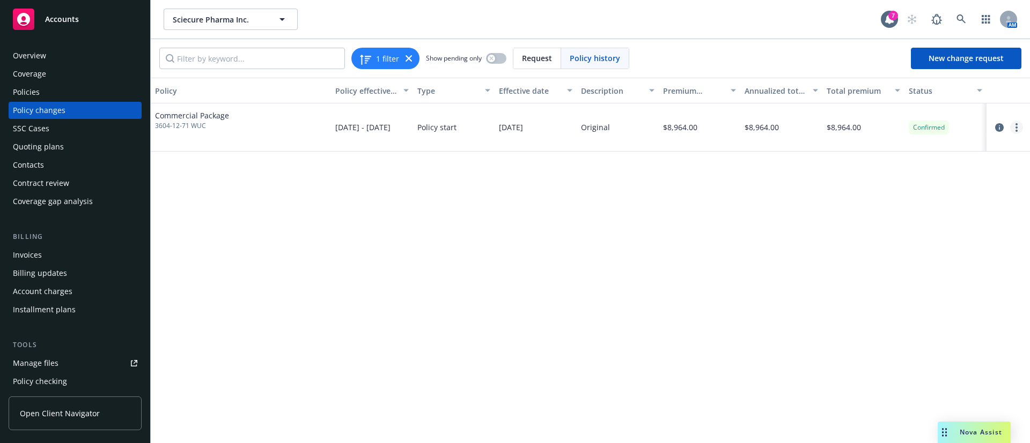
click at [1017, 124] on circle "more" at bounding box center [1016, 124] width 2 height 2
click at [941, 147] on link "Copy logging email" at bounding box center [930, 149] width 184 height 21
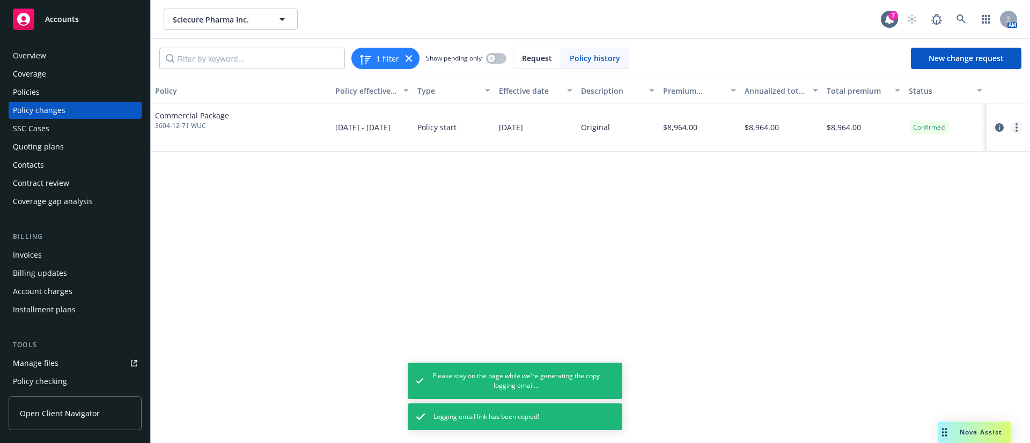
click at [1014, 131] on link "more" at bounding box center [1016, 127] width 13 height 13
click at [966, 210] on link "Edit billing info" at bounding box center [930, 213] width 184 height 21
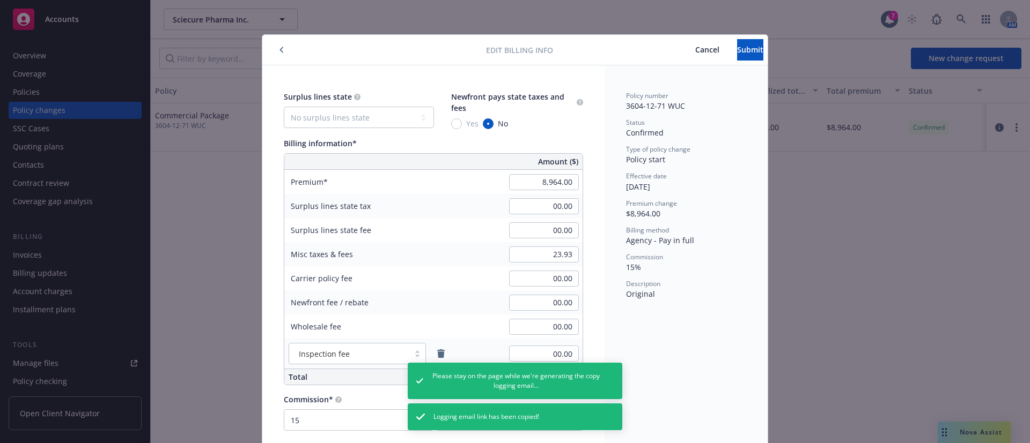
scroll to position [11, 0]
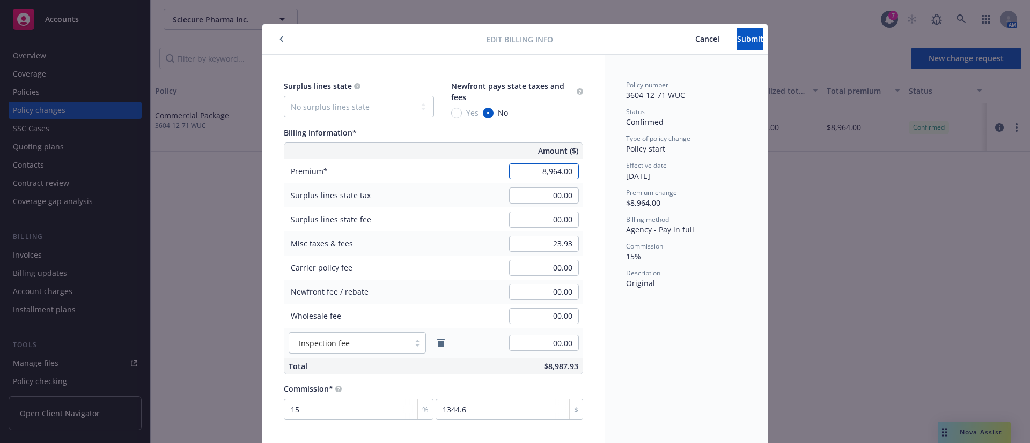
click at [552, 166] on input "8,964.00" at bounding box center [544, 172] width 70 height 16
click at [537, 174] on input "8,964.00" at bounding box center [544, 172] width 70 height 16
click at [538, 174] on input "8,964.00" at bounding box center [544, 172] width 70 height 16
type input "5,262.00"
type input "789.3"
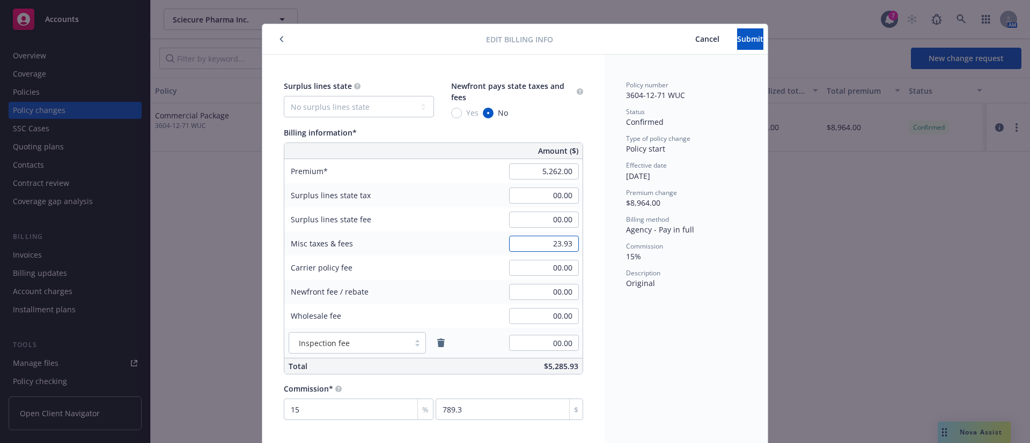
click at [542, 250] on input "23.93" at bounding box center [544, 244] width 70 height 16
click at [548, 245] on input "23.93" at bounding box center [544, 244] width 70 height 16
type input "11.41"
click at [604, 339] on div "Policy number 3604-12-71 WUC Status Confirmed Type of policy change Policy star…" at bounding box center [685, 250] width 163 height 391
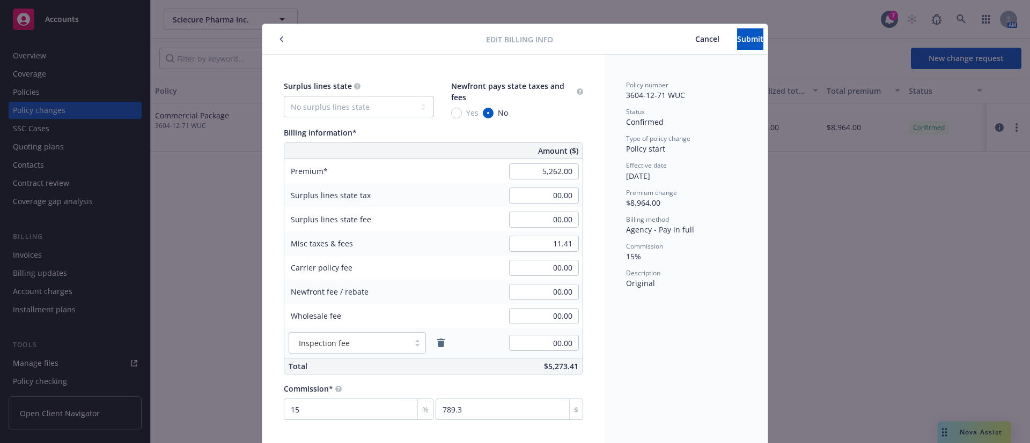
scroll to position [48, 0]
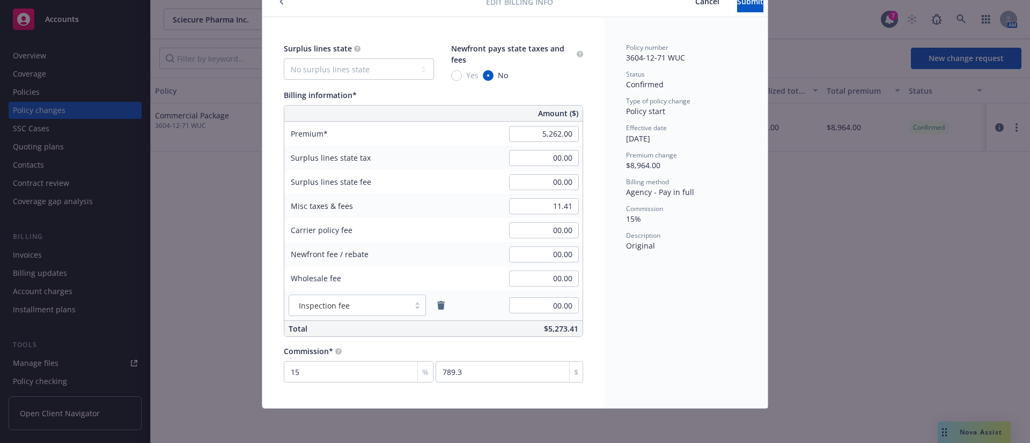
click at [642, 326] on div "Policy number 3604-12-71 WUC Status Confirmed Type of policy change Policy star…" at bounding box center [685, 212] width 163 height 391
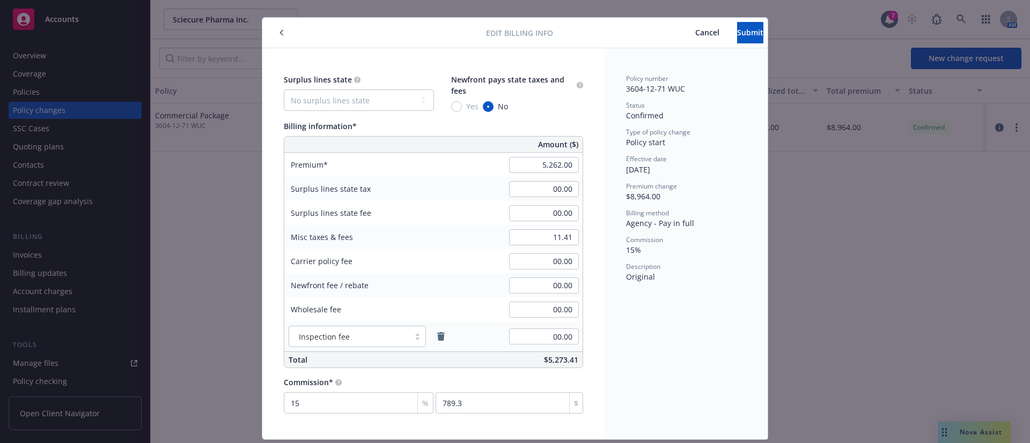
scroll to position [0, 0]
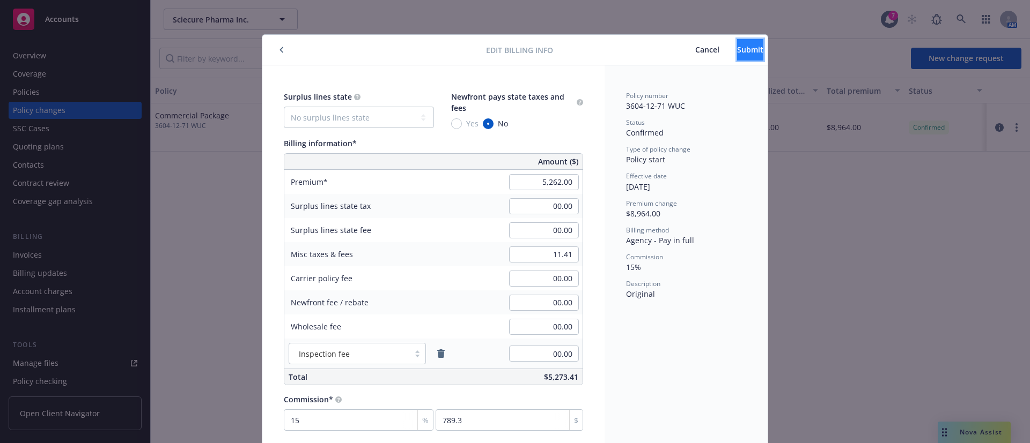
click at [737, 48] on span "Submit" at bounding box center [750, 50] width 26 height 10
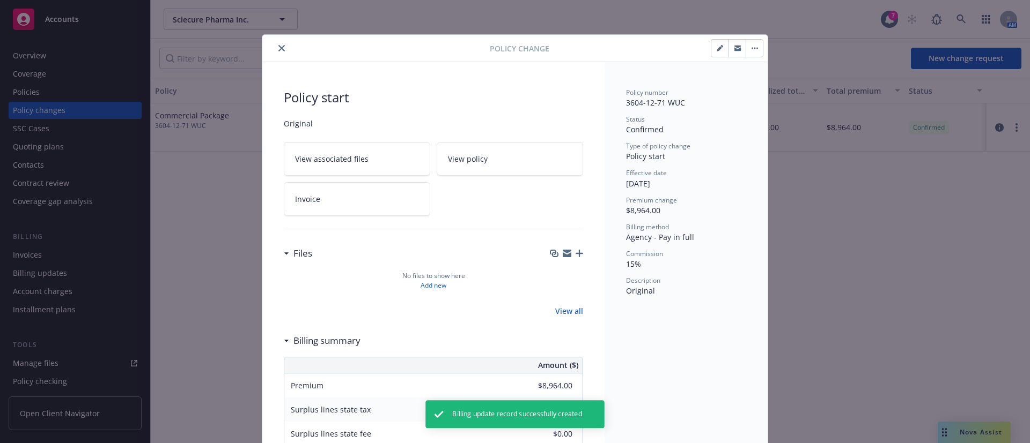
type input "$5,262.00"
type input "$11.41"
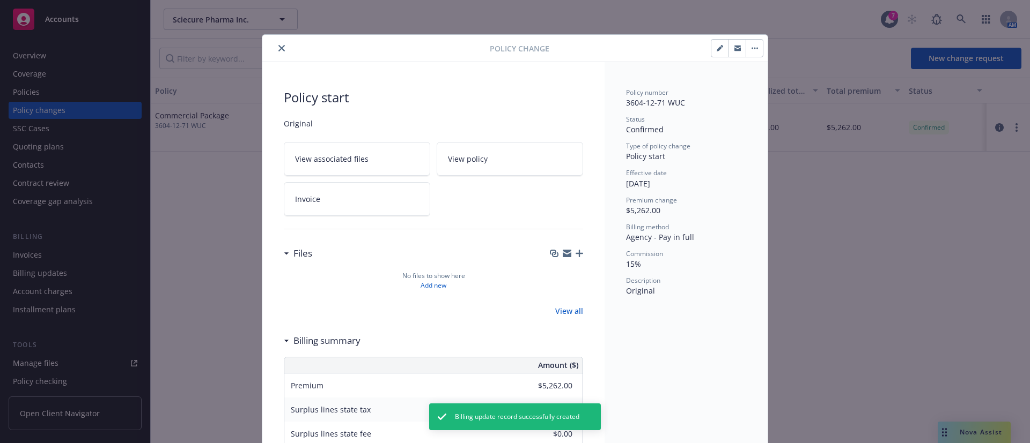
click at [278, 46] on icon "close" at bounding box center [281, 48] width 6 height 6
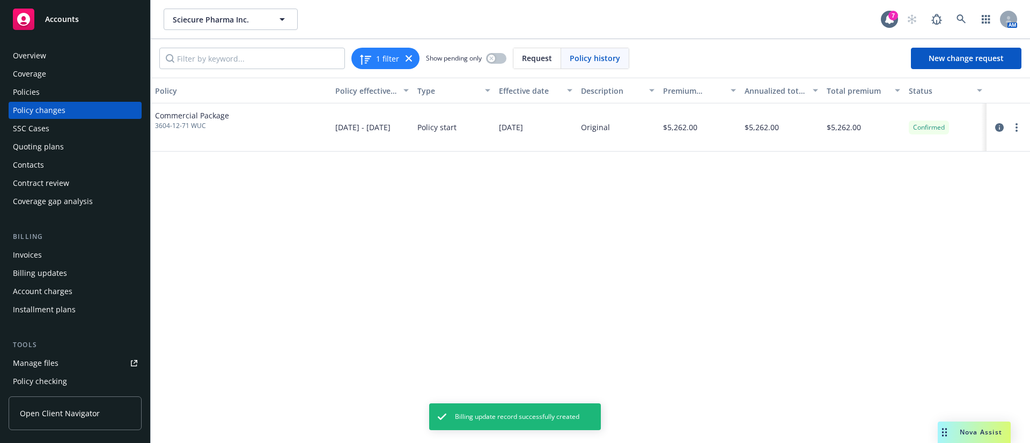
click at [53, 258] on div "Invoices" at bounding box center [75, 255] width 124 height 17
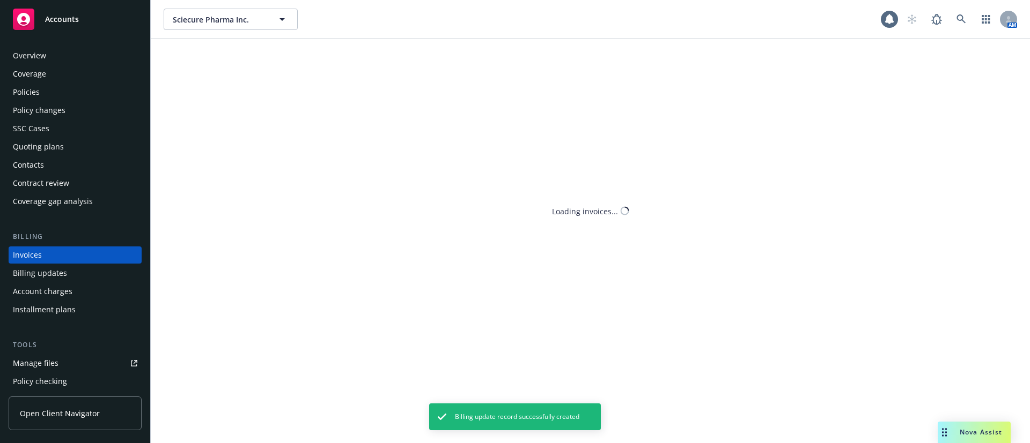
scroll to position [17, 0]
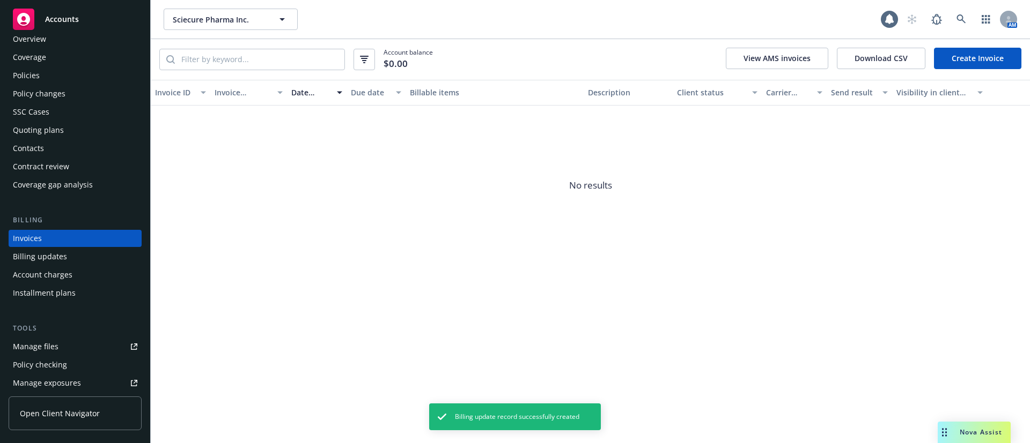
click at [937, 57] on link "Create Invoice" at bounding box center [977, 58] width 87 height 21
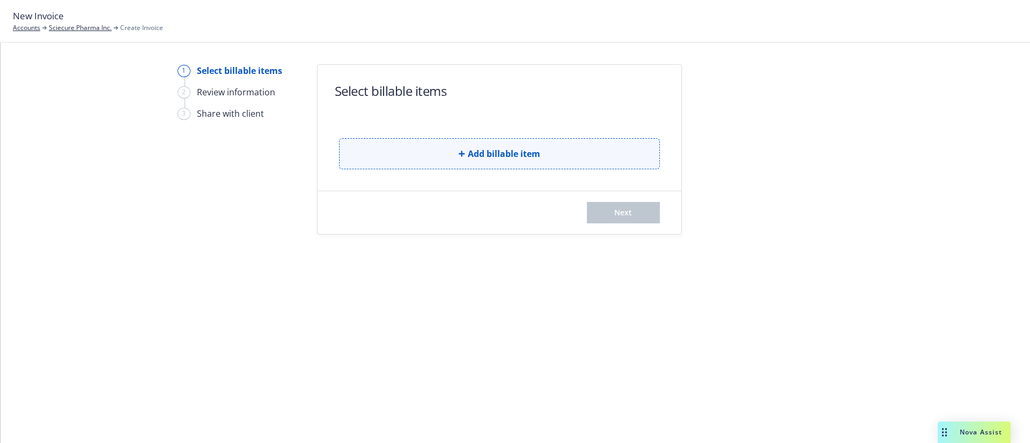
click at [442, 145] on button "Add billable item" at bounding box center [499, 153] width 321 height 31
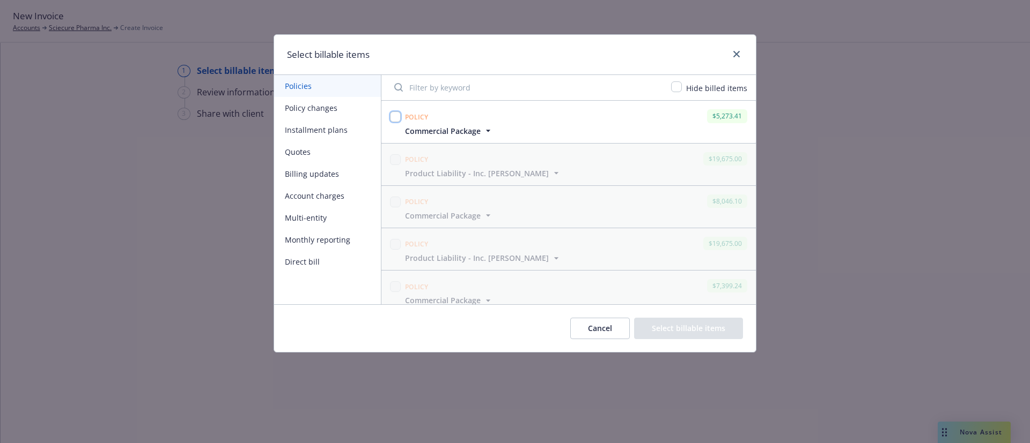
click at [398, 118] on input "checkbox" at bounding box center [395, 117] width 11 height 11
checkbox input "true"
click at [728, 331] on button "Select billable items" at bounding box center [688, 328] width 109 height 21
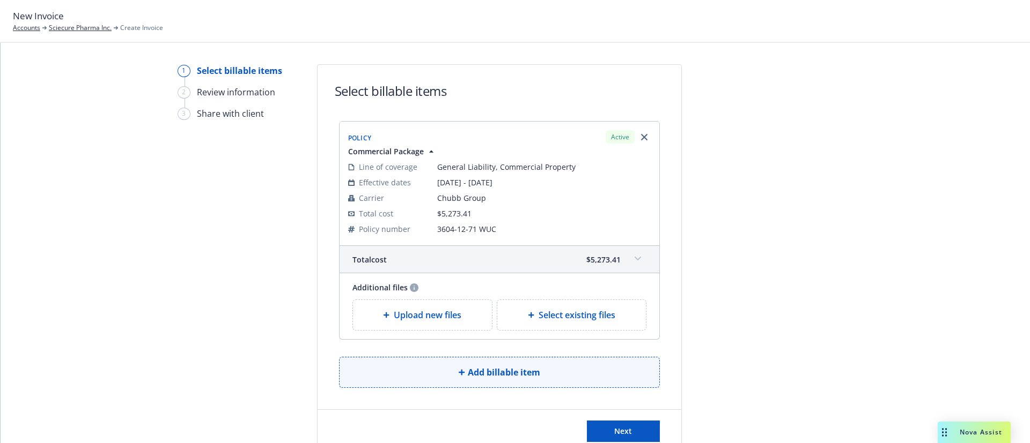
click at [503, 370] on span "Add billable item" at bounding box center [504, 372] width 72 height 13
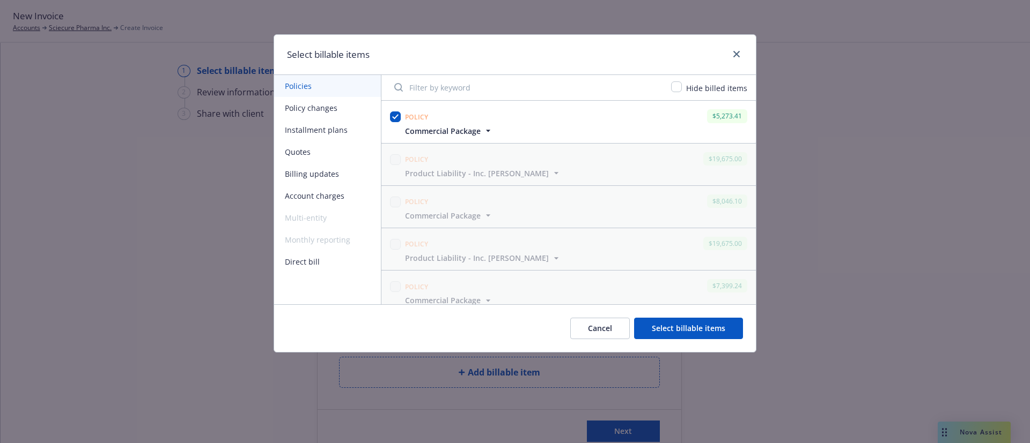
click at [590, 328] on button "Cancel" at bounding box center [600, 328] width 60 height 21
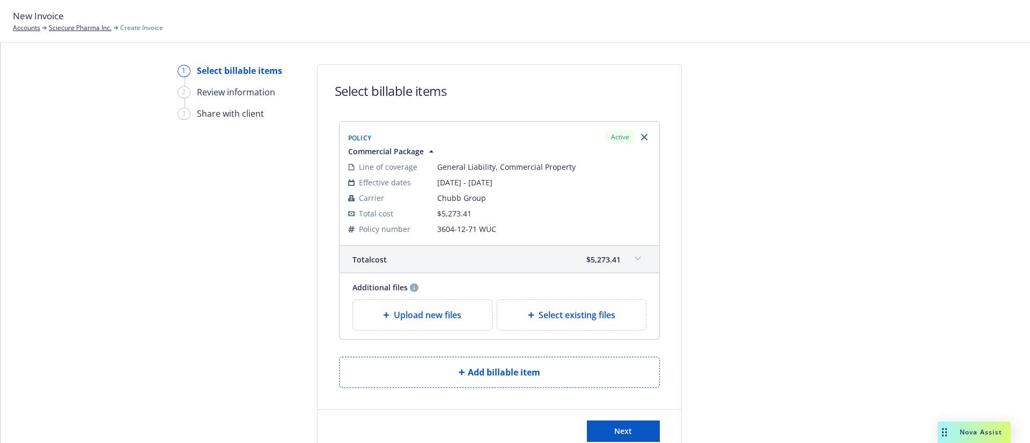
click at [464, 316] on div "Upload new files" at bounding box center [422, 315] width 122 height 13
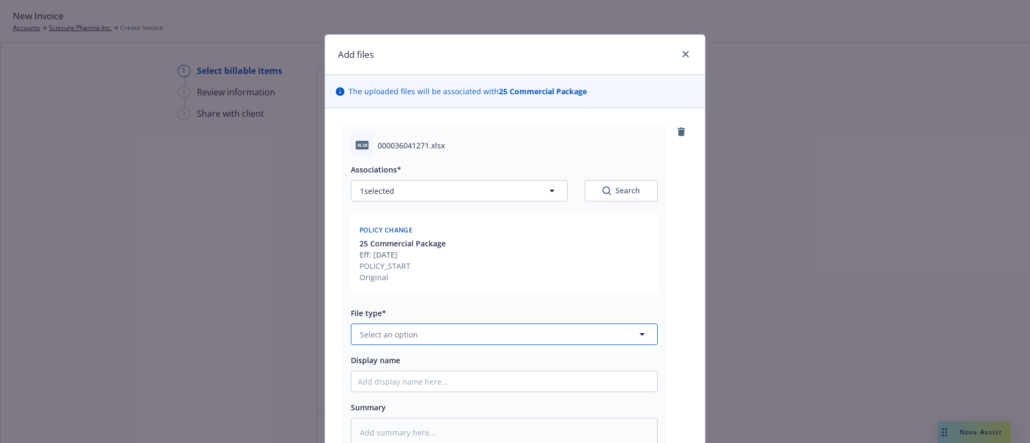
click at [532, 331] on button "Select an option" at bounding box center [504, 334] width 307 height 21
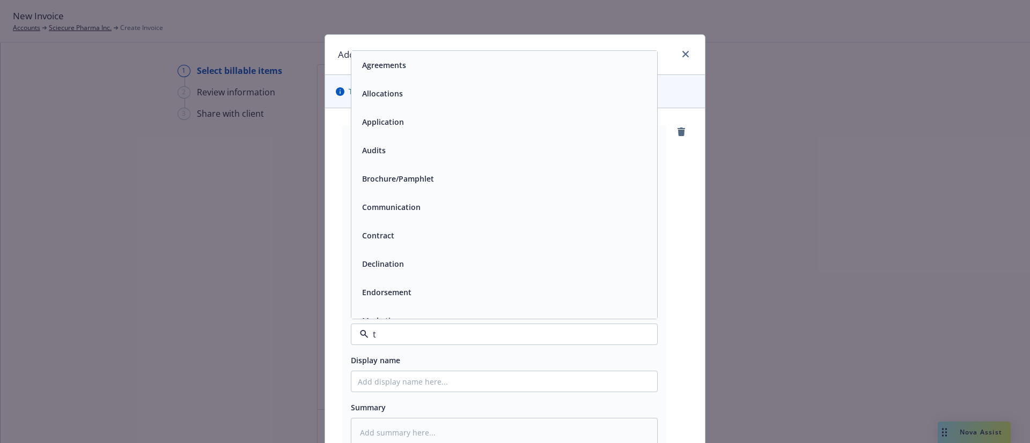
type input "th"
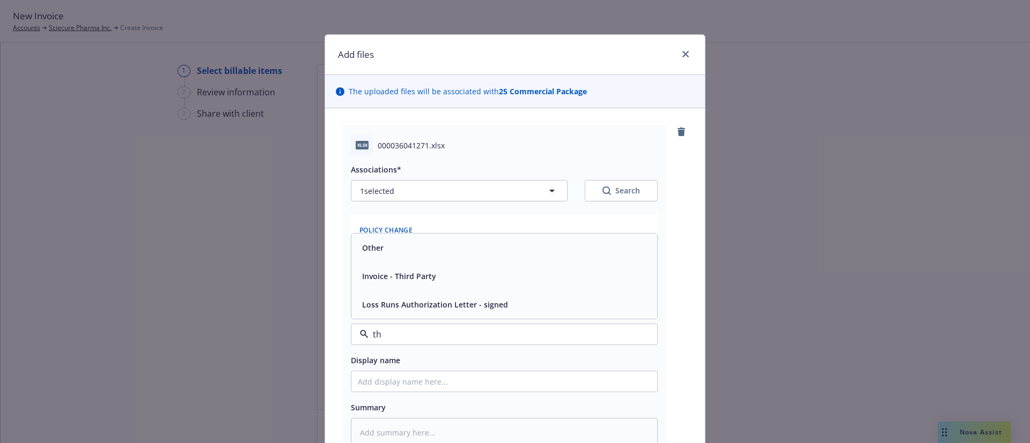
click at [409, 276] on span "Invoice - Third Party" at bounding box center [399, 276] width 74 height 11
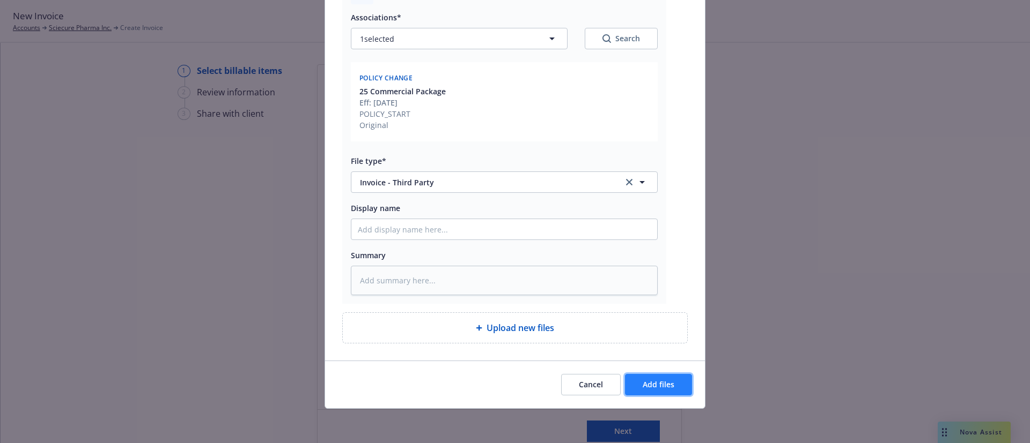
click at [649, 391] on button "Add files" at bounding box center [658, 384] width 67 height 21
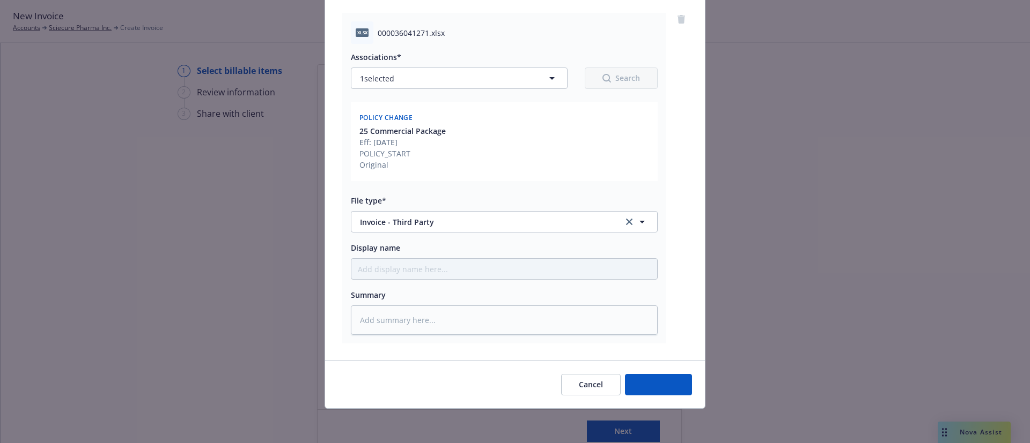
type textarea "x"
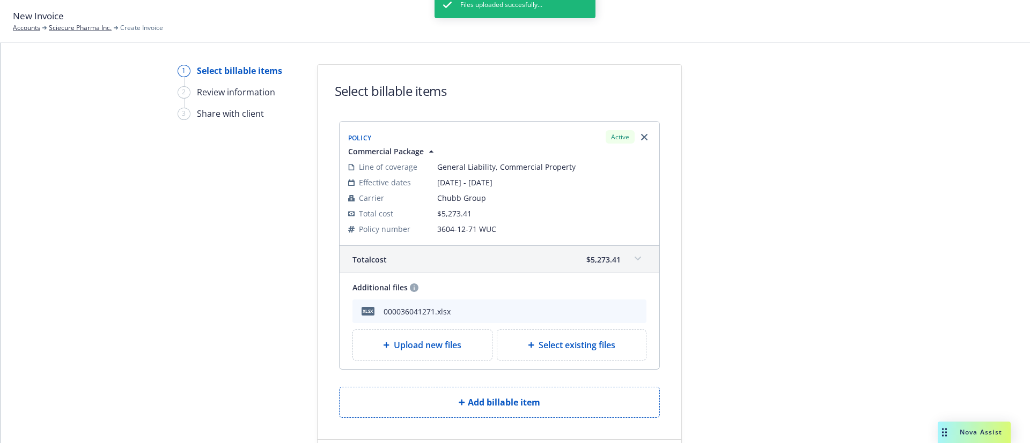
scroll to position [62, 0]
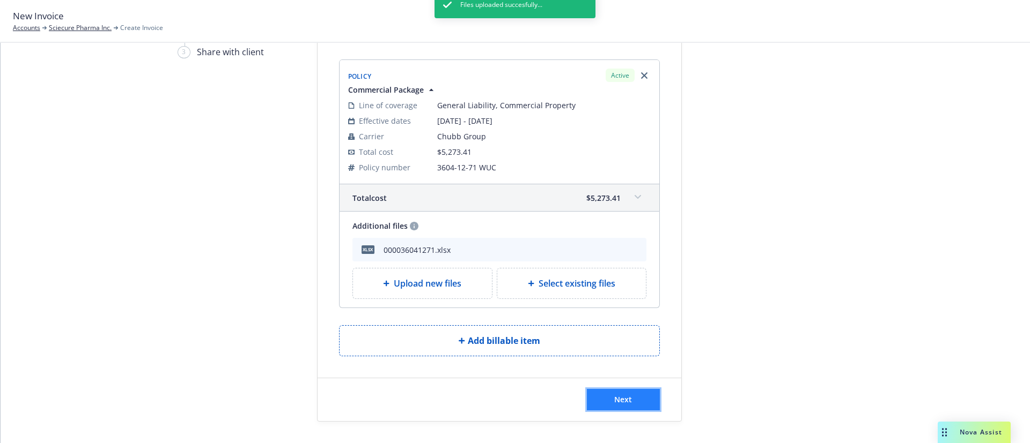
click at [637, 406] on button "Next" at bounding box center [623, 399] width 73 height 21
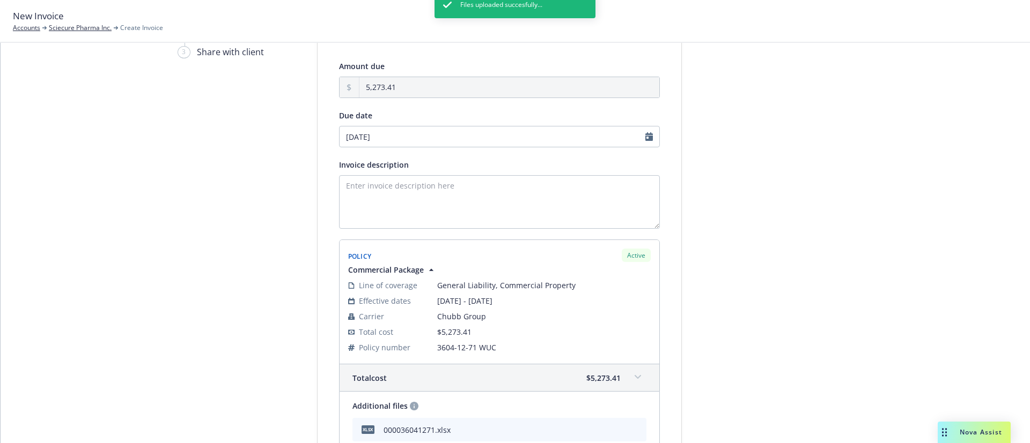
click at [454, 201] on div "Files uploaded succesfully..." at bounding box center [514, 212] width 161 height 443
click at [470, 196] on textarea "Invoice description" at bounding box center [499, 202] width 321 height 54
paste textarea "25-26 Commercial Package Renewal"
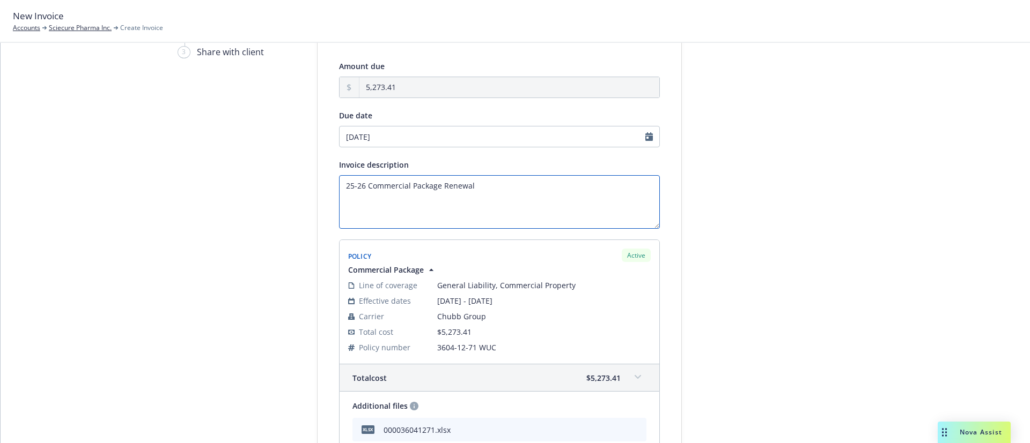
type textarea "25-26 Commercial Package Renewal"
click at [415, 131] on input "10/02/2025" at bounding box center [499, 136] width 321 height 21
select select "October"
select select "2025"
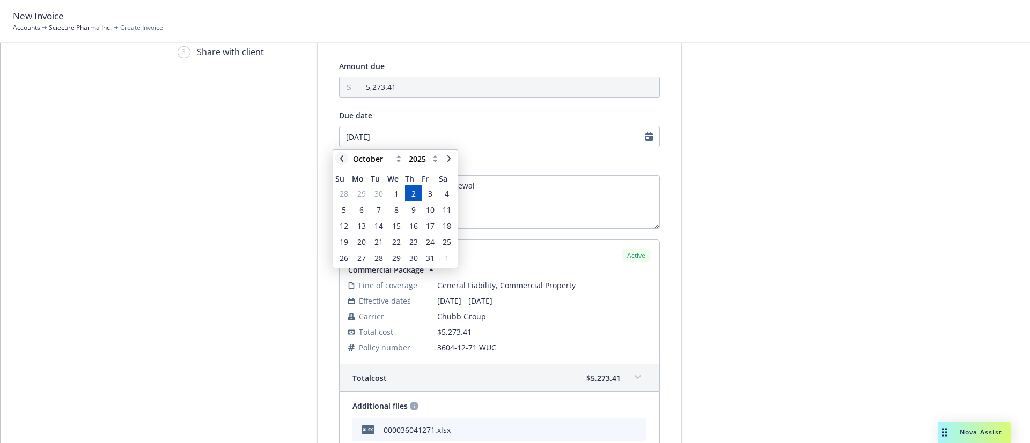
click at [343, 157] on icon "chevronLeft" at bounding box center [341, 159] width 6 height 6
select select "September"
click at [431, 228] on span "19" at bounding box center [430, 225] width 9 height 11
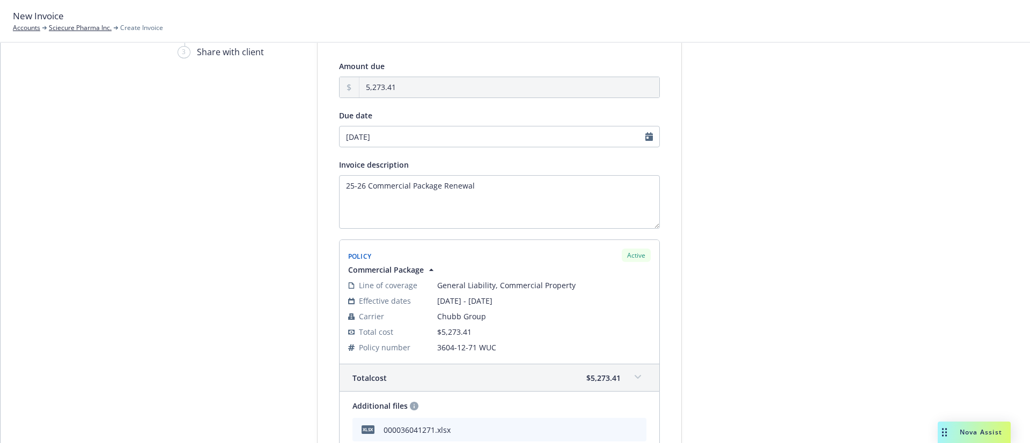
type input "09/19/2025"
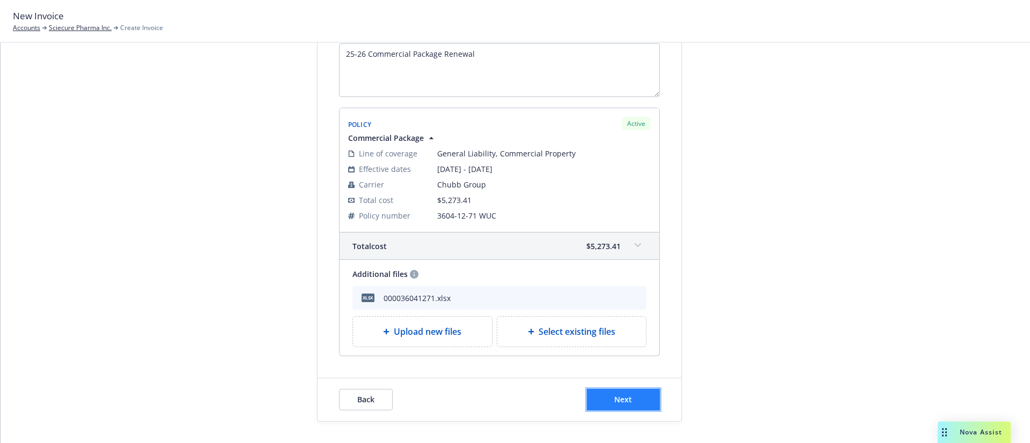
click at [622, 404] on span "Next" at bounding box center [623, 400] width 18 height 10
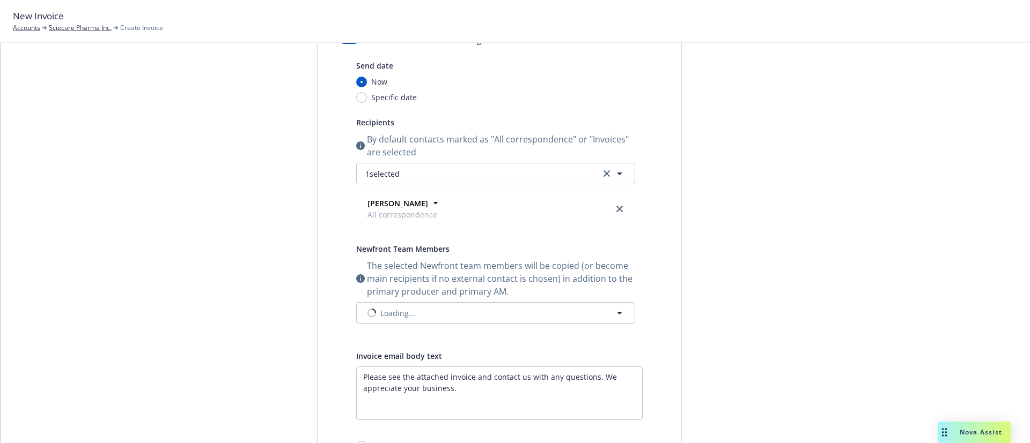
scroll to position [0, 0]
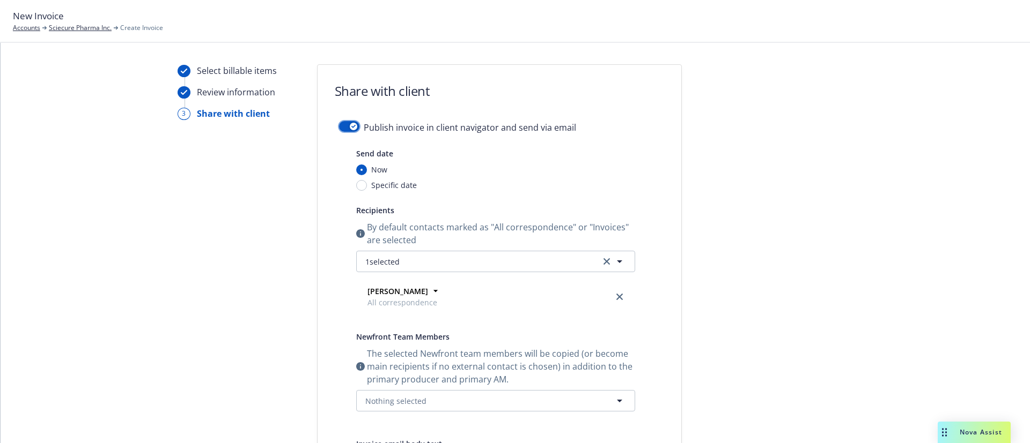
click at [351, 127] on icon "button" at bounding box center [353, 126] width 4 height 3
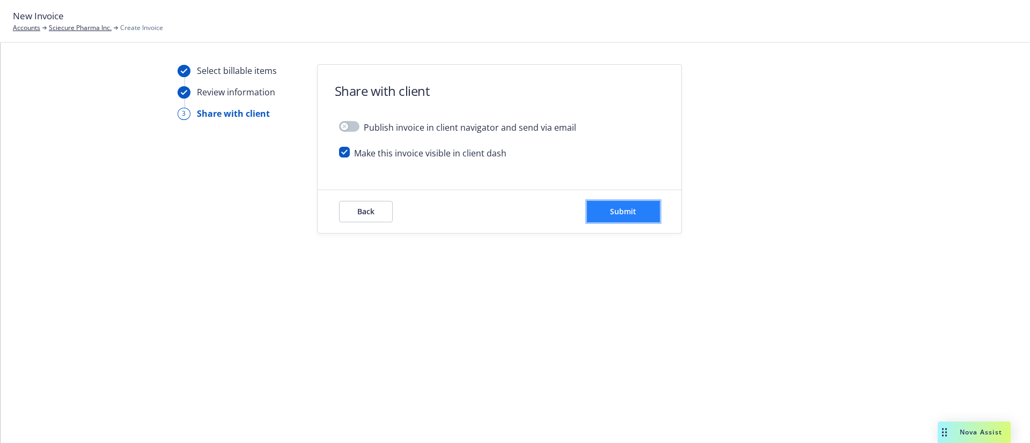
click at [612, 211] on span "Submit" at bounding box center [623, 211] width 26 height 10
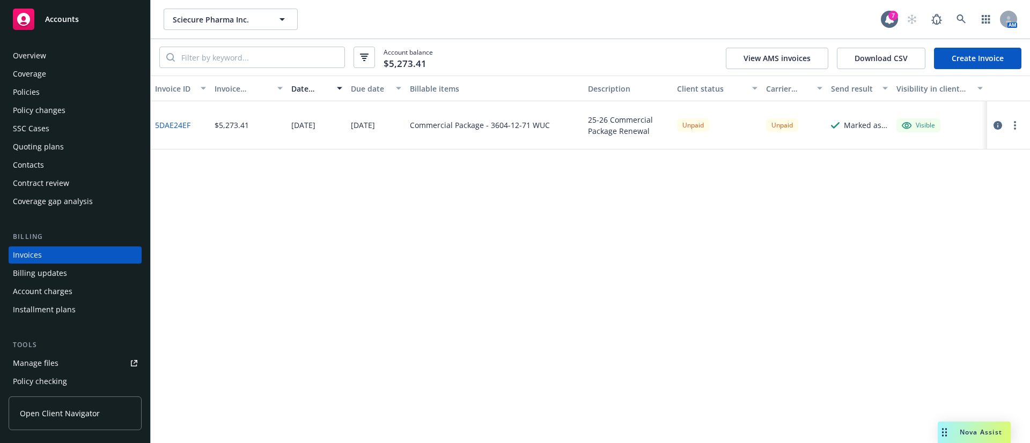
scroll to position [17, 0]
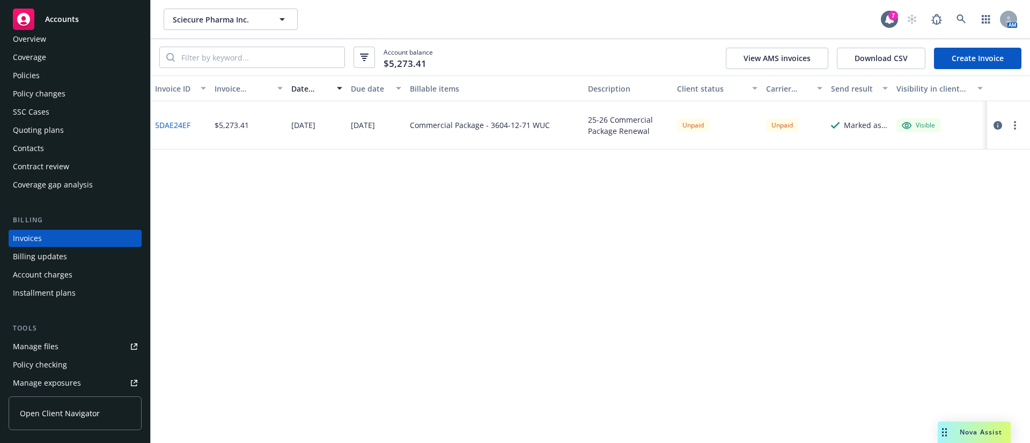
drag, startPoint x: 68, startPoint y: 83, endPoint x: 84, endPoint y: 83, distance: 15.6
click at [68, 83] on div "Policies" at bounding box center [75, 75] width 124 height 17
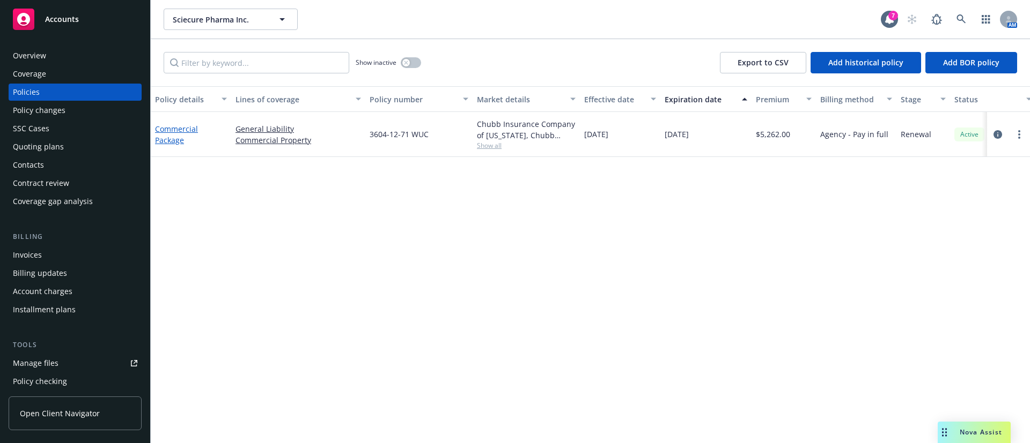
click at [178, 140] on link "Commercial Package" at bounding box center [176, 134] width 43 height 21
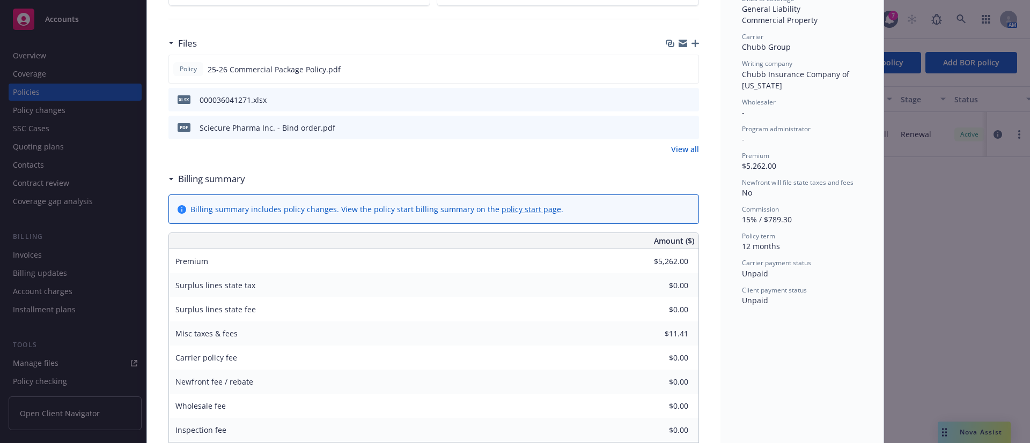
scroll to position [402, 0]
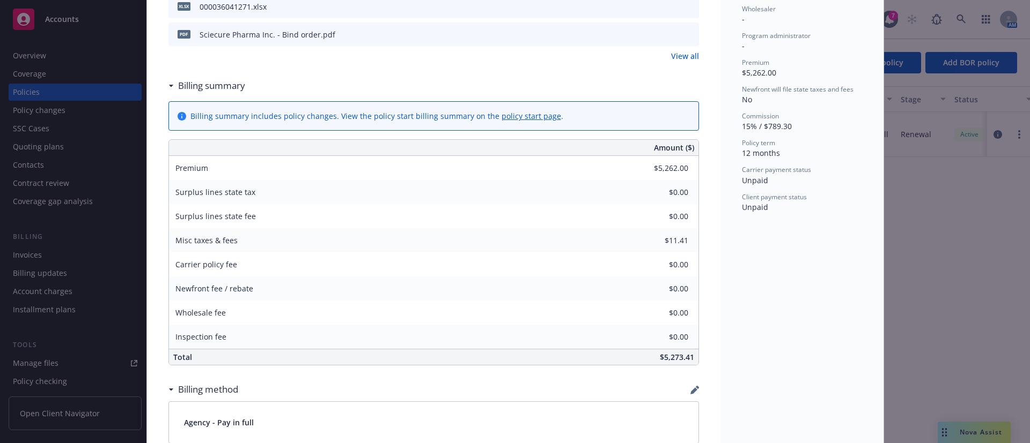
click at [56, 126] on div "Policy Commercial Package [DATE] - [PERSON_NAME]: Case #01739307: Policy limits…" at bounding box center [515, 221] width 1030 height 443
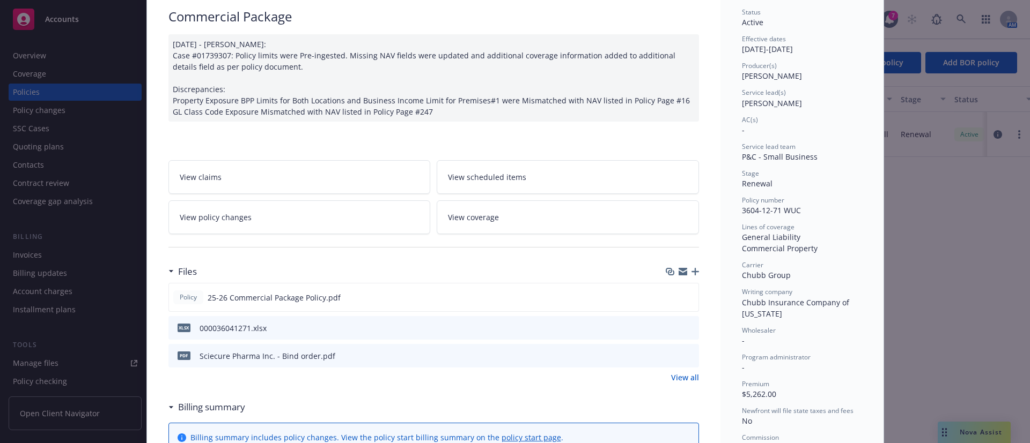
scroll to position [0, 0]
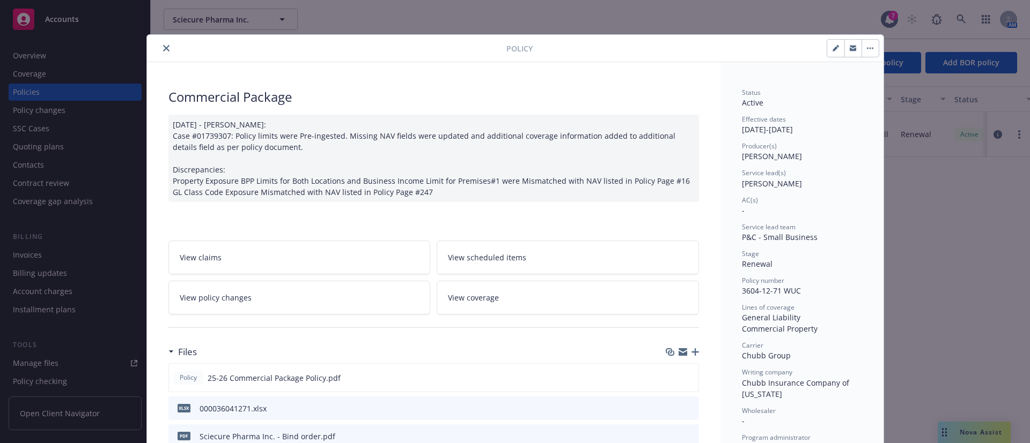
click at [163, 46] on icon "close" at bounding box center [166, 48] width 6 height 6
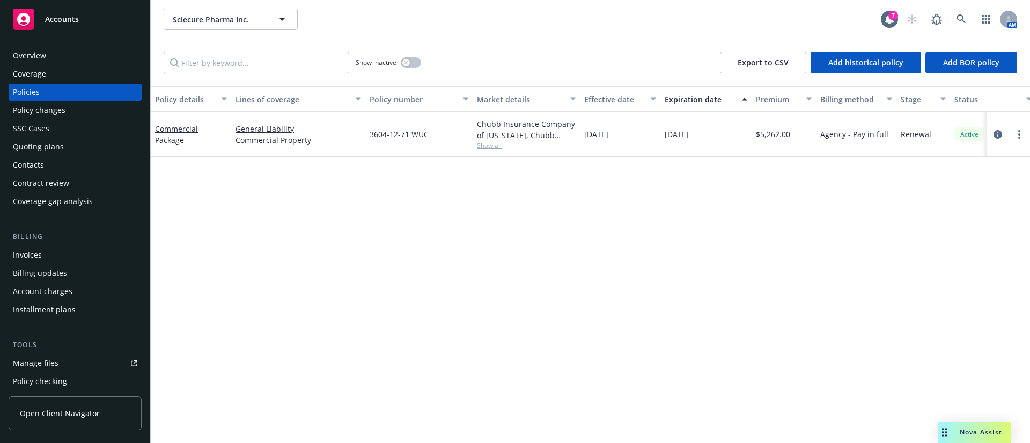
click at [71, 169] on div "Contacts" at bounding box center [75, 165] width 124 height 17
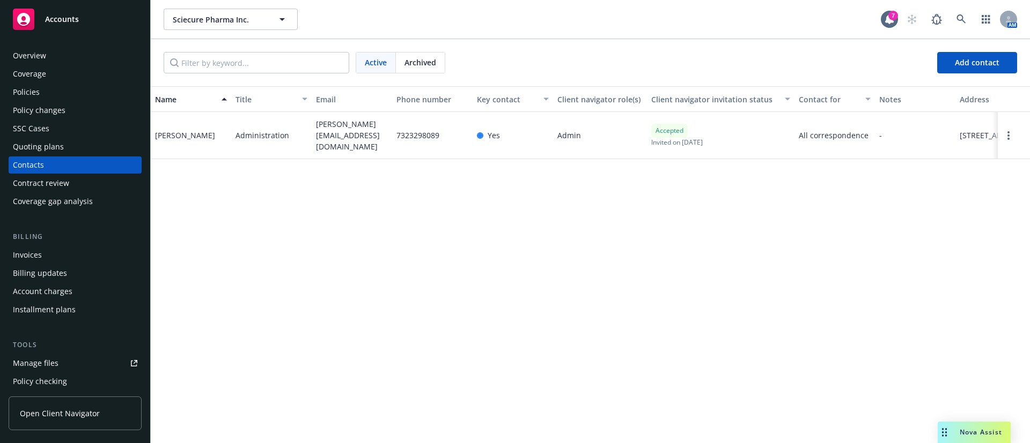
click at [355, 135] on span "[PERSON_NAME][EMAIL_ADDRESS][DOMAIN_NAME]" at bounding box center [352, 136] width 72 height 34
copy span "[PERSON_NAME][EMAIL_ADDRESS][DOMAIN_NAME]"
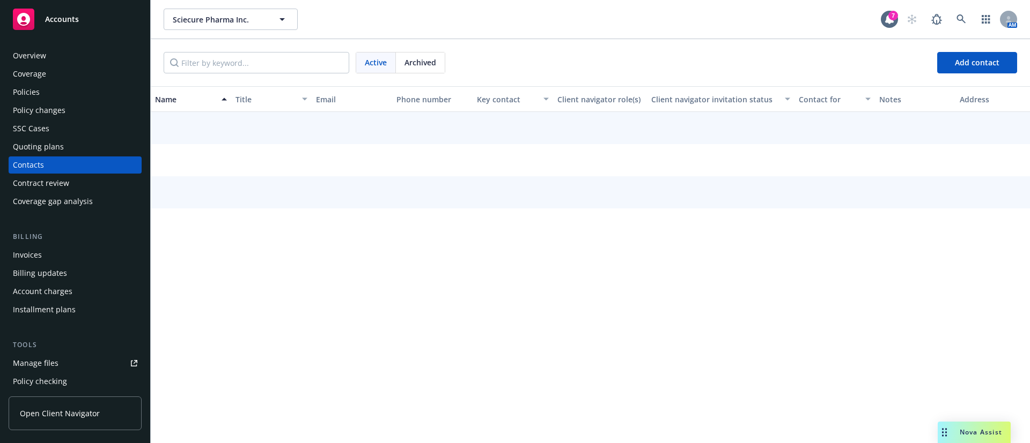
drag, startPoint x: 90, startPoint y: 262, endPoint x: 189, endPoint y: 256, distance: 99.4
click at [90, 262] on div "Invoices" at bounding box center [75, 255] width 124 height 17
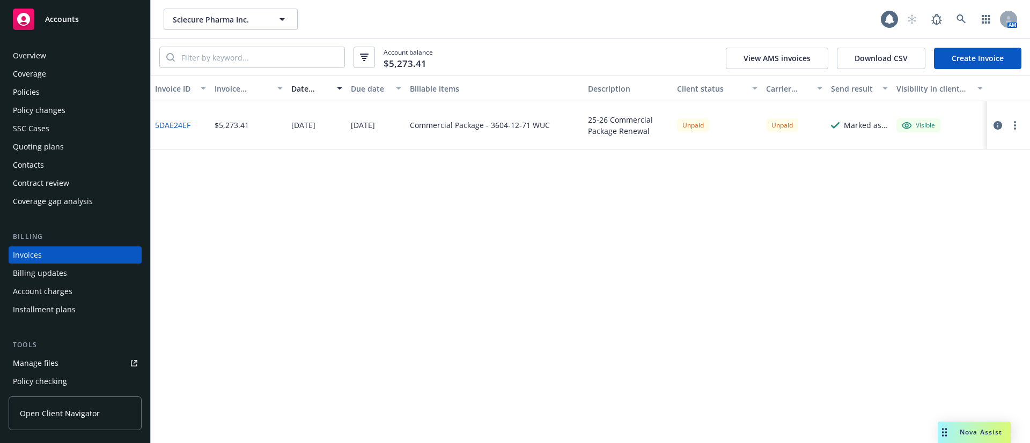
scroll to position [17, 0]
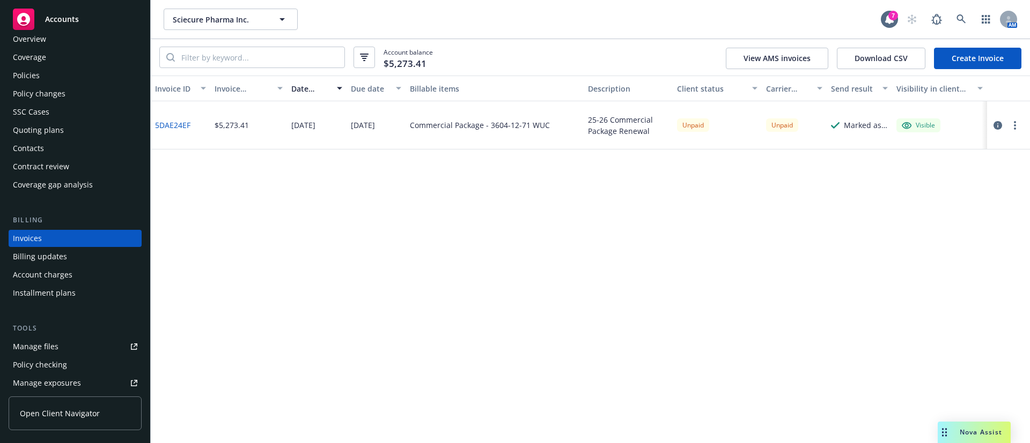
click at [1015, 122] on circle "button" at bounding box center [1015, 122] width 2 height 2
click at [922, 278] on link "Copy logging email" at bounding box center [952, 275] width 137 height 21
